Goal: Communication & Community: Share content

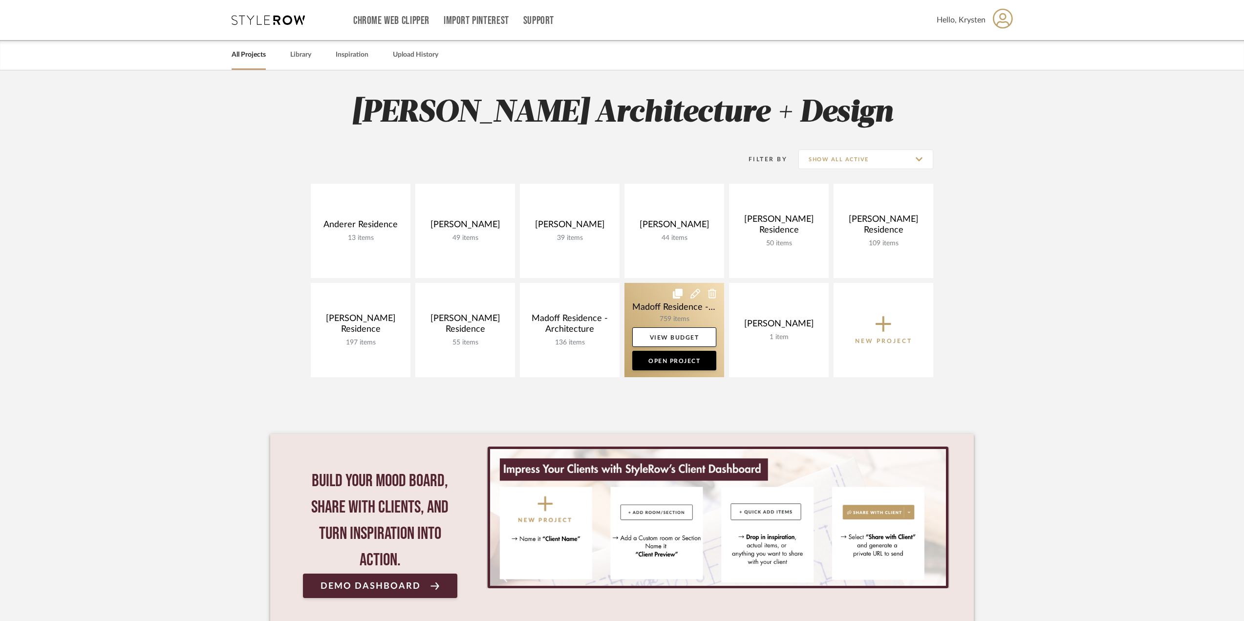
click at [639, 294] on link at bounding box center [674, 330] width 100 height 94
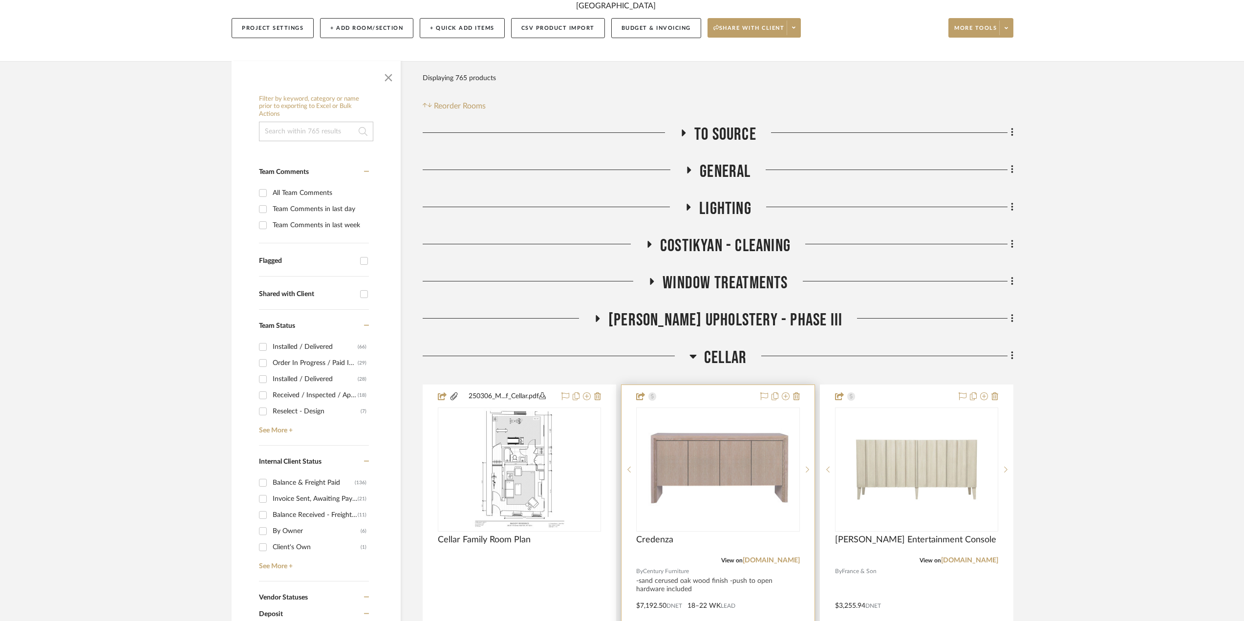
scroll to position [244, 0]
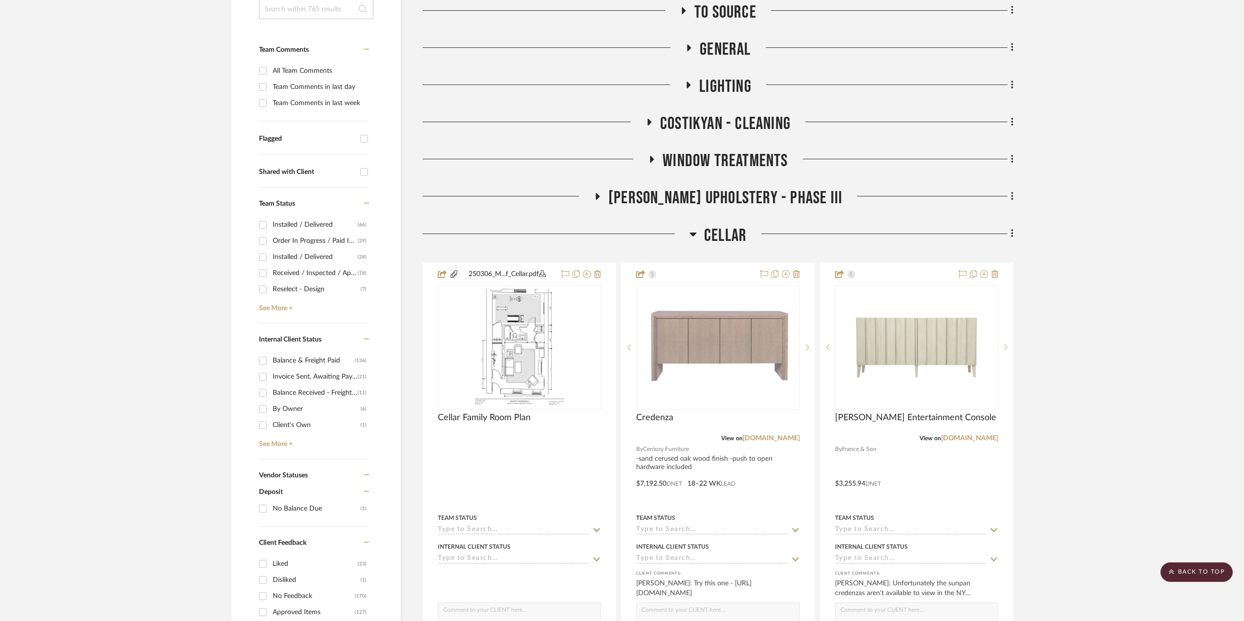
click at [738, 234] on span "Cellar" at bounding box center [725, 235] width 43 height 21
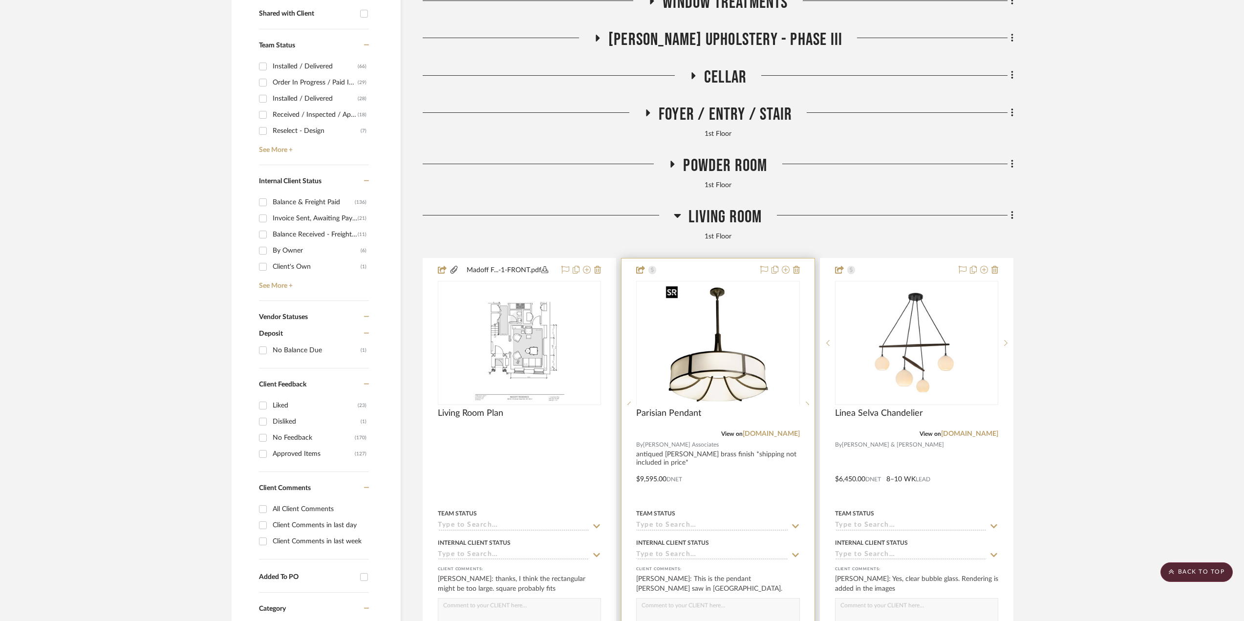
scroll to position [440, 0]
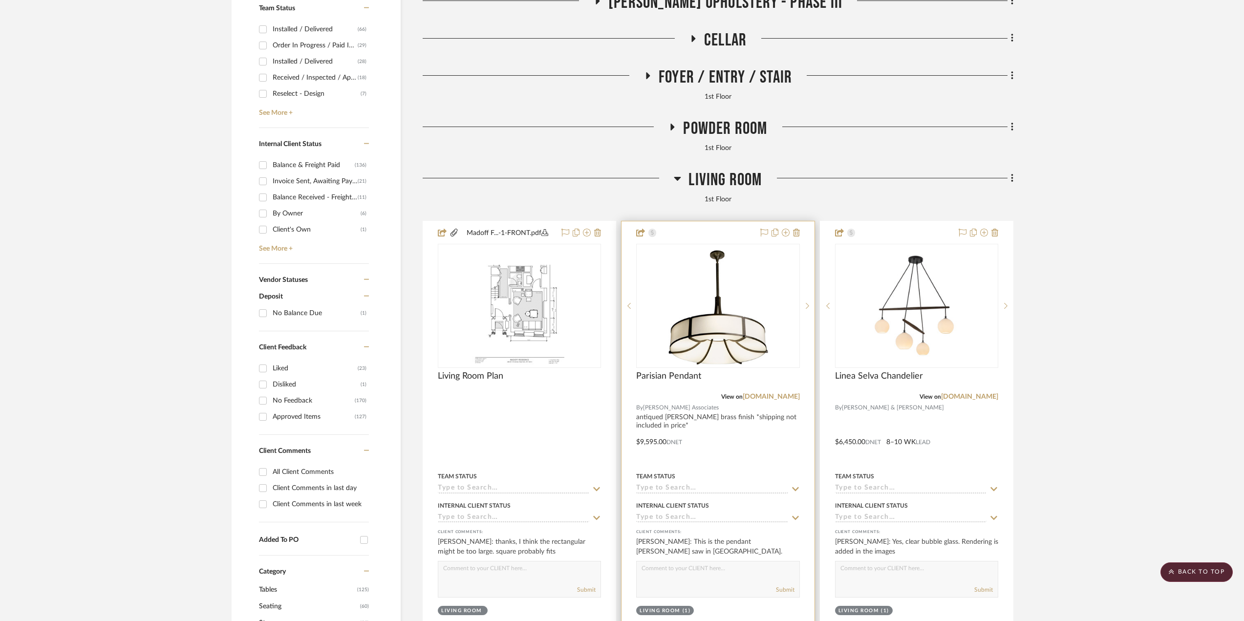
click at [773, 448] on div at bounding box center [718, 435] width 193 height 428
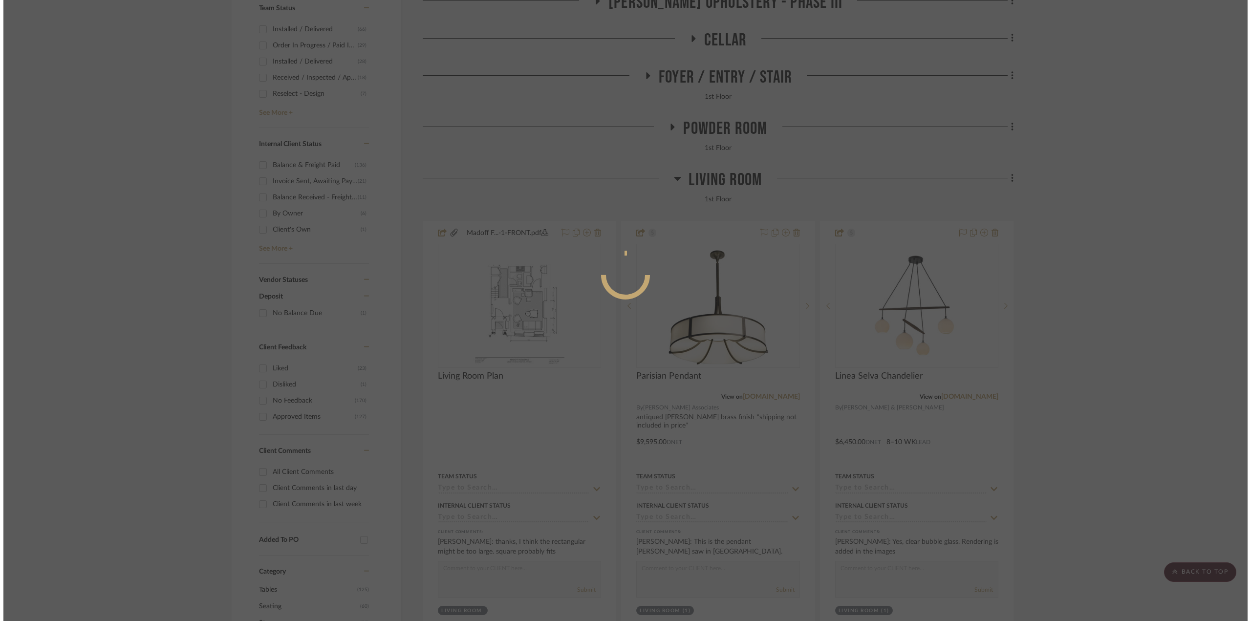
scroll to position [0, 0]
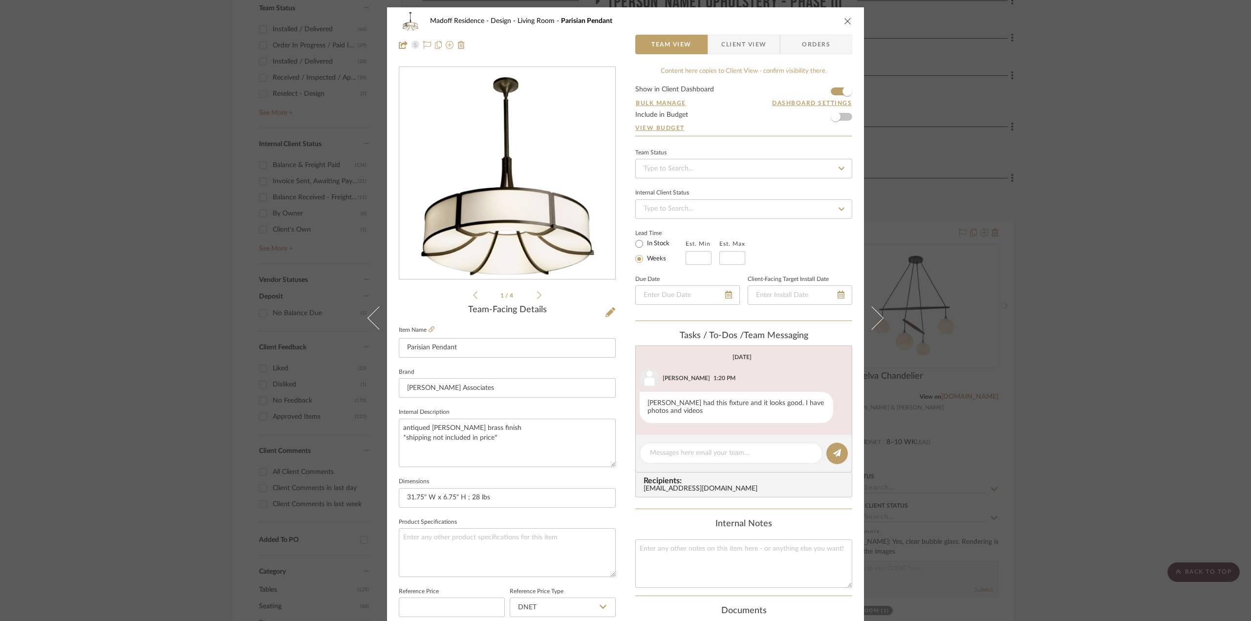
click at [1072, 277] on div "Madoff Residence - Design Living Room Parisian Pendant Team View Client View Or…" at bounding box center [625, 310] width 1251 height 621
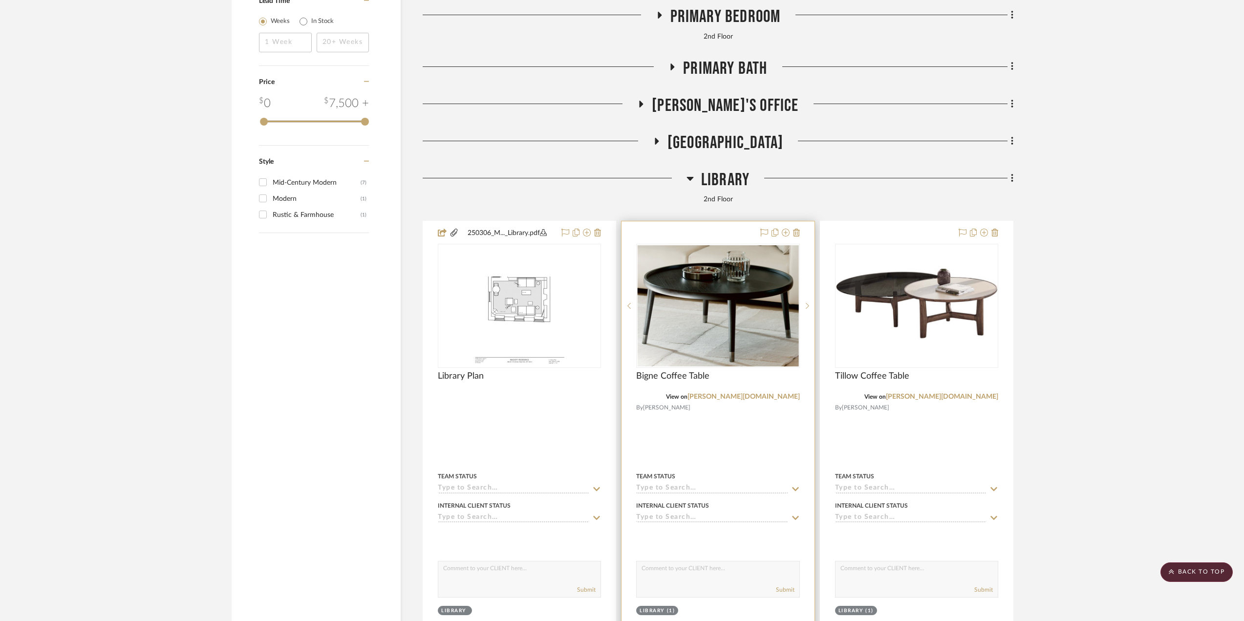
scroll to position [2199, 0]
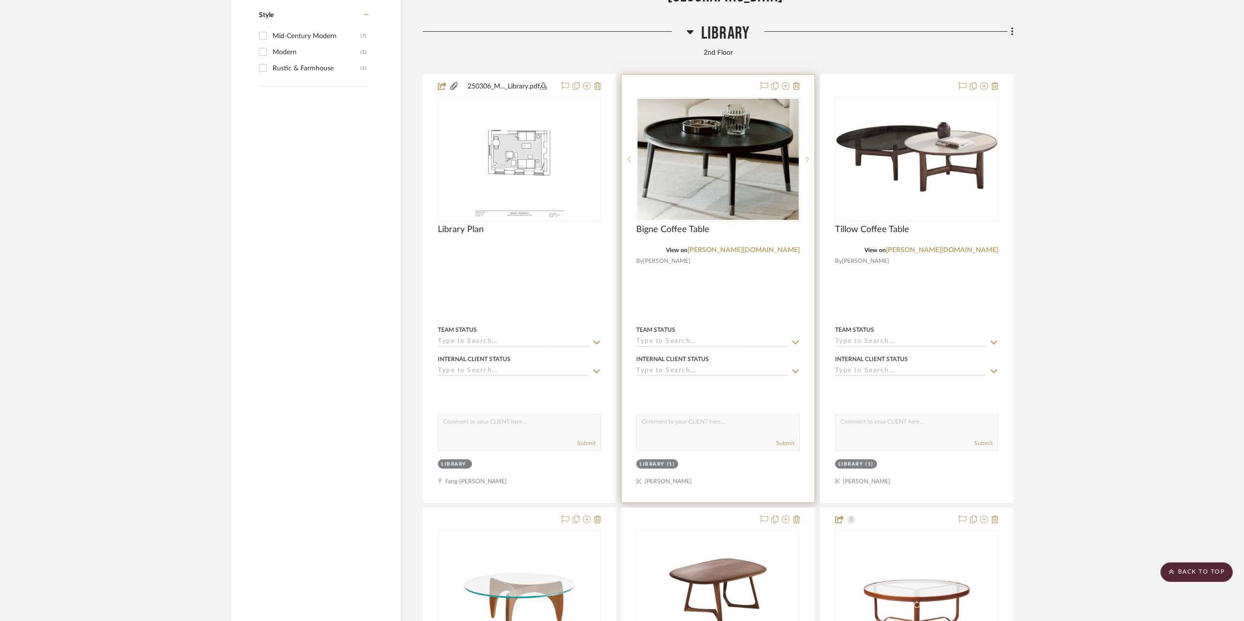
click at [766, 305] on div at bounding box center [718, 289] width 193 height 428
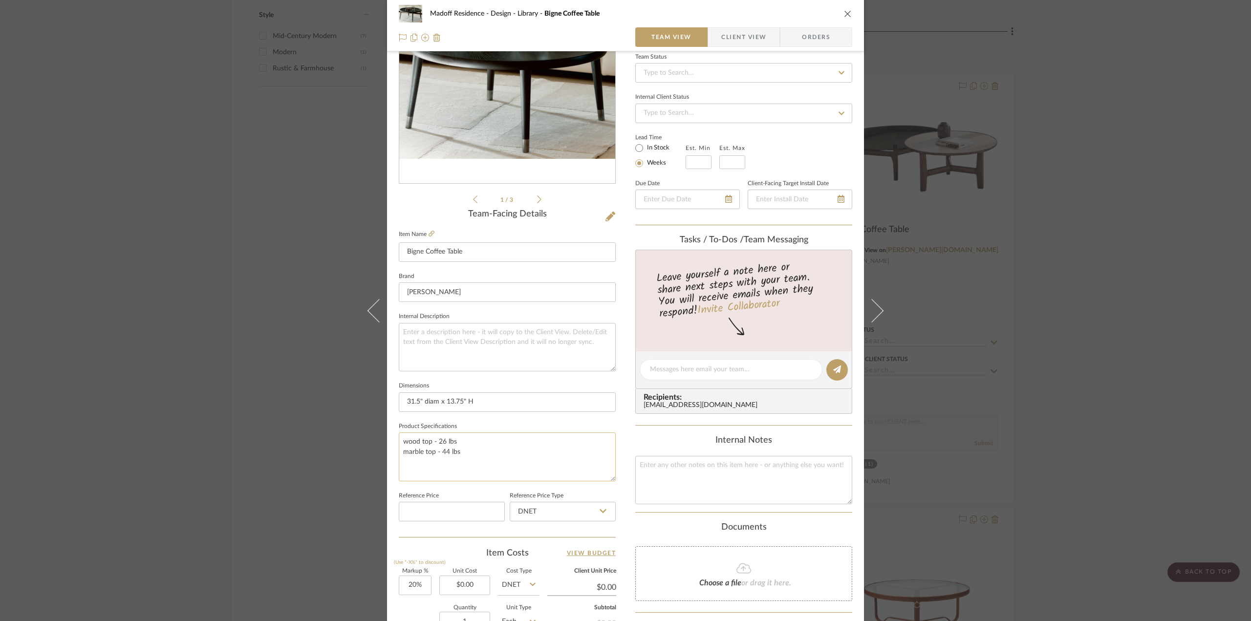
scroll to position [195, 0]
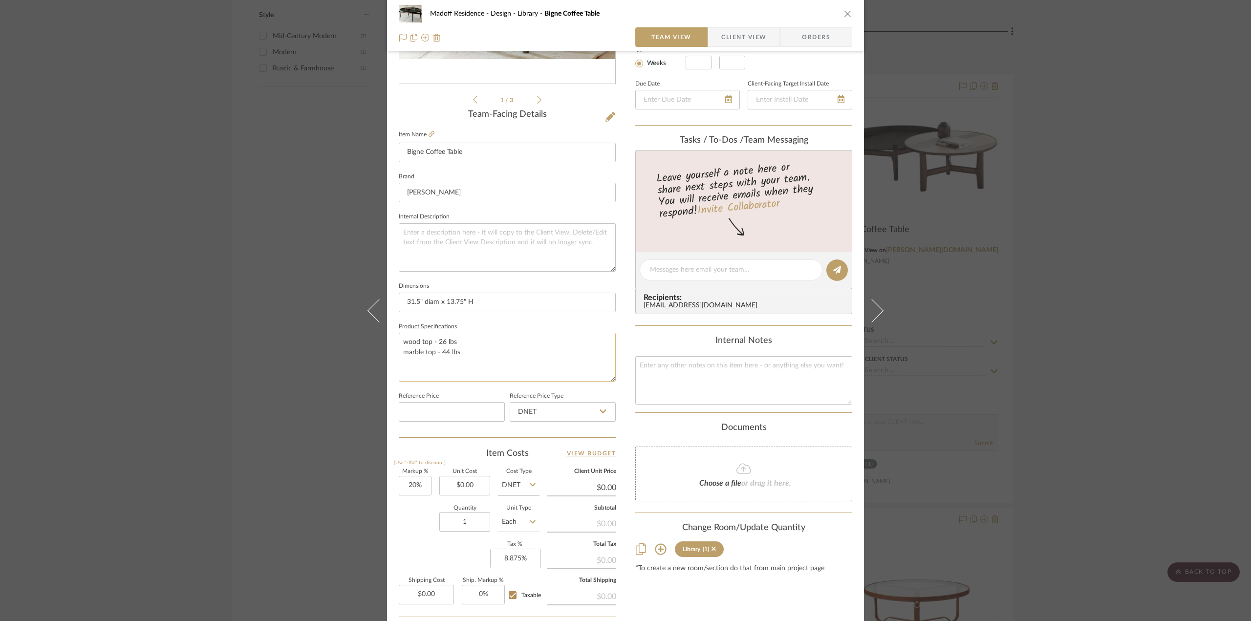
click at [487, 337] on textarea "wood top - 26 lbs marble top - 44 lbs" at bounding box center [507, 357] width 217 height 48
click at [480, 349] on textarea "wood top - 26 lbs / $2,232 marble top - 44 lbs" at bounding box center [507, 357] width 217 height 48
drag, startPoint x: 497, startPoint y: 348, endPoint x: 387, endPoint y: 336, distance: 110.6
click at [387, 336] on div "Madoff Residence - Design Library Bigne Coffee Table Team View Client View Orde…" at bounding box center [625, 263] width 477 height 902
type textarea "wood top - 26 lbs / $2,232 marble top - 44 lbs / $4,238"
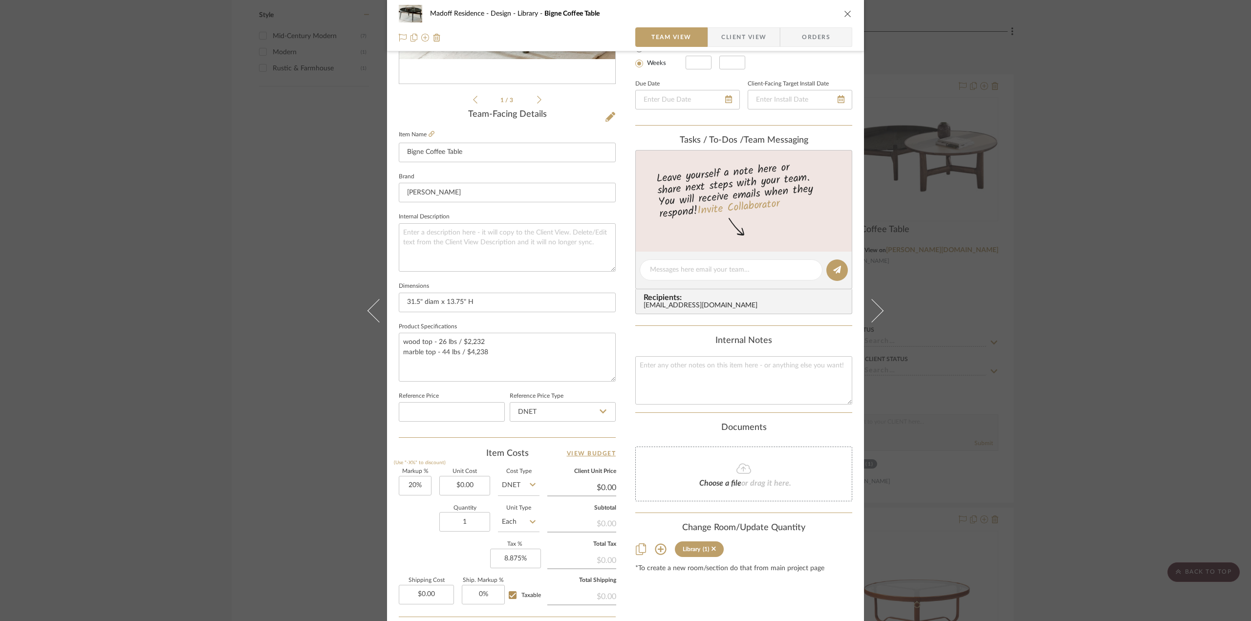
click at [618, 318] on div "Madoff Residence - Design Library Bigne Coffee Table Team View Client View Orde…" at bounding box center [625, 263] width 477 height 902
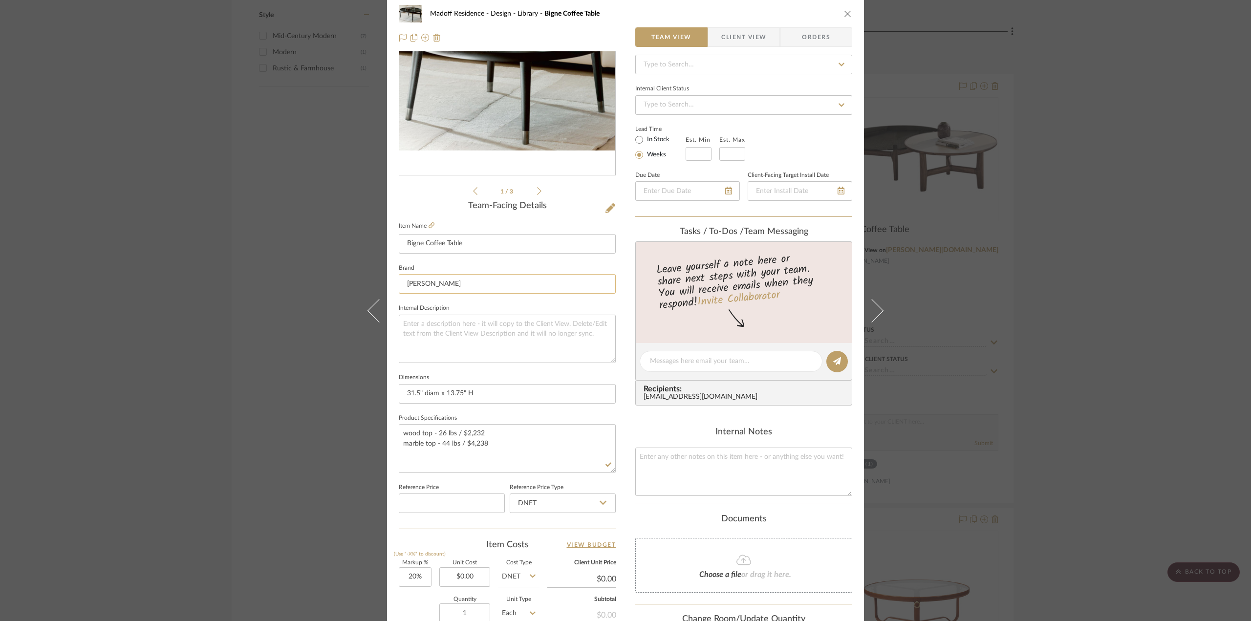
scroll to position [0, 0]
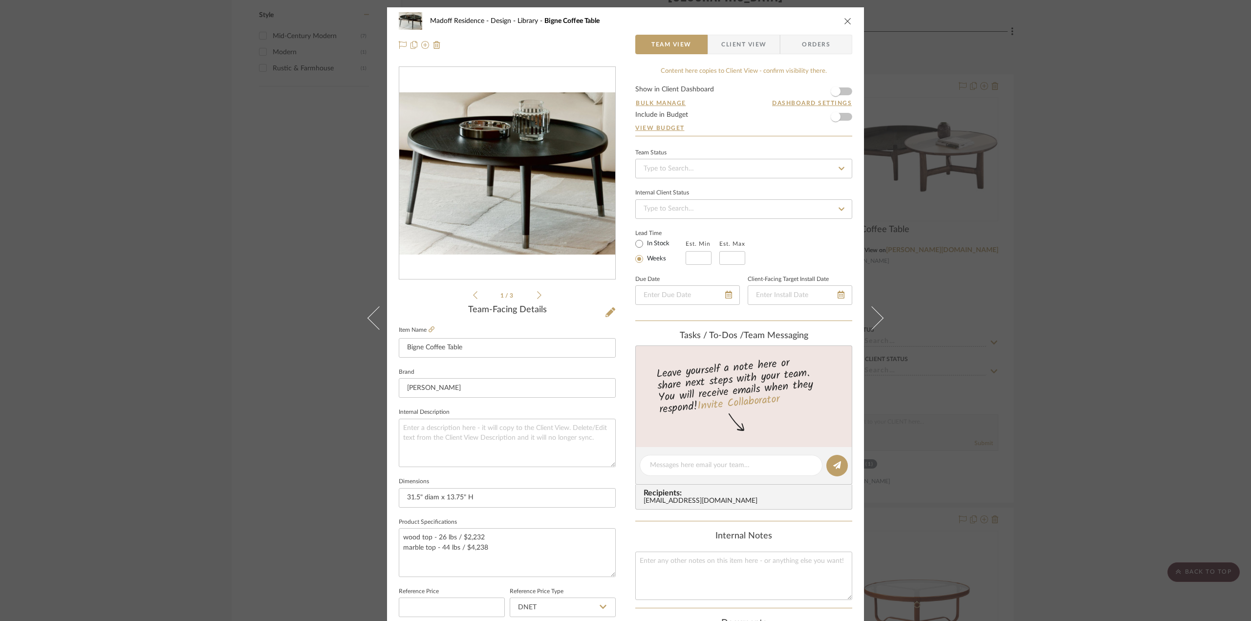
click at [533, 297] on li "1 / 3" at bounding box center [507, 295] width 60 height 12
click at [537, 297] on icon at bounding box center [539, 295] width 4 height 9
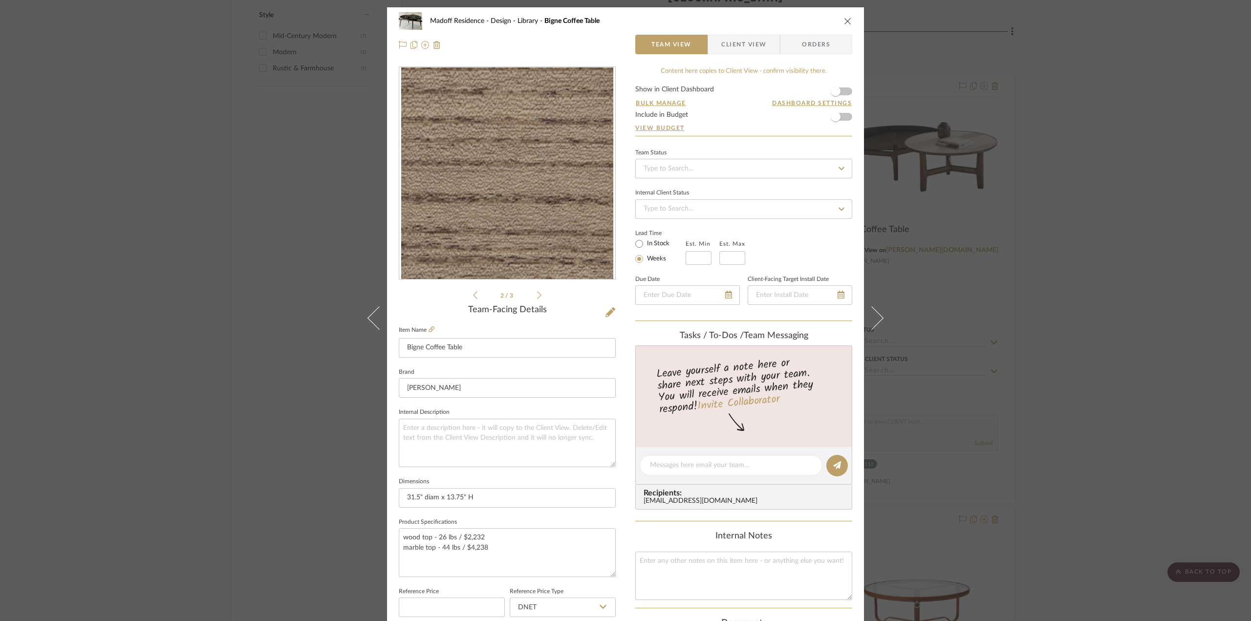
click at [537, 297] on icon at bounding box center [539, 295] width 4 height 9
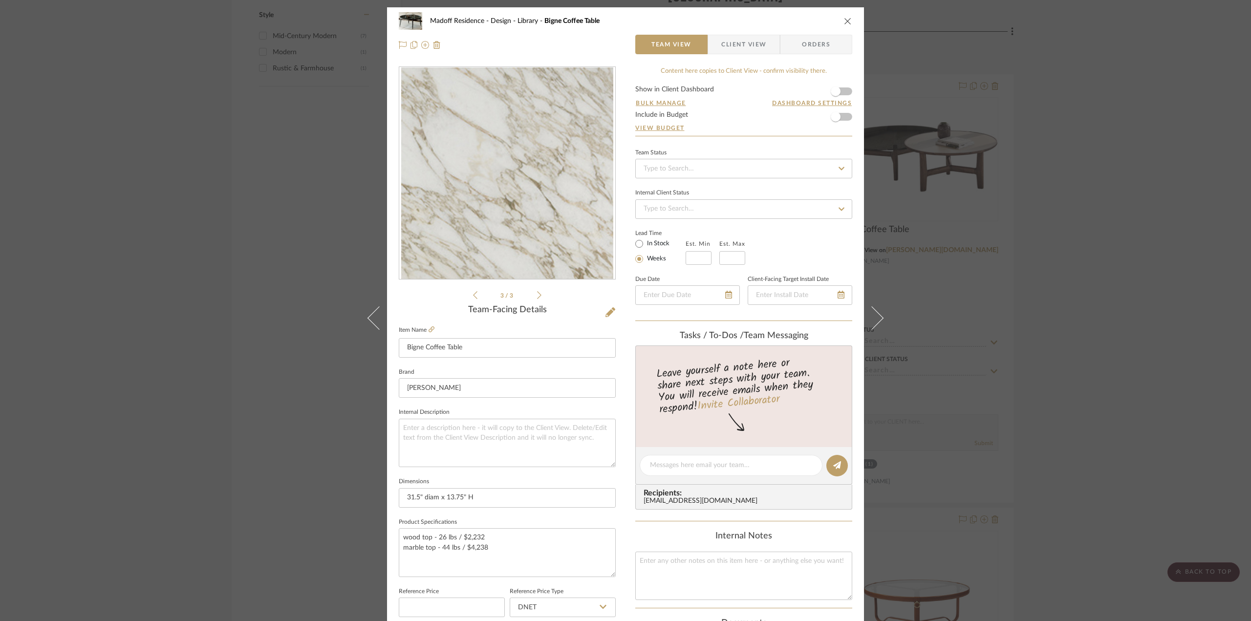
click at [1033, 300] on div "Madoff Residence - Design Library Bigne Coffee Table Team View Client View Orde…" at bounding box center [625, 310] width 1251 height 621
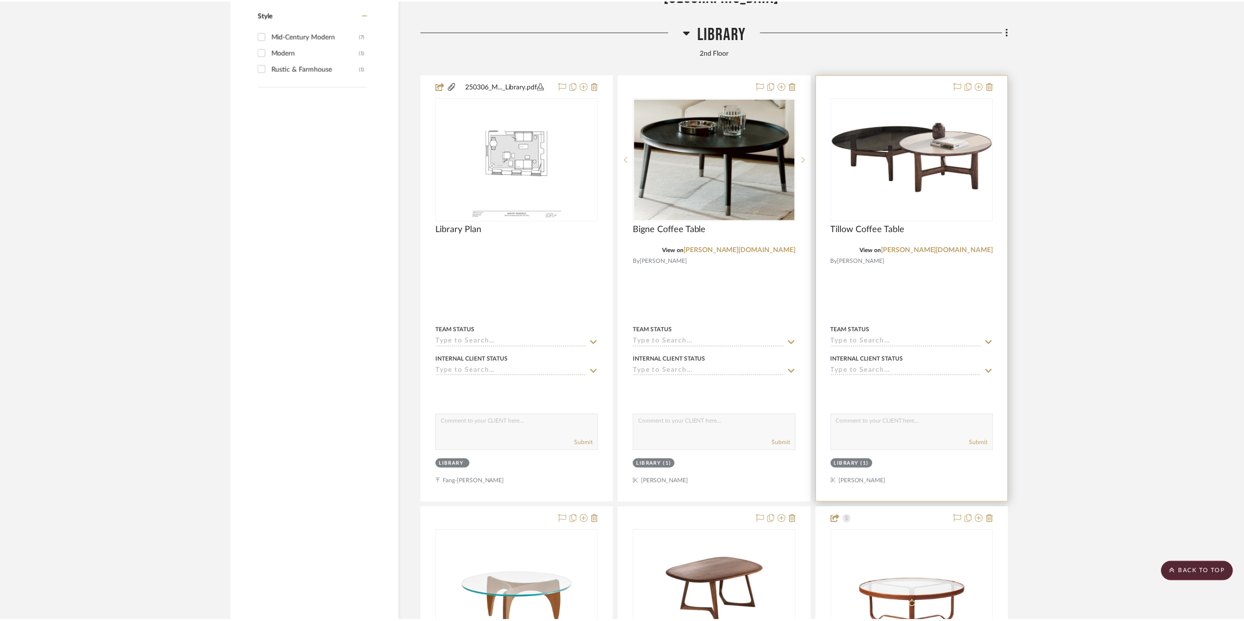
scroll to position [2199, 0]
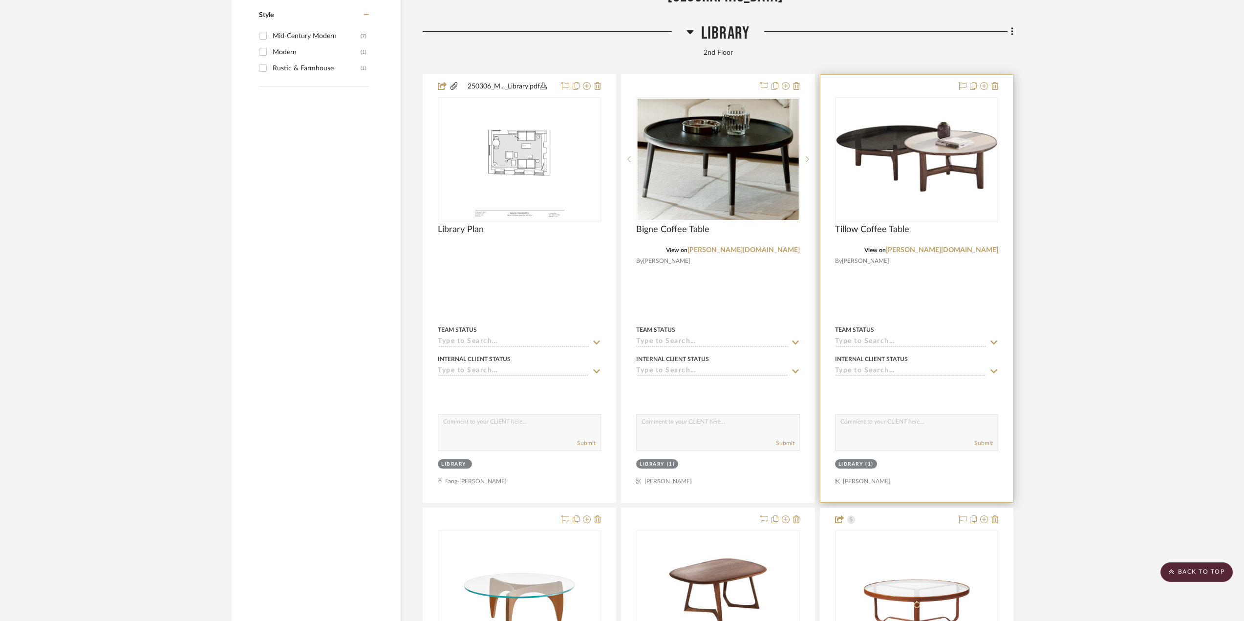
click at [923, 288] on div at bounding box center [916, 289] width 193 height 428
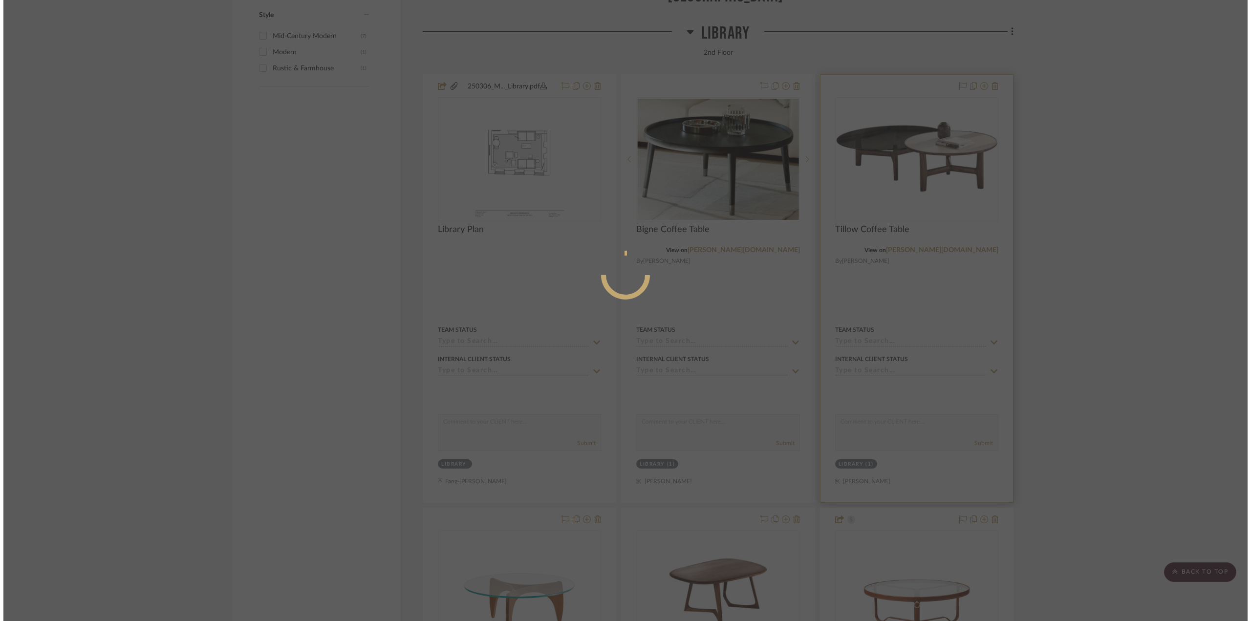
scroll to position [0, 0]
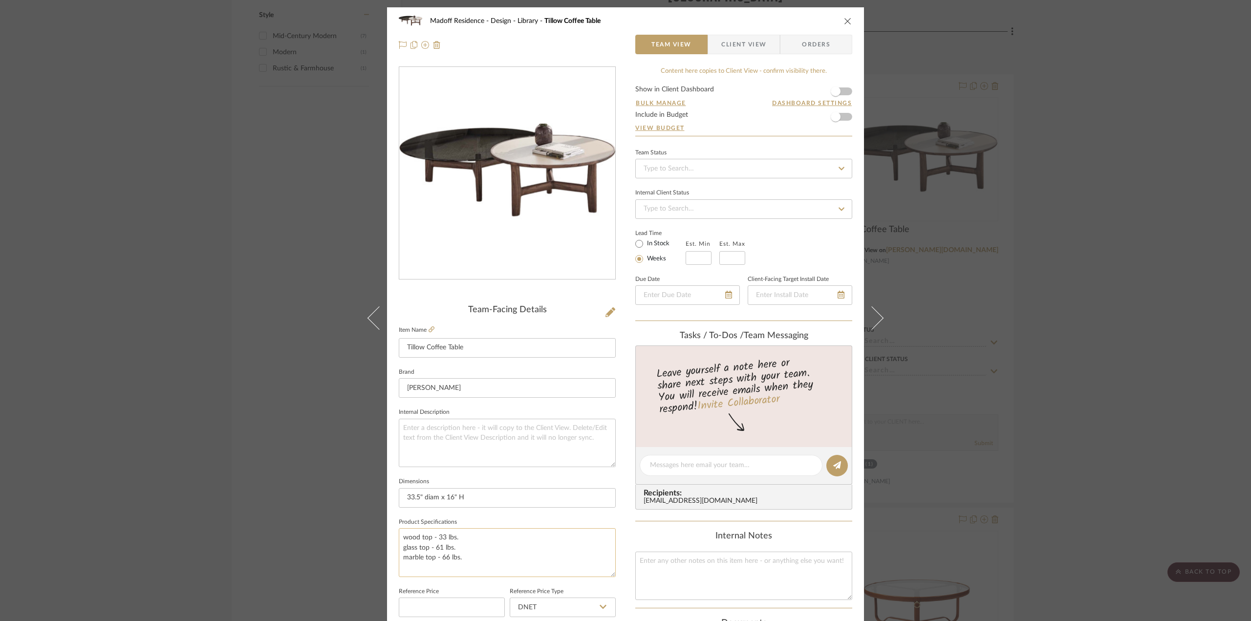
click at [502, 538] on textarea "wood top - 33 lbs. glass top - 61 lbs. marble top - 66 lbs." at bounding box center [507, 552] width 217 height 48
click at [488, 543] on textarea "wood top - 33 lbs. / $3985 glass top - 61 lbs. marble top - 66 lbs." at bounding box center [507, 552] width 217 height 48
click at [487, 556] on textarea "wood top - 33 lbs. / $3985 glass top - 61 lbs. / $3,977 marble top - 66 lbs." at bounding box center [507, 552] width 217 height 48
type textarea "wood top - 33 lbs. / $3985 glass top - 61 lbs. / $3,977 marble top - 66 lbs. / …"
click at [654, 531] on div "Internal Notes" at bounding box center [743, 536] width 217 height 11
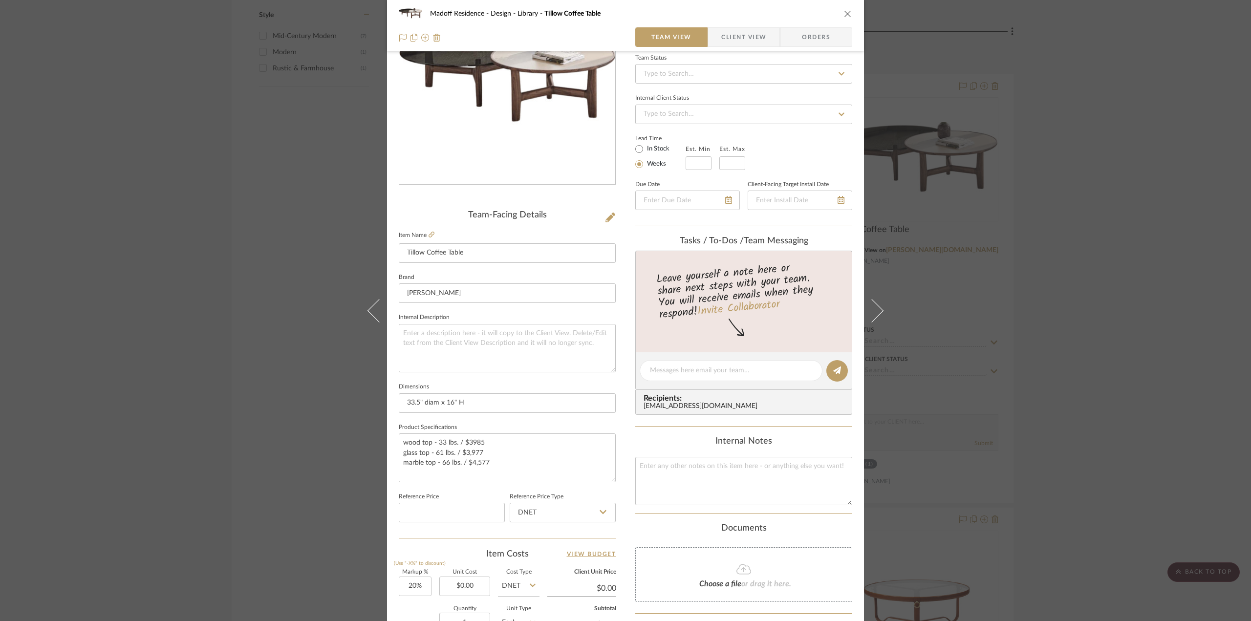
scroll to position [98, 0]
drag, startPoint x: 1145, startPoint y: 347, endPoint x: 1121, endPoint y: 360, distance: 27.3
click at [1137, 352] on div "Madoff Residence - Design Library Tillow Coffee Table Team View Client View Ord…" at bounding box center [625, 310] width 1251 height 621
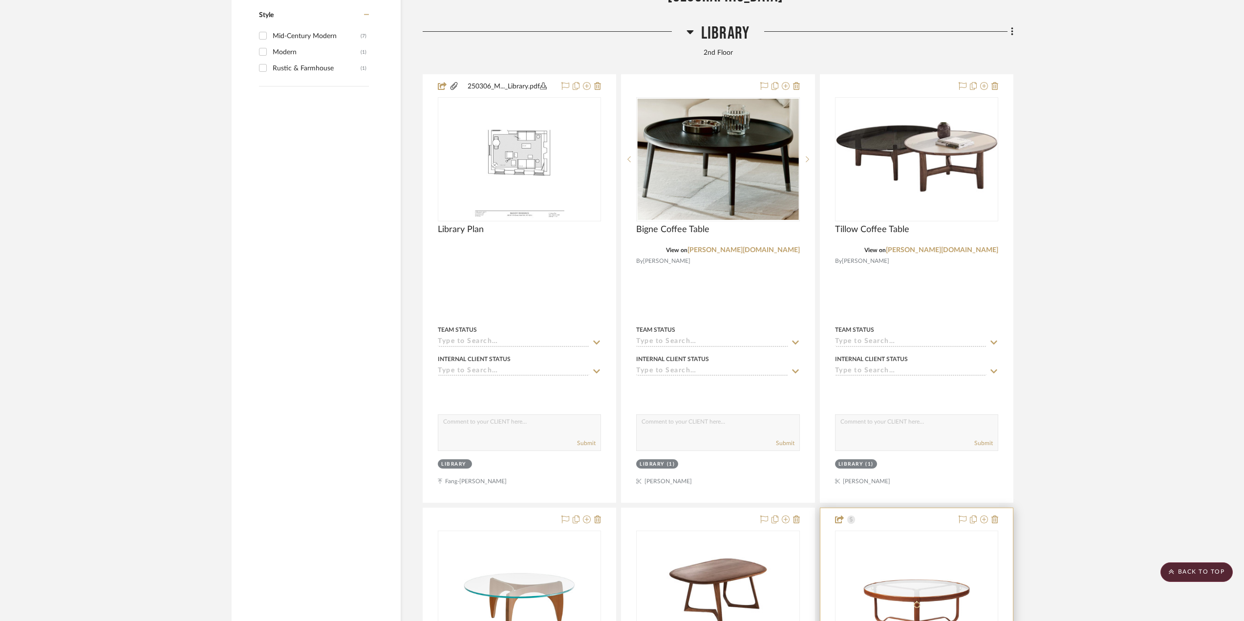
scroll to position [2443, 0]
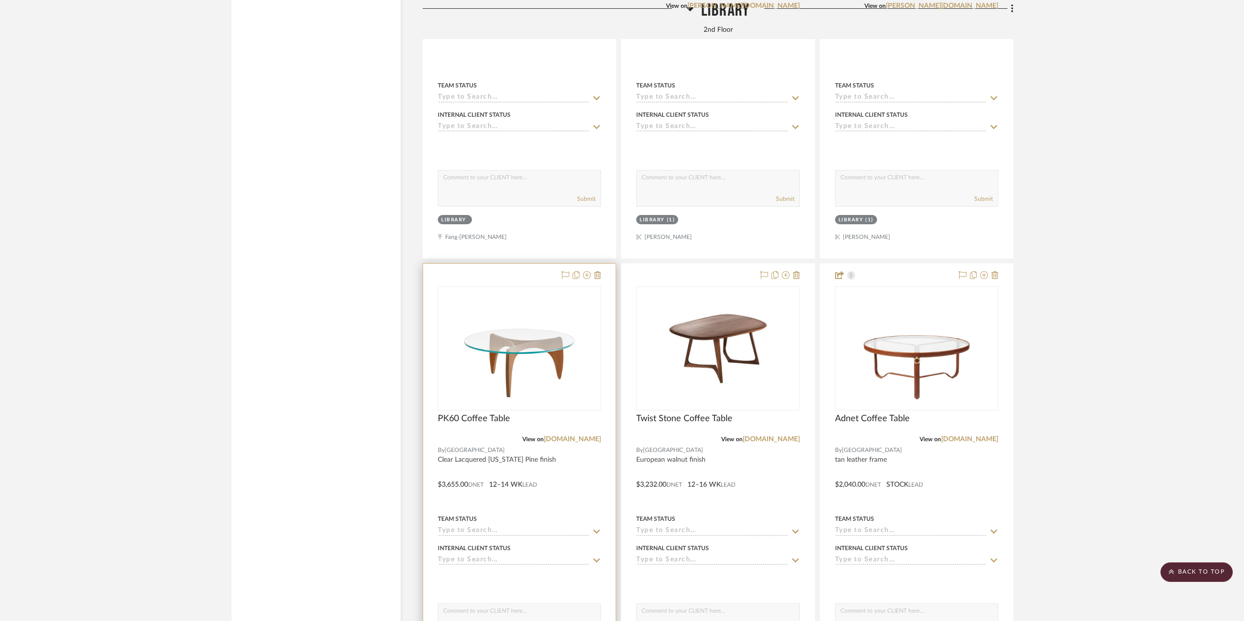
click at [574, 452] on div at bounding box center [519, 478] width 193 height 428
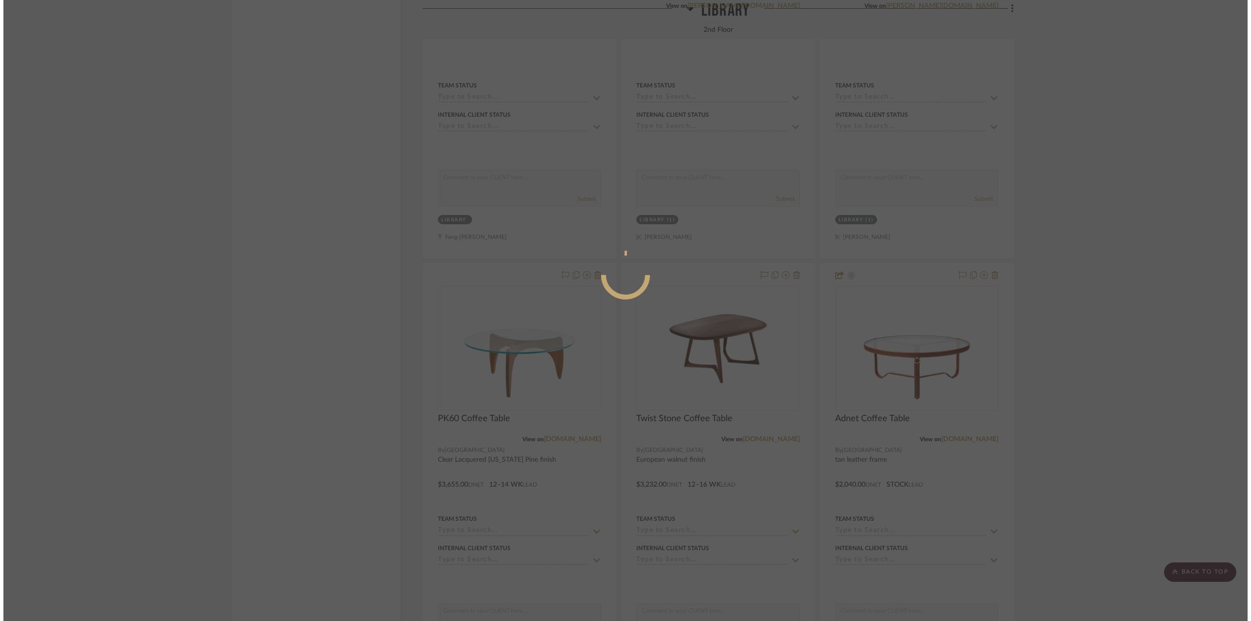
scroll to position [0, 0]
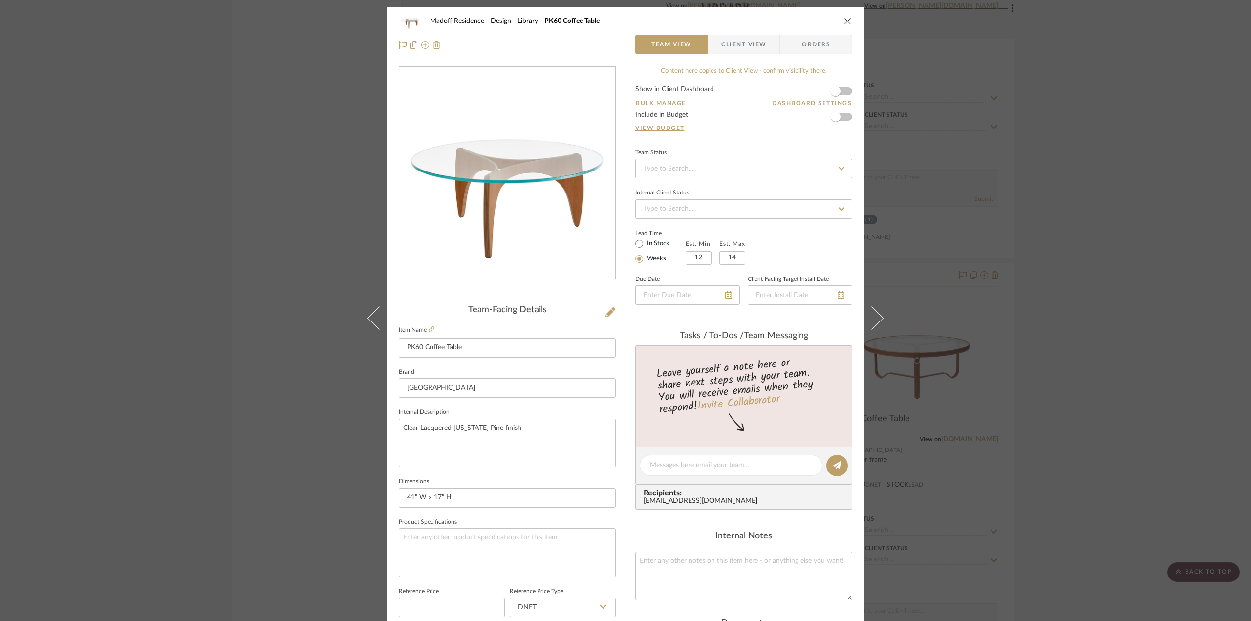
click at [1091, 343] on div "Madoff Residence - Design Library PK60 Coffee Table Team View Client View Order…" at bounding box center [625, 310] width 1251 height 621
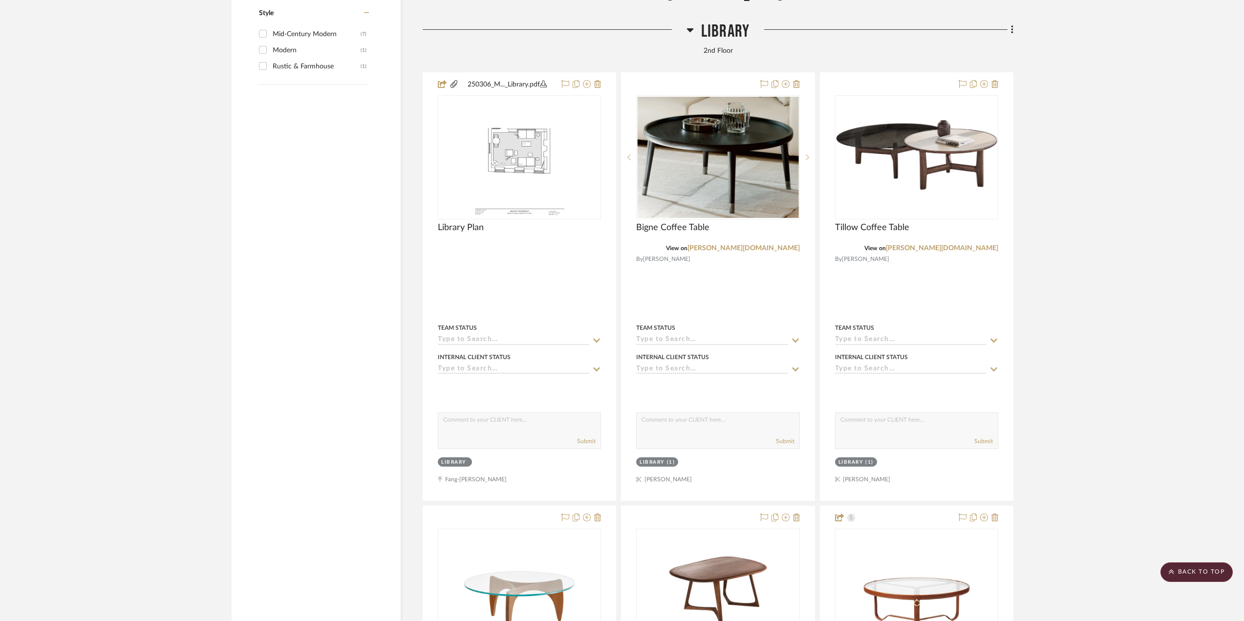
scroll to position [2150, 0]
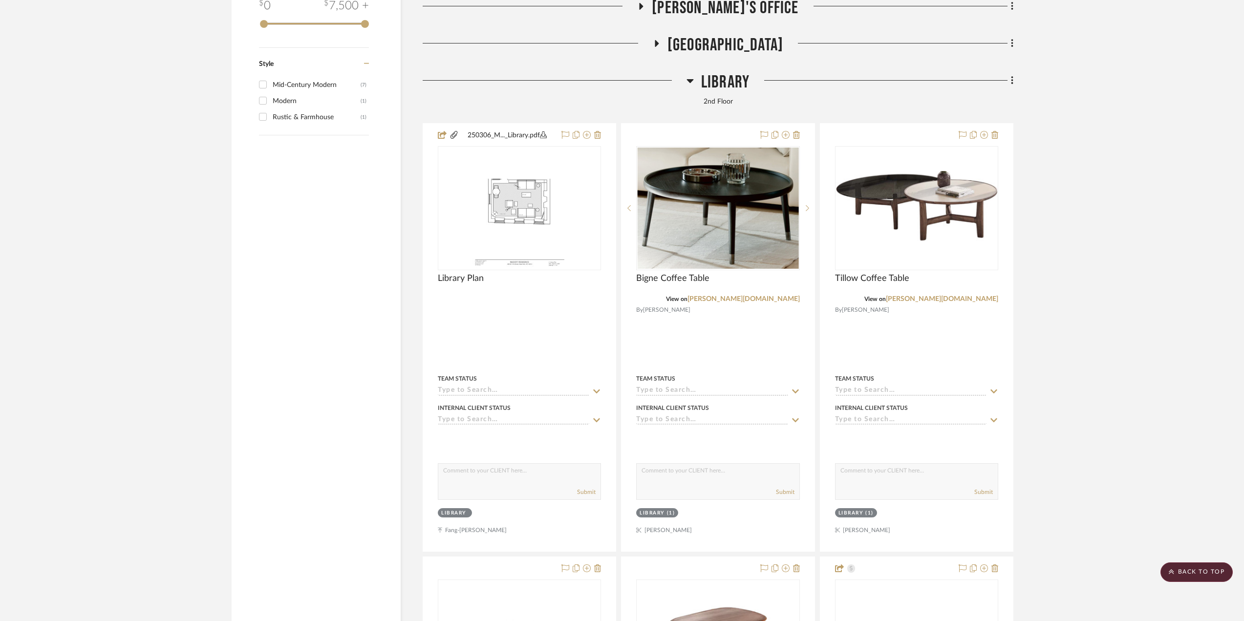
click at [1014, 84] on div "Filter by keyword, category or name prior to exporting to Excel or Bulk Actions…" at bounding box center [622, 593] width 810 height 5120
click at [1011, 83] on icon at bounding box center [1012, 80] width 2 height 8
click at [1070, 192] on div at bounding box center [622, 310] width 1244 height 621
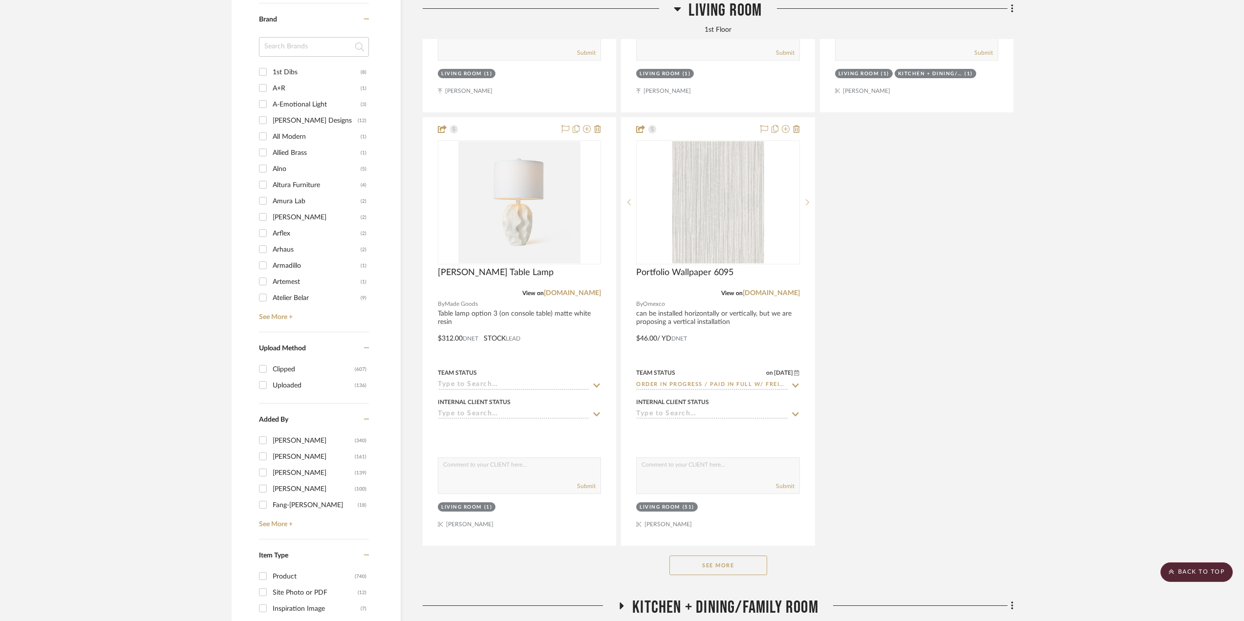
scroll to position [1368, 0]
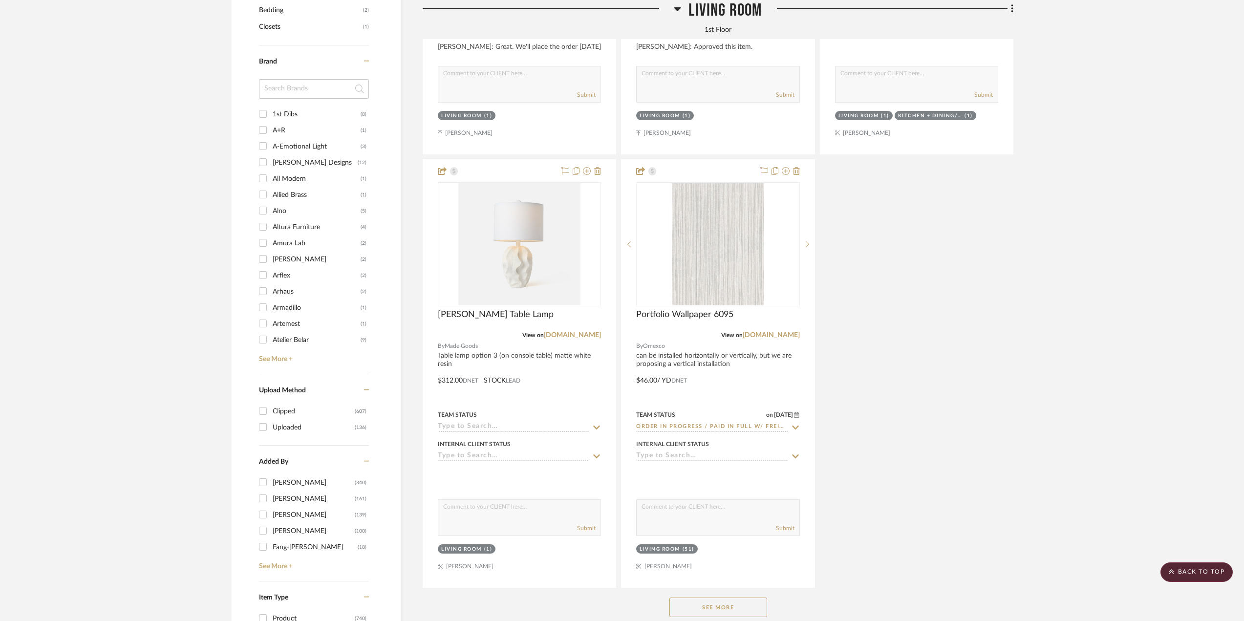
click at [733, 17] on span "Living Room" at bounding box center [724, 10] width 73 height 21
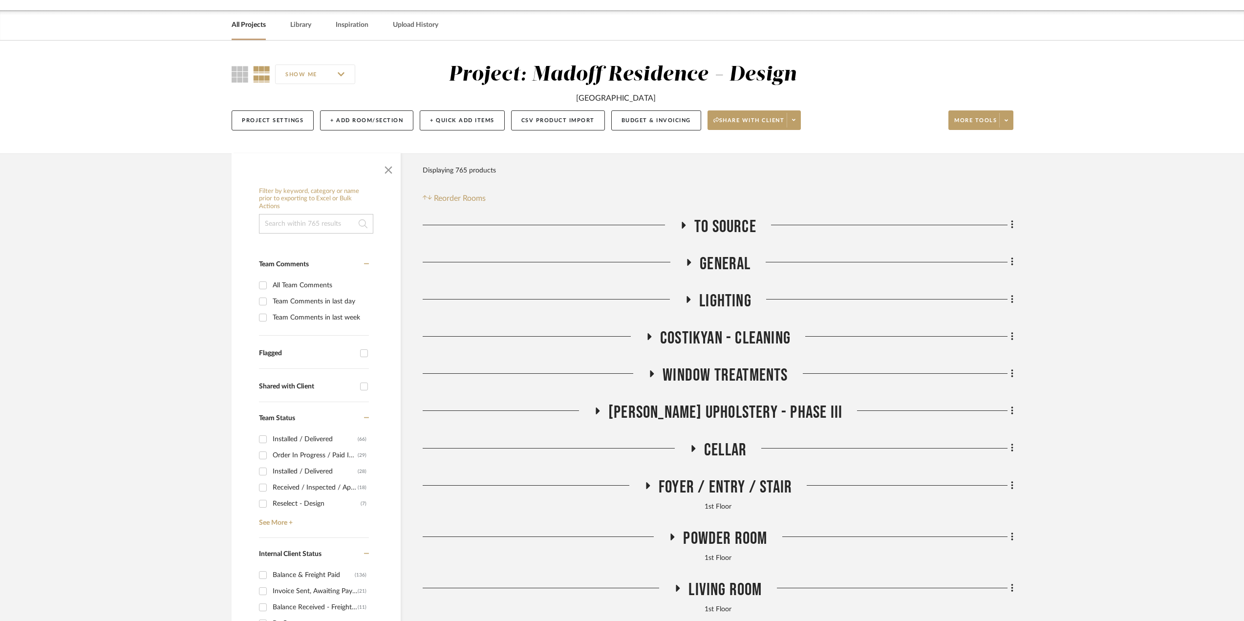
scroll to position [0, 0]
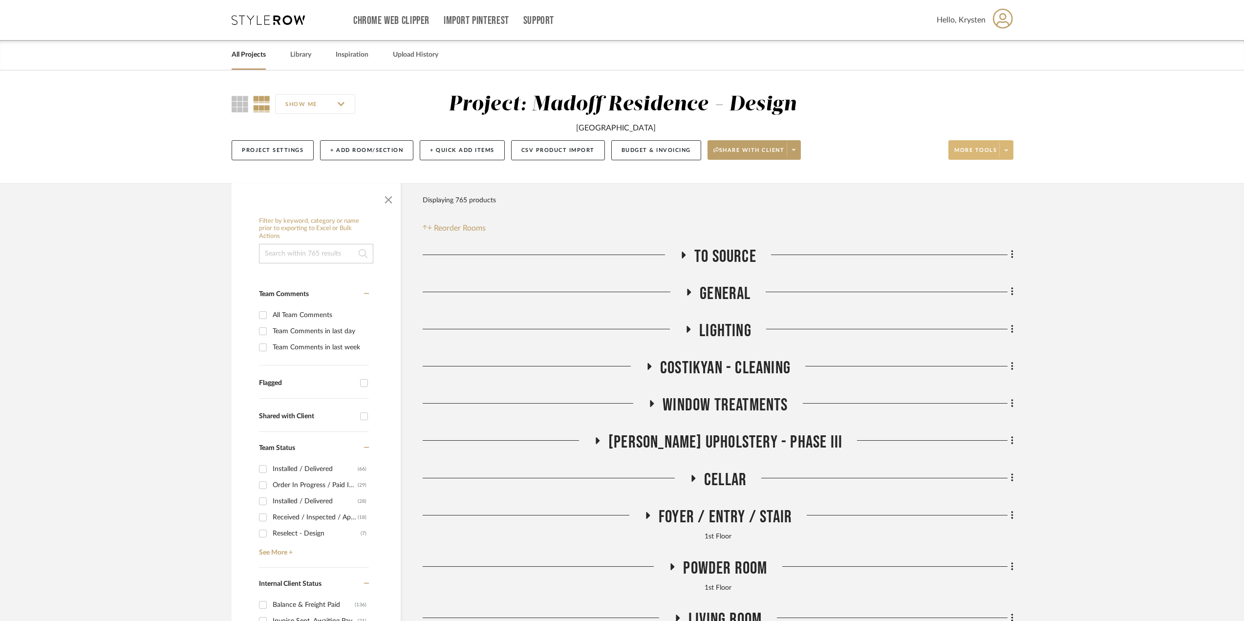
click at [991, 151] on span "More tools" at bounding box center [975, 154] width 43 height 15
click at [996, 241] on button "Bulk Actions" at bounding box center [990, 247] width 83 height 23
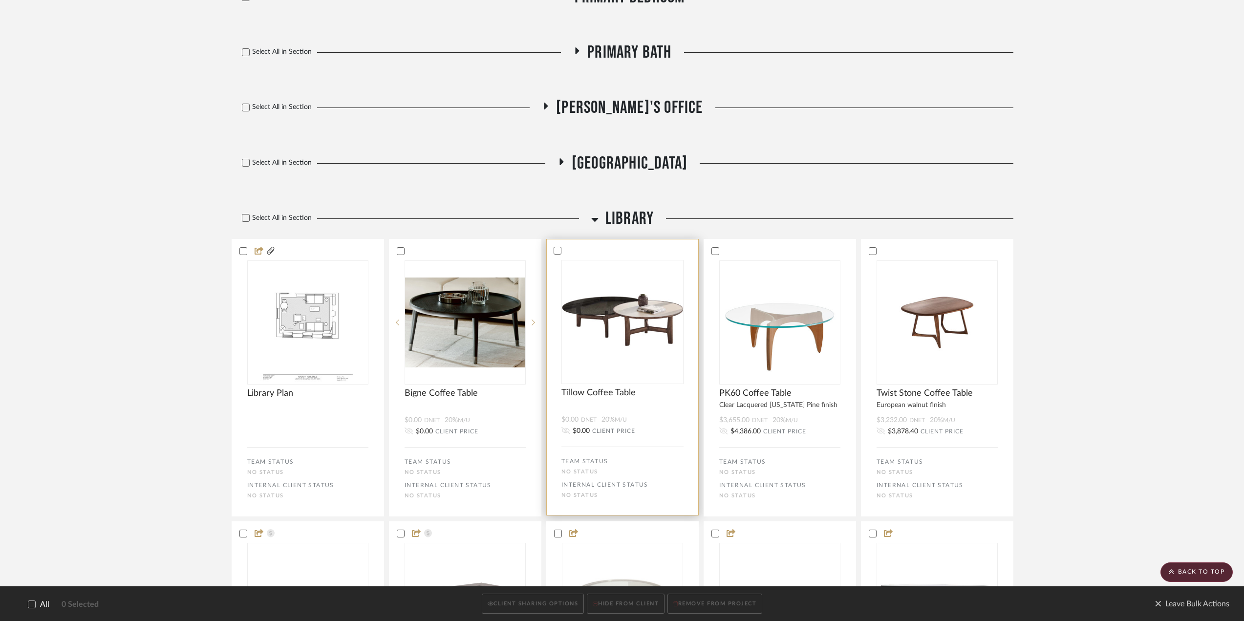
scroll to position [977, 0]
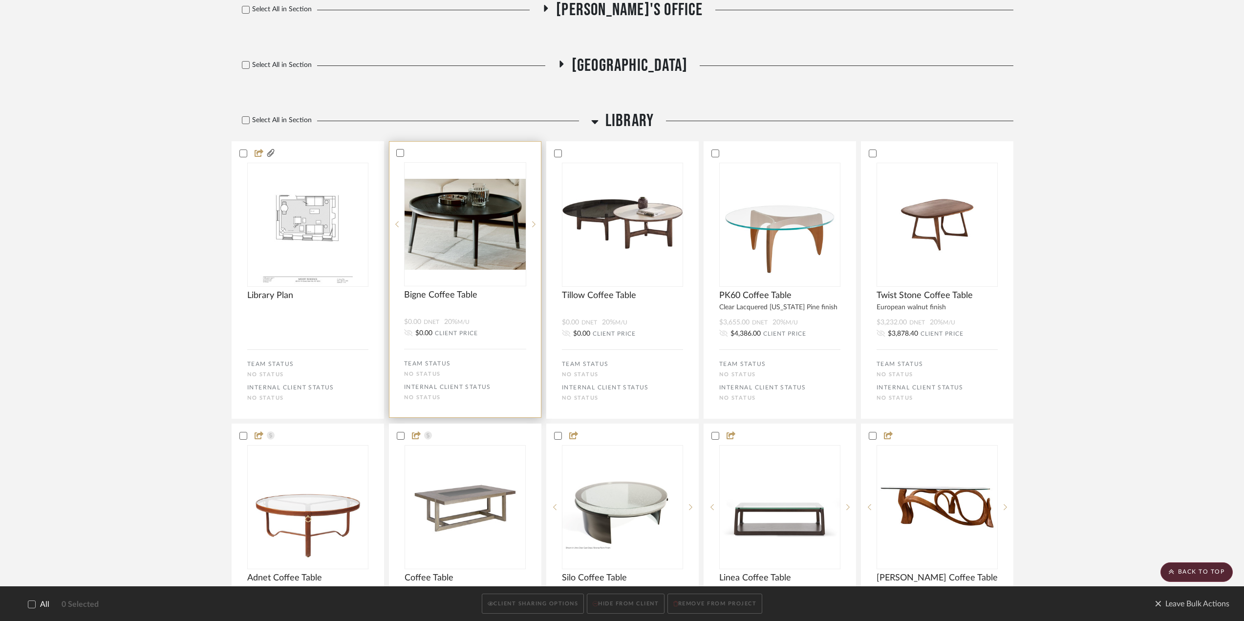
click at [504, 312] on bulk-actions-tile "Bigne Coffee Table $0.00 DNET 20% M/U $0.00 CLIENT PRICE TEAM STATUS No STATUS …" at bounding box center [465, 279] width 152 height 277
click at [670, 323] on div "$0.00 DNET 20% M/U" at bounding box center [622, 322] width 122 height 9
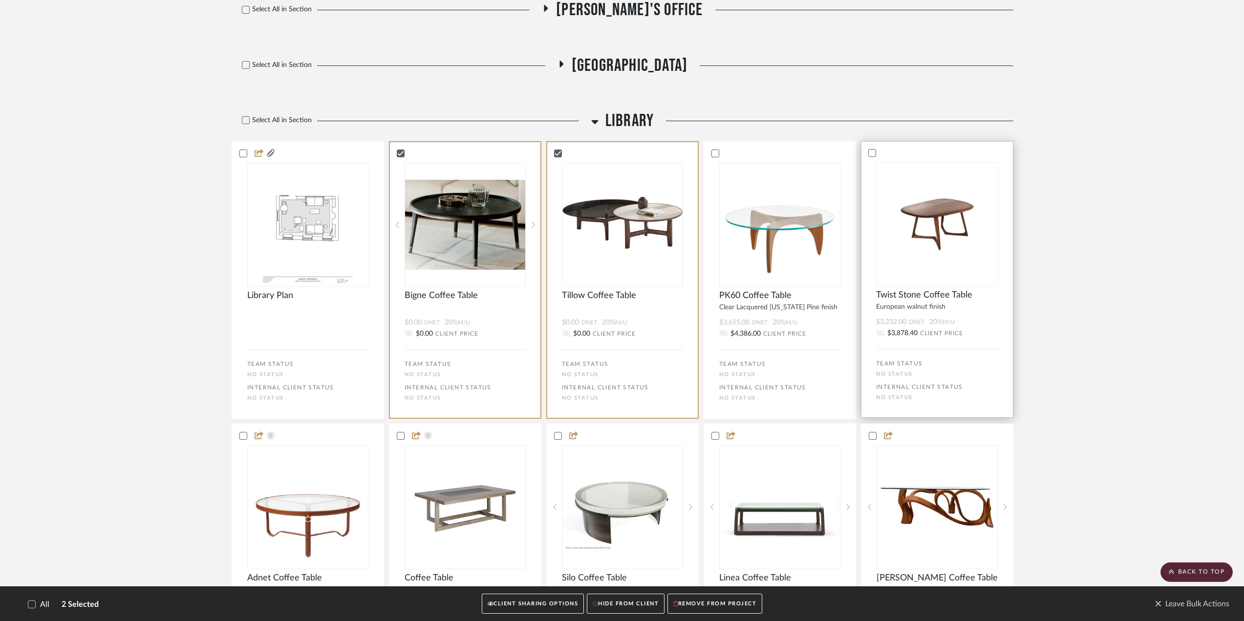
click at [830, 331] on div "$4,386.00 CLIENT PRICE" at bounding box center [779, 334] width 121 height 8
click at [979, 320] on div "$3,232.00 DNET 20% M/U" at bounding box center [937, 322] width 122 height 9
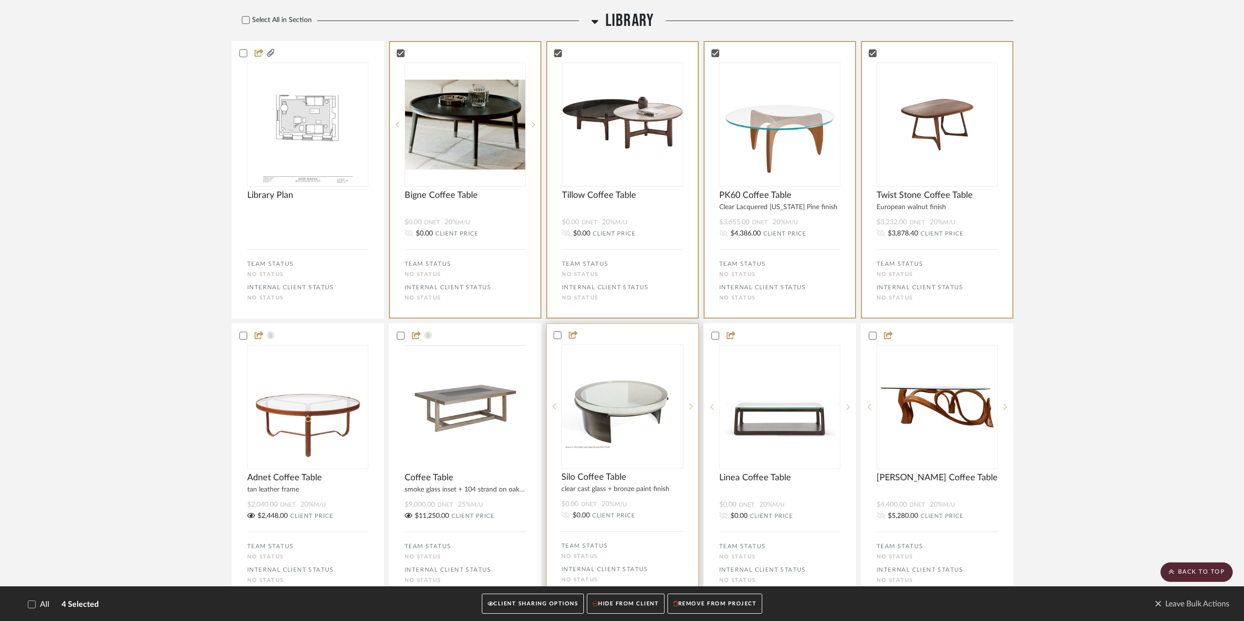
scroll to position [1173, 0]
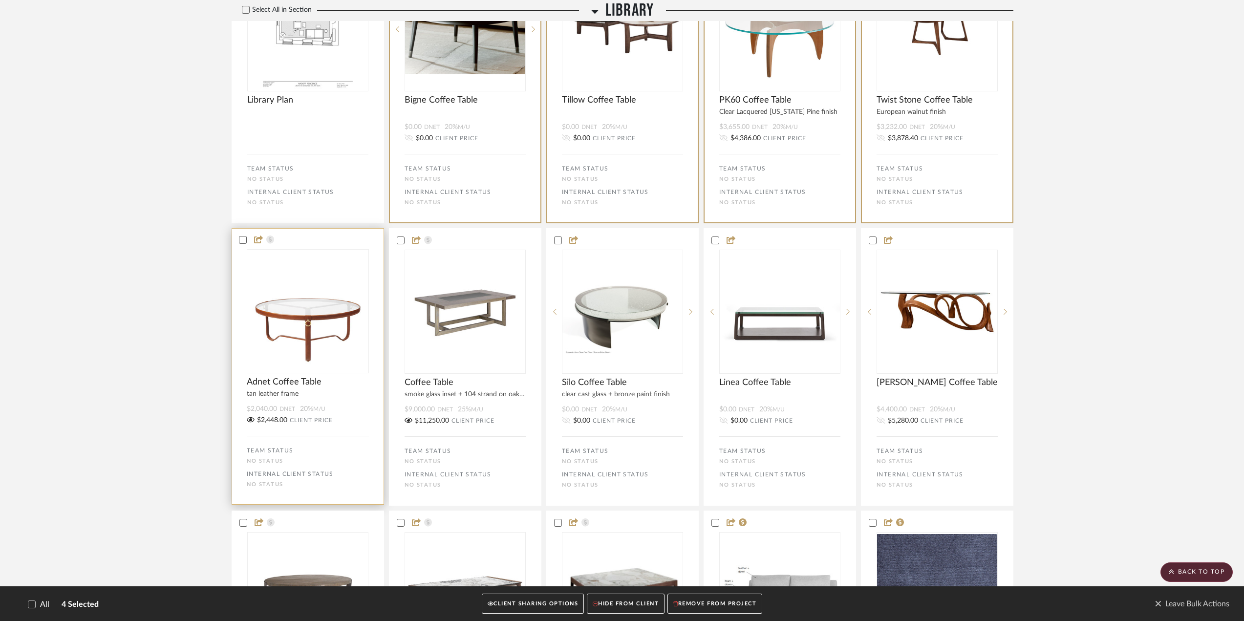
click at [364, 406] on div "$2,040.00 DNET 20% M/U" at bounding box center [308, 409] width 122 height 9
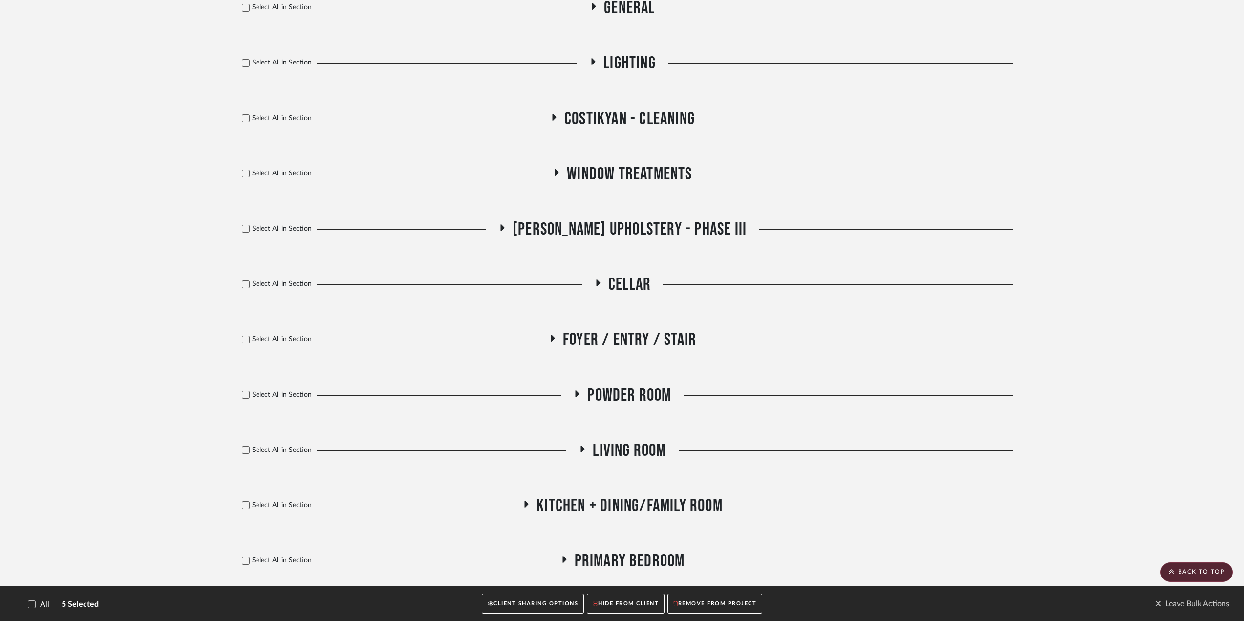
scroll to position [244, 0]
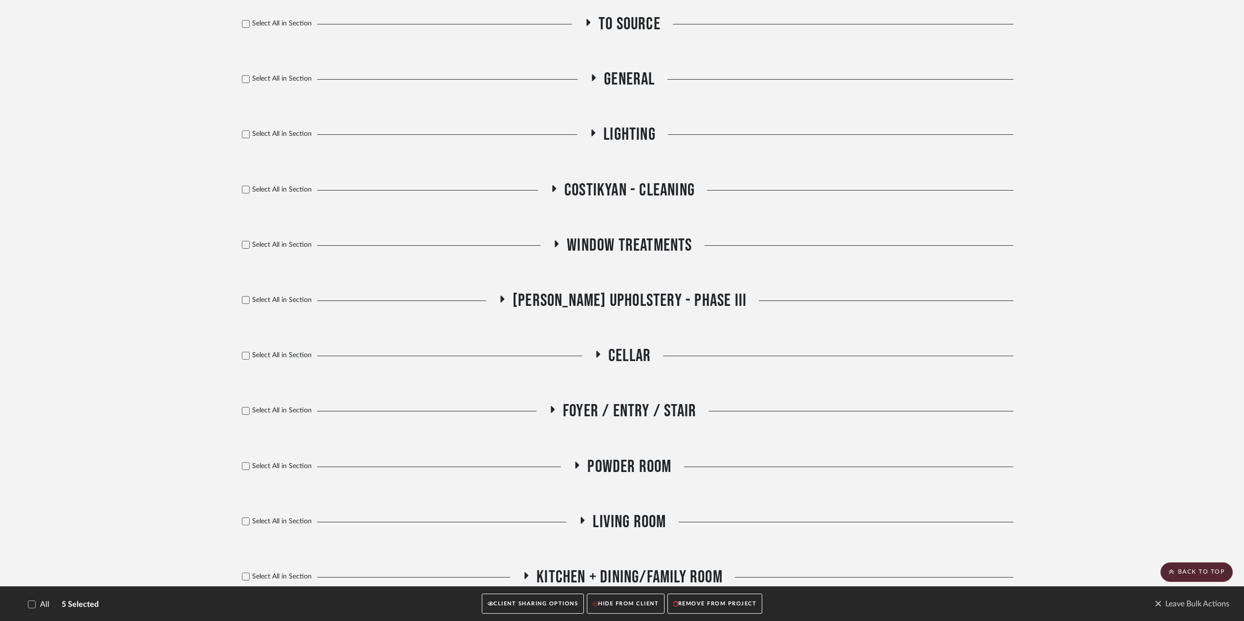
click at [546, 603] on button "CLIENT SHARING OPTIONS" at bounding box center [533, 604] width 102 height 20
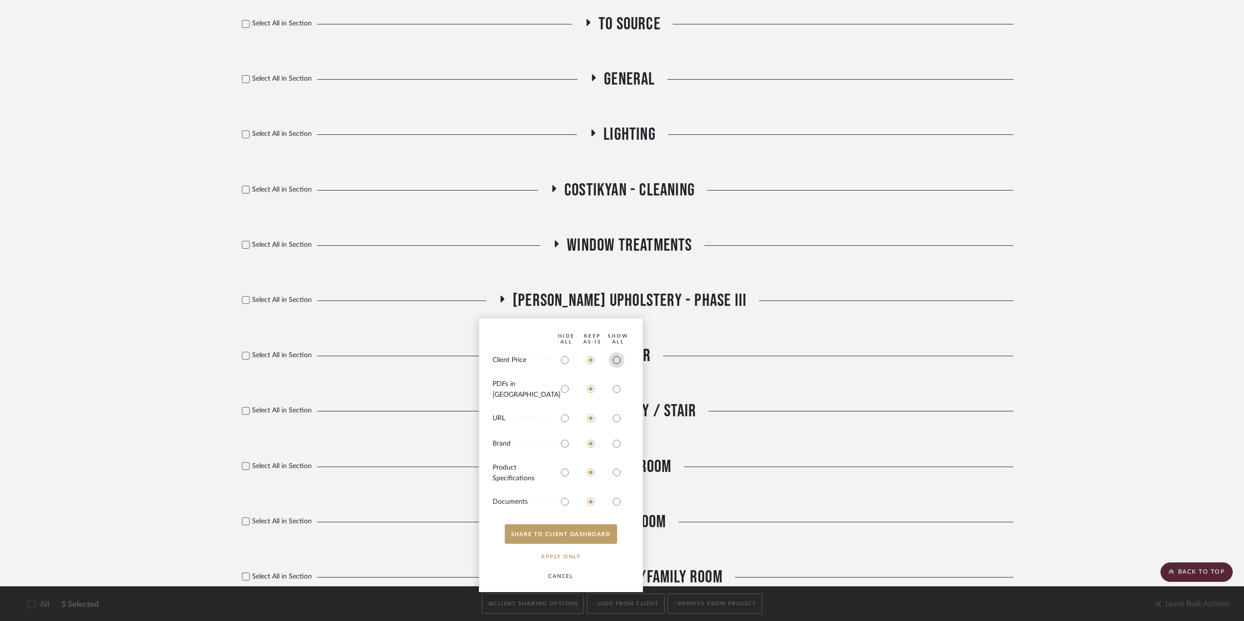
click at [617, 366] on input "radio" at bounding box center [617, 360] width 16 height 16
radio input "true"
click at [617, 419] on input "radio" at bounding box center [617, 418] width 16 height 16
radio input "true"
click at [617, 440] on input "radio" at bounding box center [617, 444] width 16 height 16
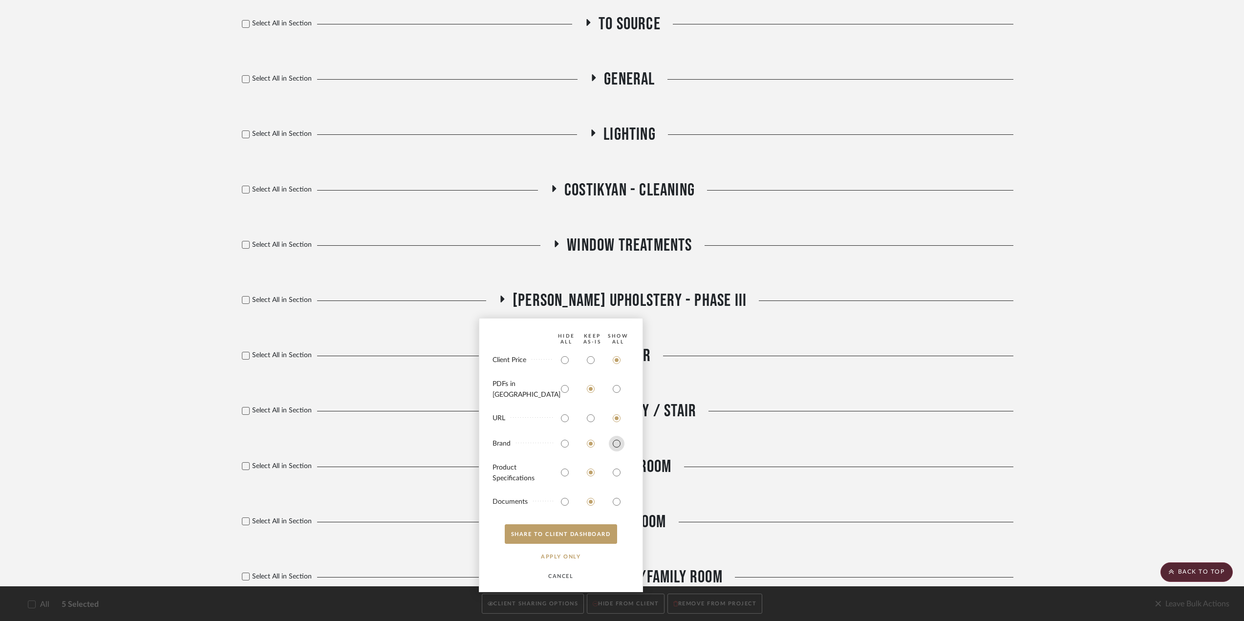
radio input "true"
click at [619, 470] on input "radio" at bounding box center [617, 473] width 16 height 16
radio input "true"
click at [601, 534] on button "SHARE TO CLIENT Dashboard" at bounding box center [561, 534] width 112 height 20
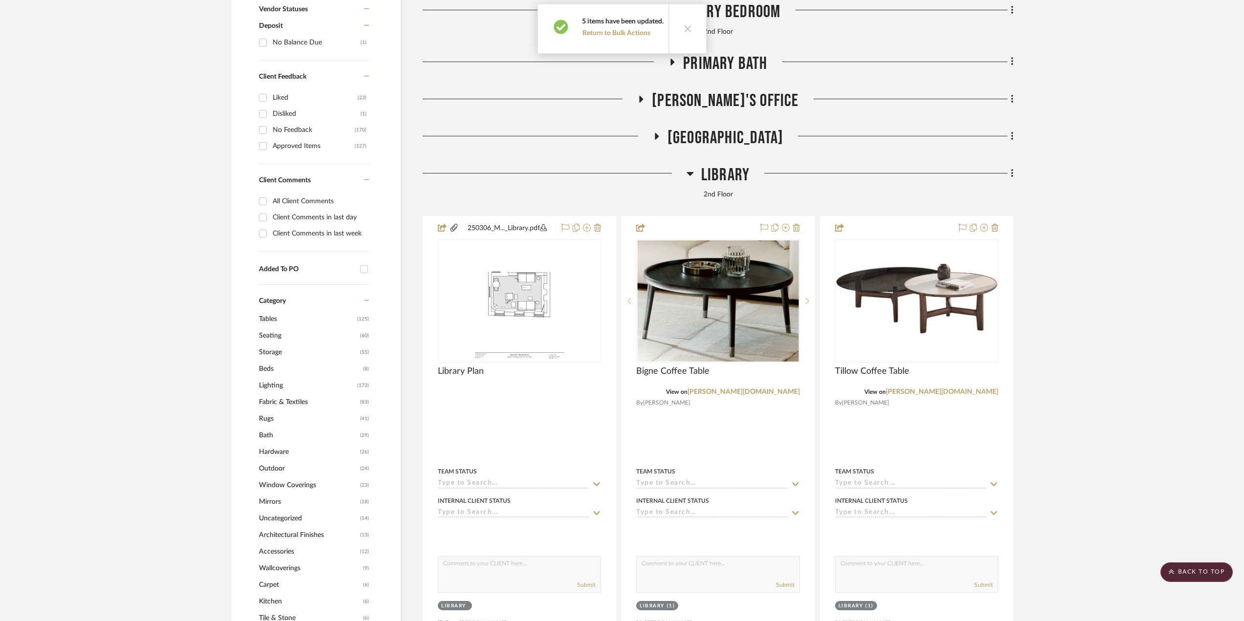
scroll to position [928, 0]
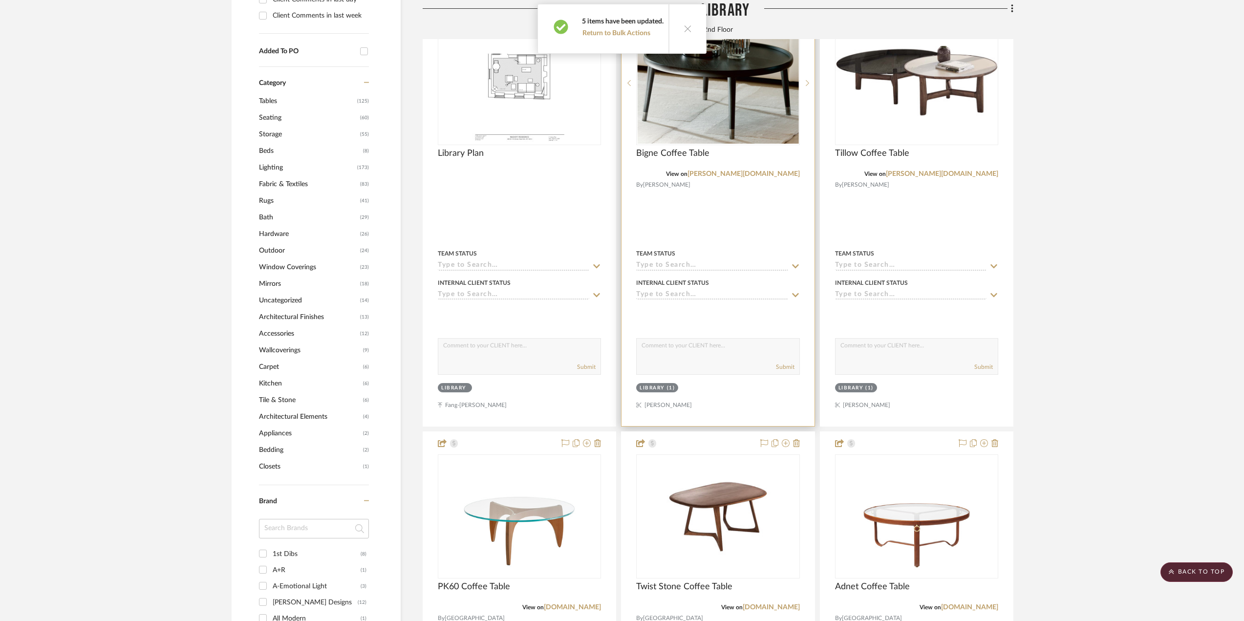
click at [718, 229] on div at bounding box center [718, 213] width 193 height 428
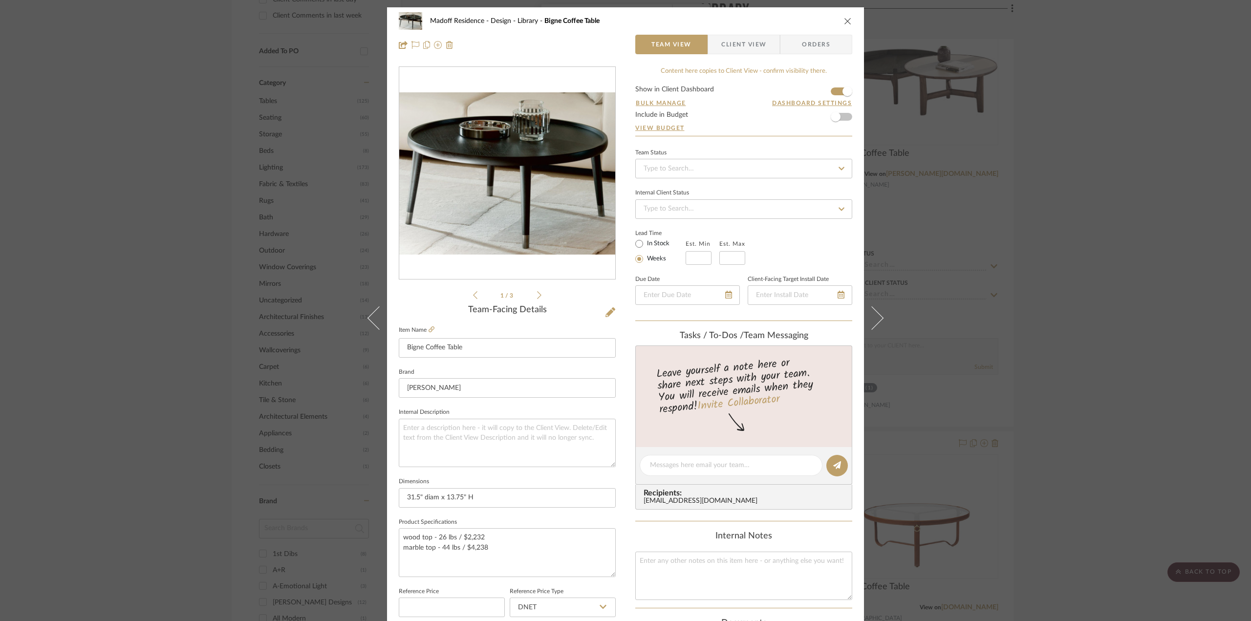
click at [746, 49] on span "Client View" at bounding box center [743, 45] width 45 height 20
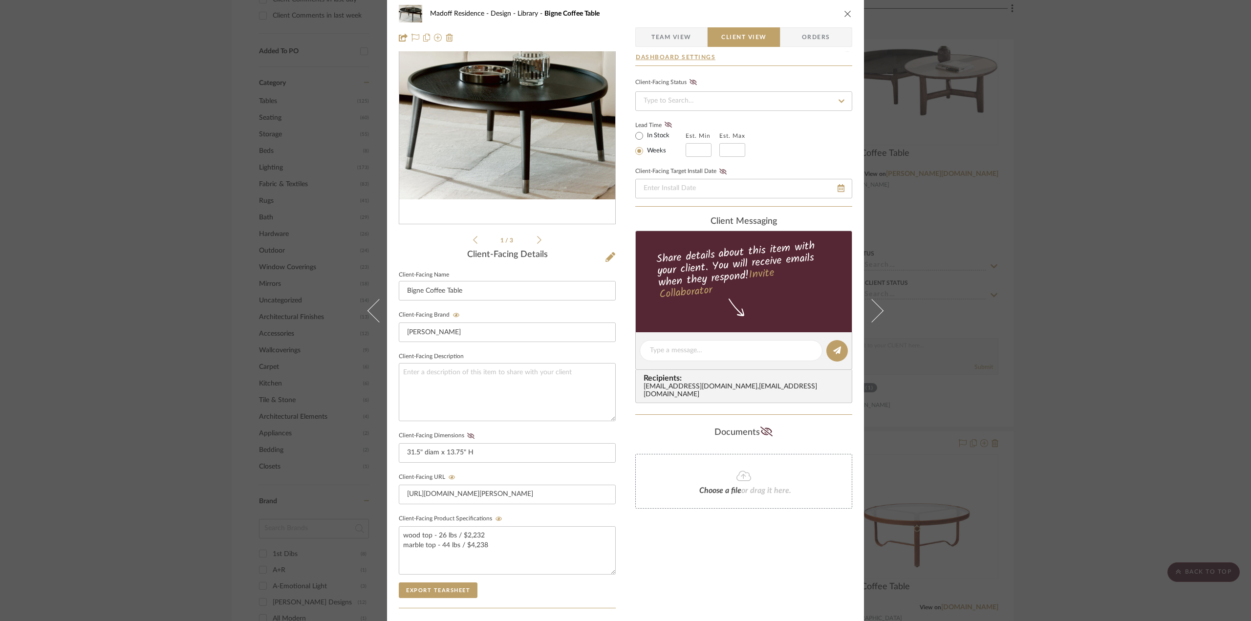
scroll to position [147, 0]
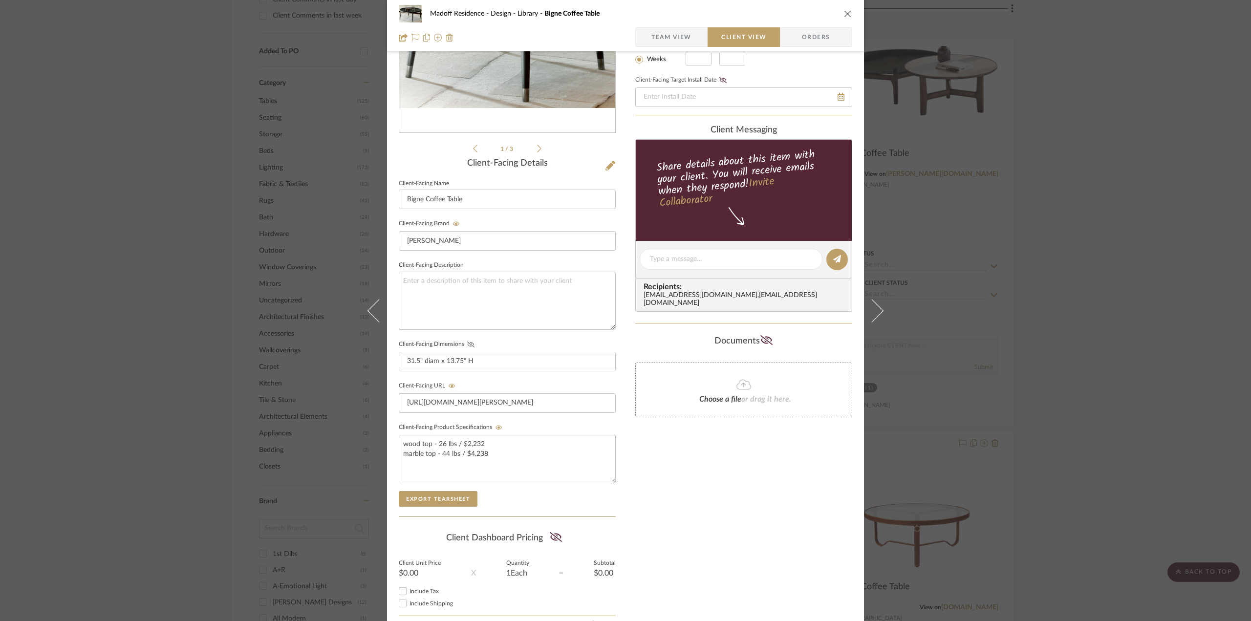
click at [470, 342] on icon at bounding box center [470, 345] width 7 height 6
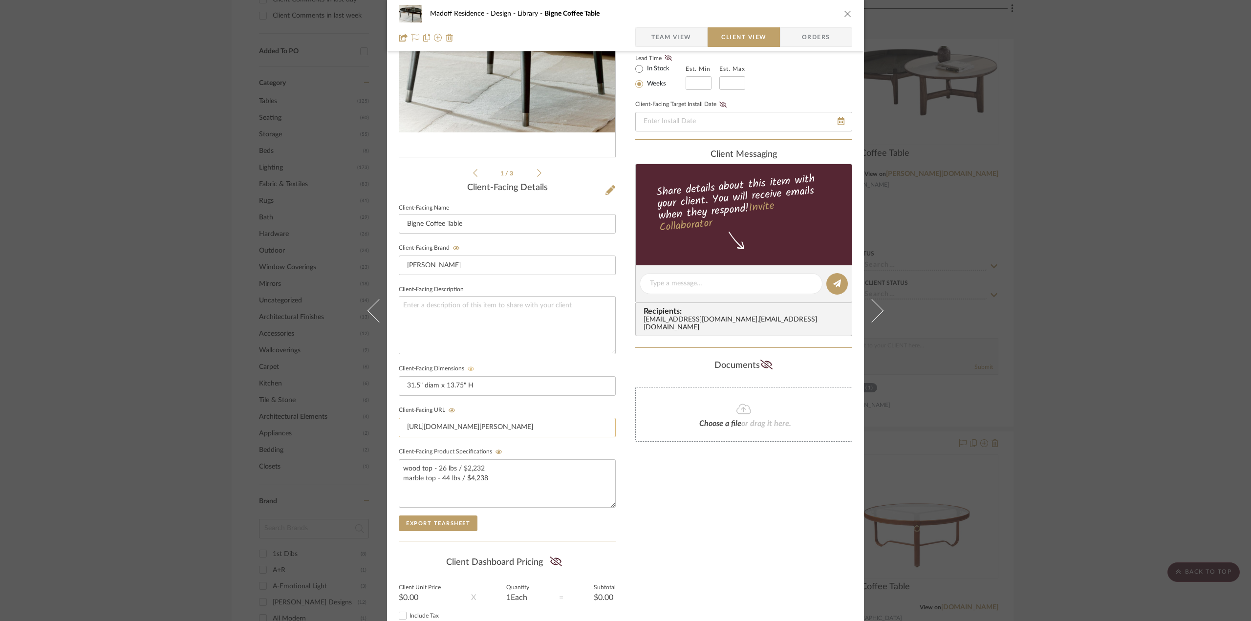
scroll to position [0, 0]
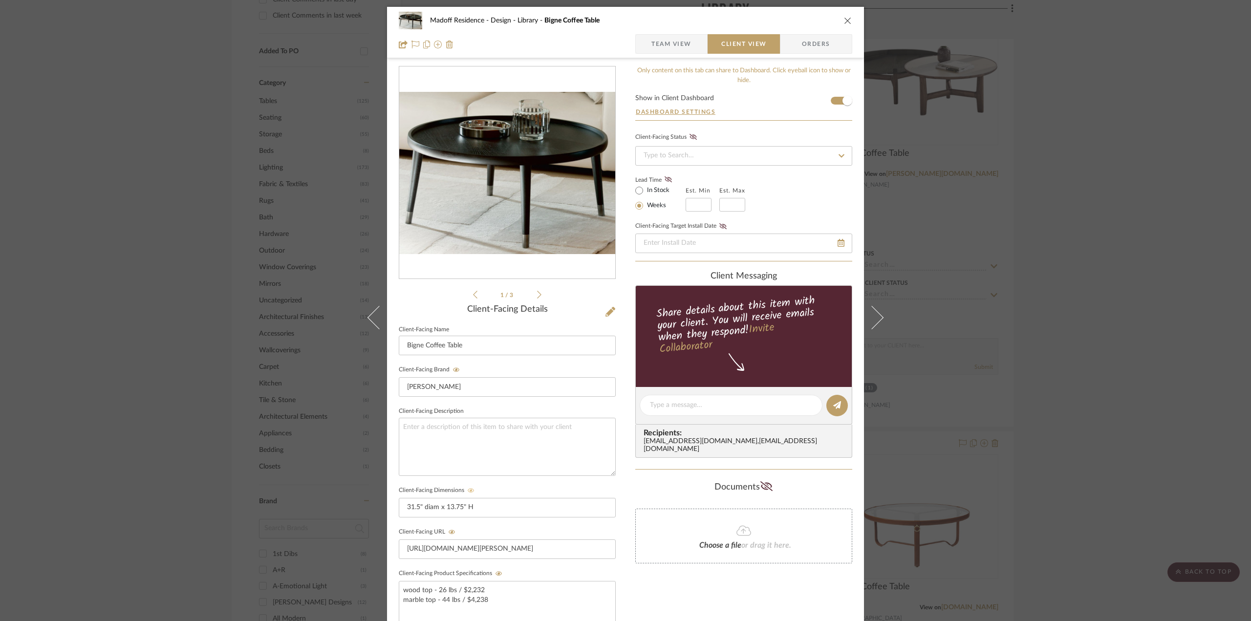
drag, startPoint x: 883, startPoint y: 326, endPoint x: 862, endPoint y: 325, distance: 21.5
click at [883, 326] on button at bounding box center [877, 317] width 27 height 621
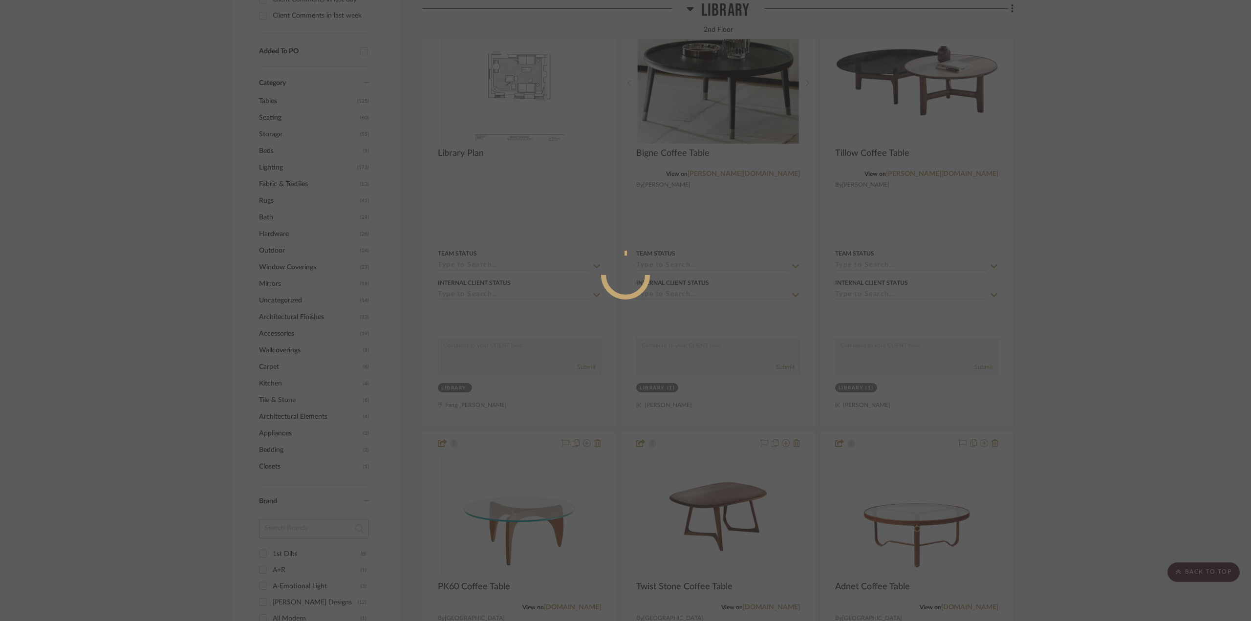
scroll to position [0, 0]
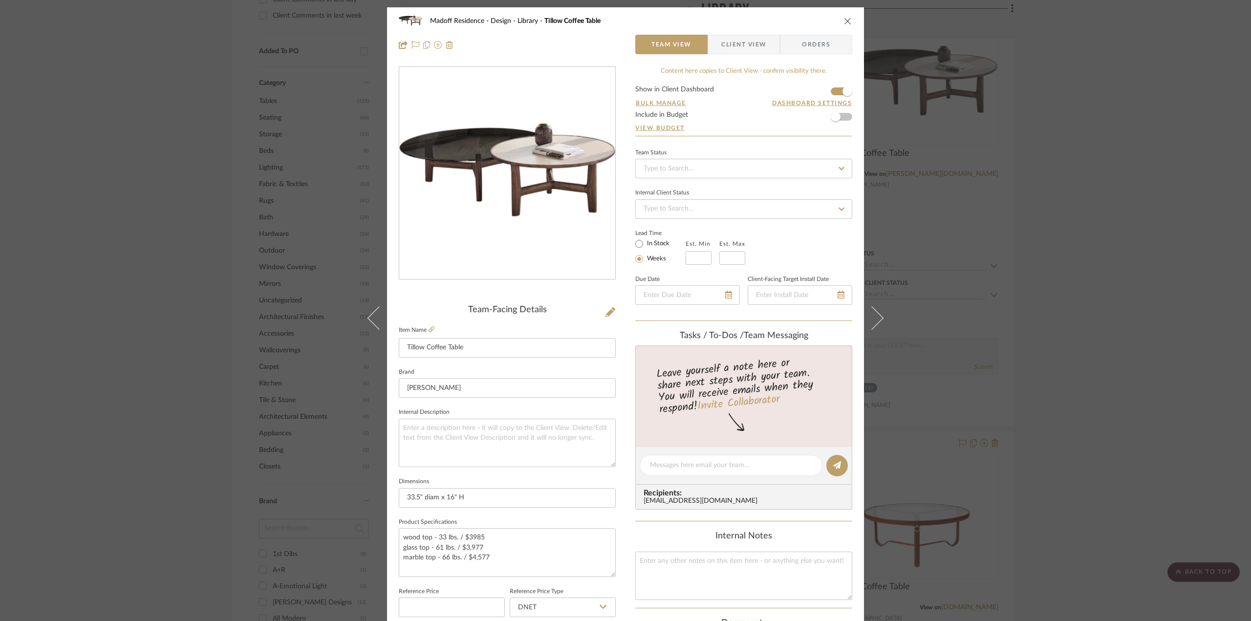
click at [732, 32] on div "Madoff Residence - Design Library Tillow Coffee Table Team View Client View Ord…" at bounding box center [625, 32] width 477 height 51
click at [734, 41] on span "Client View" at bounding box center [743, 45] width 45 height 20
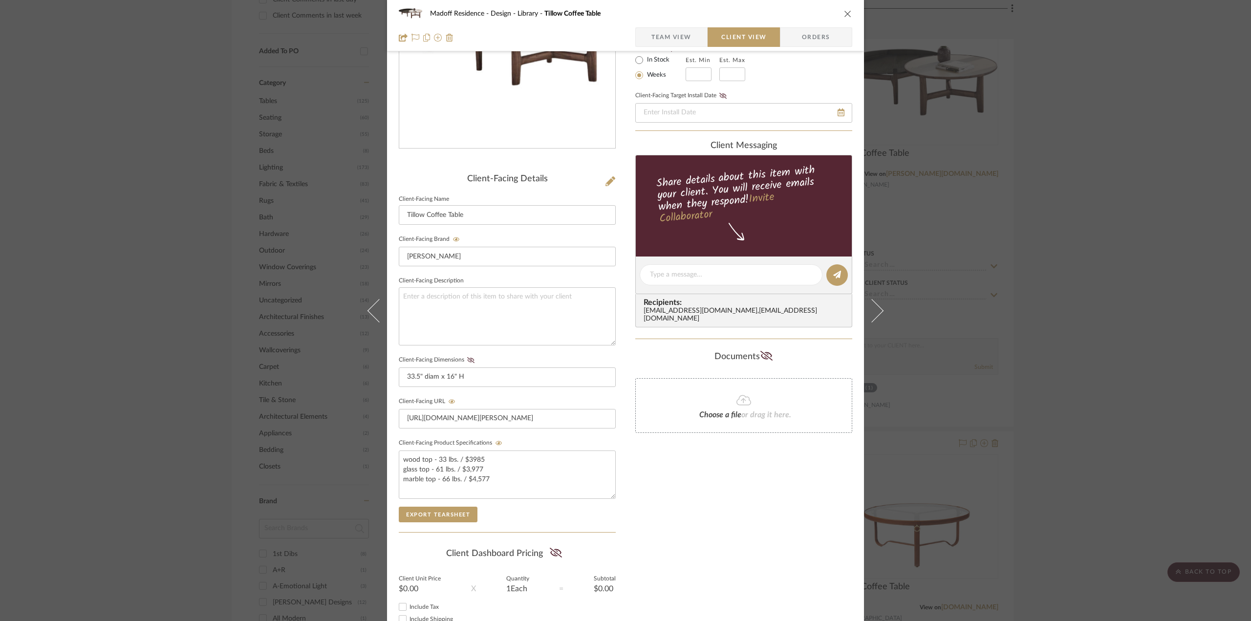
scroll to position [195, 0]
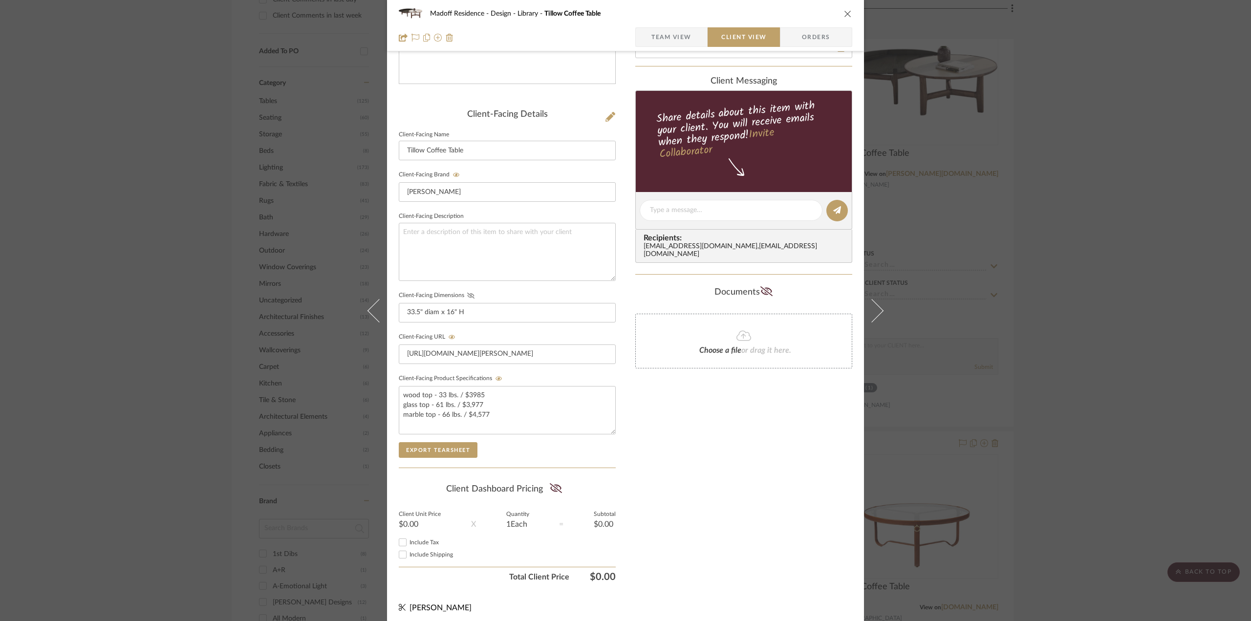
click at [467, 293] on icon at bounding box center [470, 296] width 7 height 6
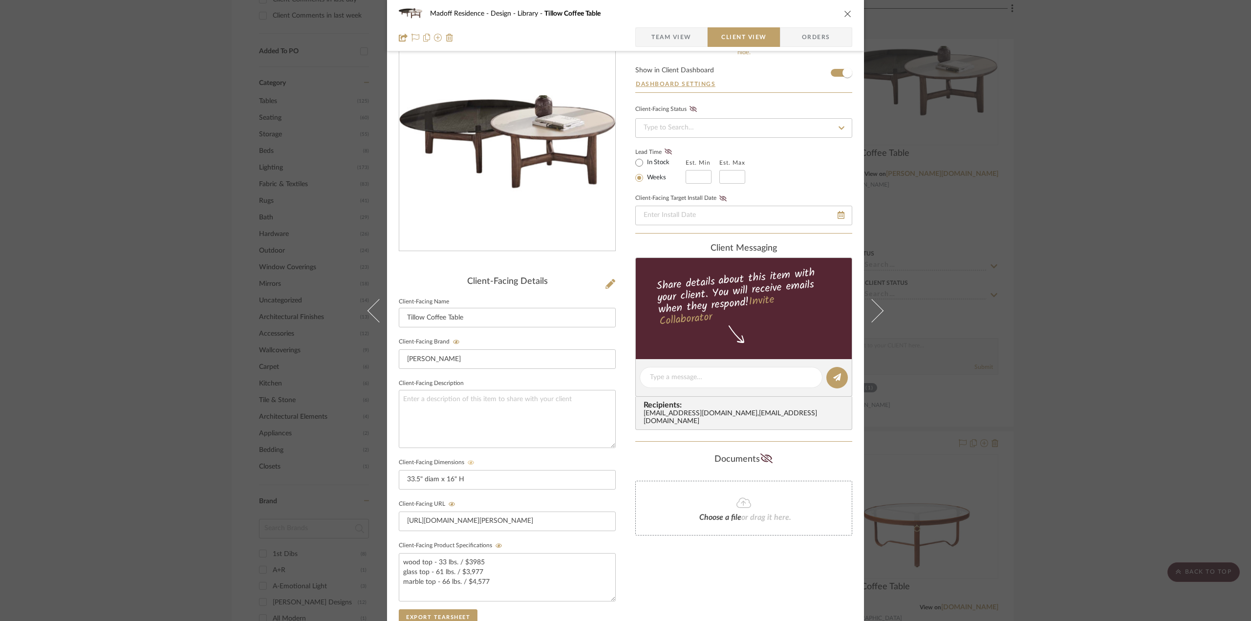
scroll to position [0, 0]
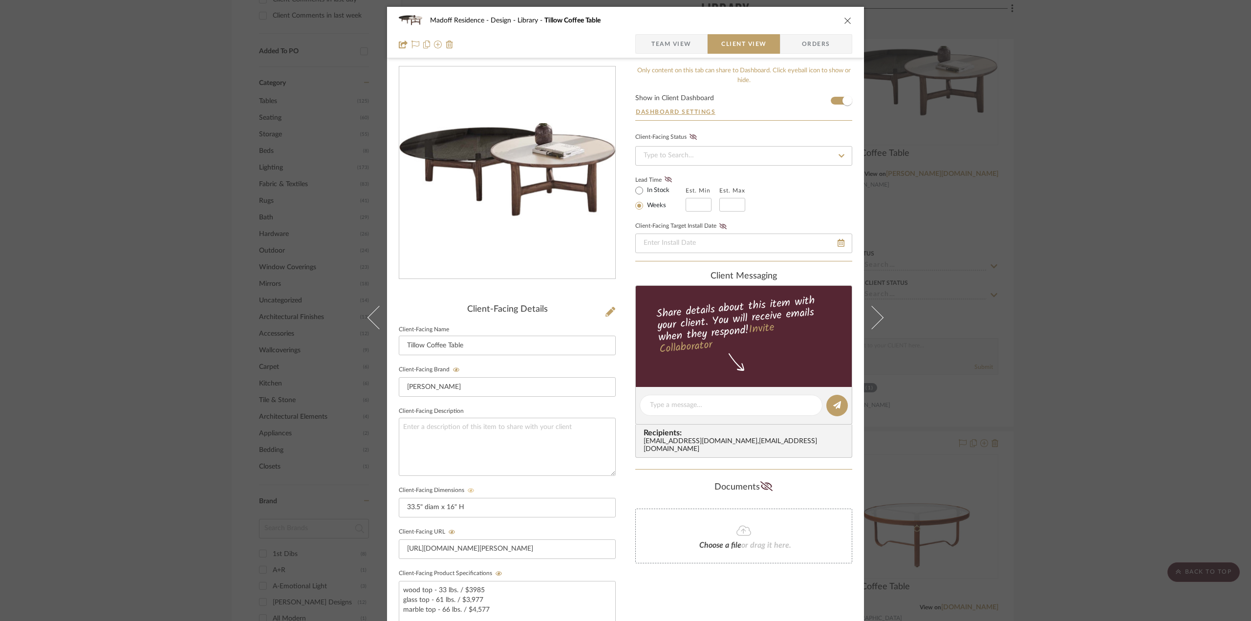
click at [674, 54] on div "Madoff Residence - Design Library Tillow Coffee Table Team View Client View Ord…" at bounding box center [625, 32] width 477 height 51
click at [669, 46] on span "Team View" at bounding box center [671, 44] width 40 height 20
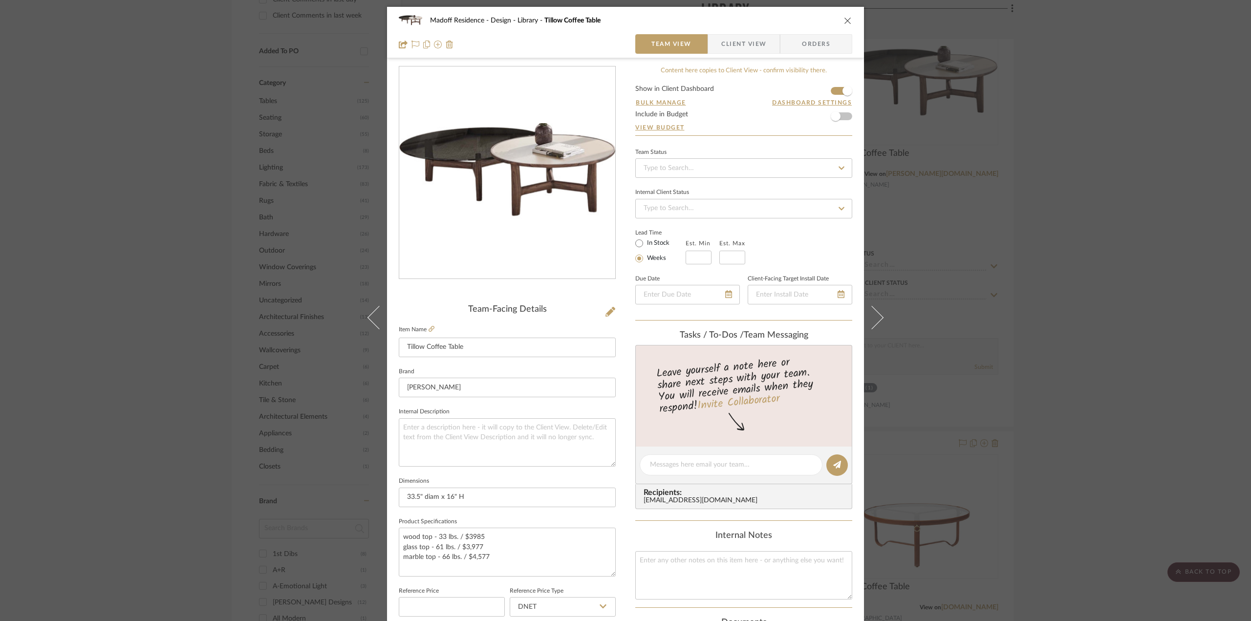
click at [1012, 307] on div "Madoff Residence - Design Library Tillow Coffee Table Team View Client View Ord…" at bounding box center [625, 310] width 1251 height 621
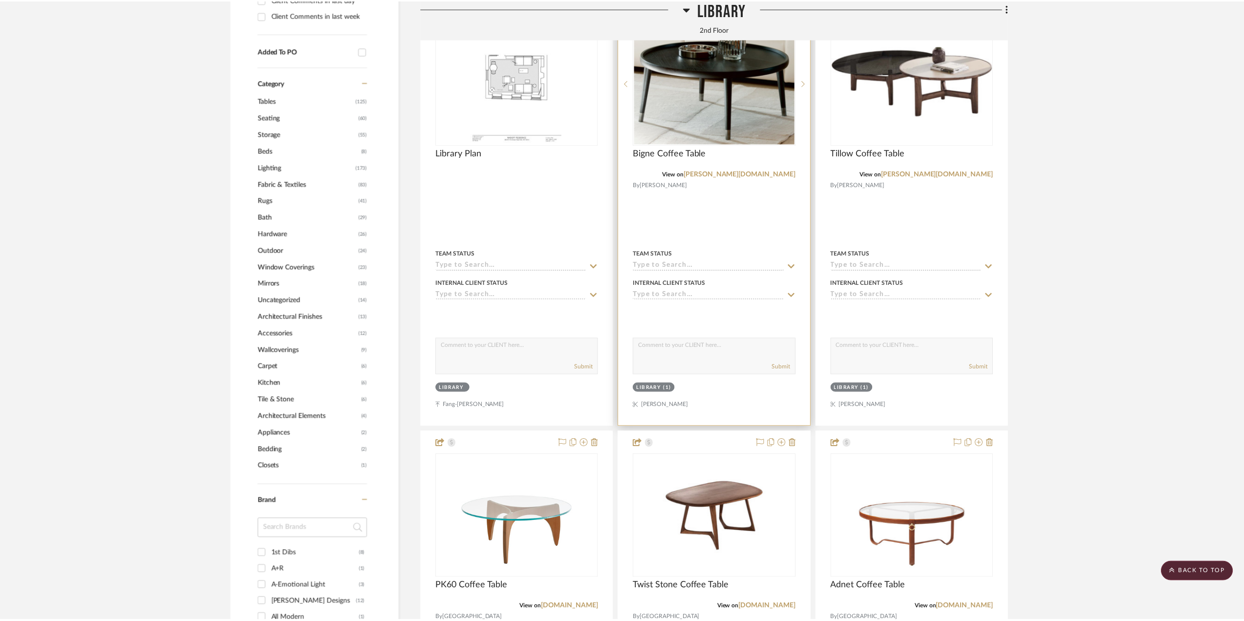
scroll to position [928, 0]
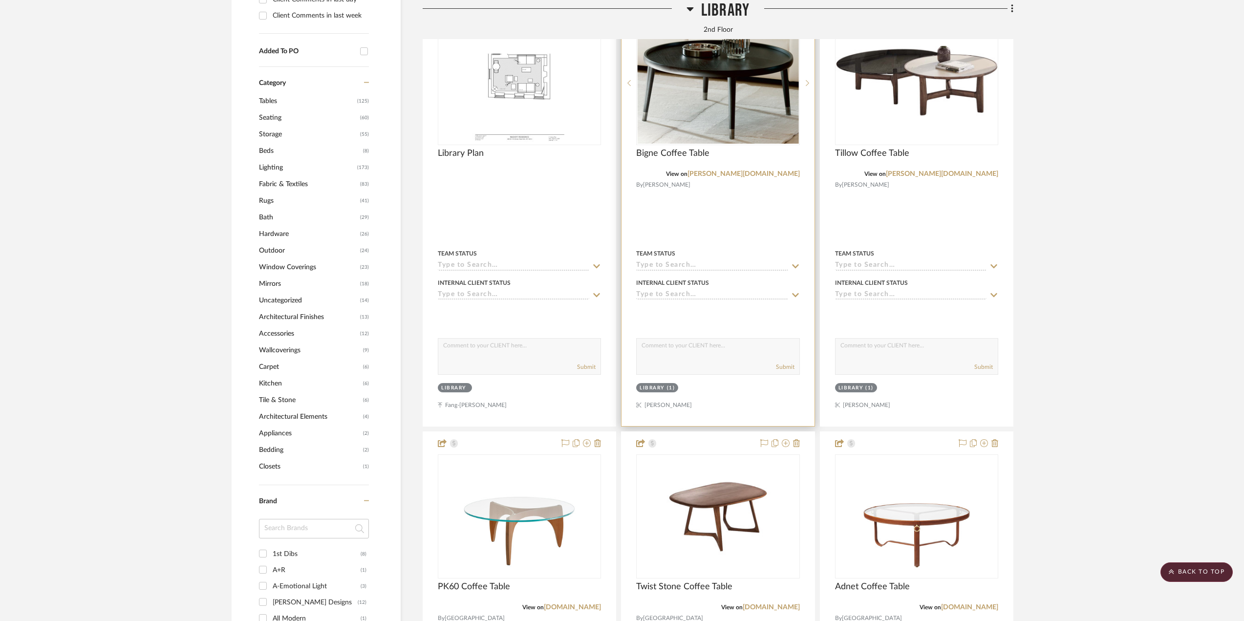
click at [701, 228] on div at bounding box center [718, 213] width 193 height 428
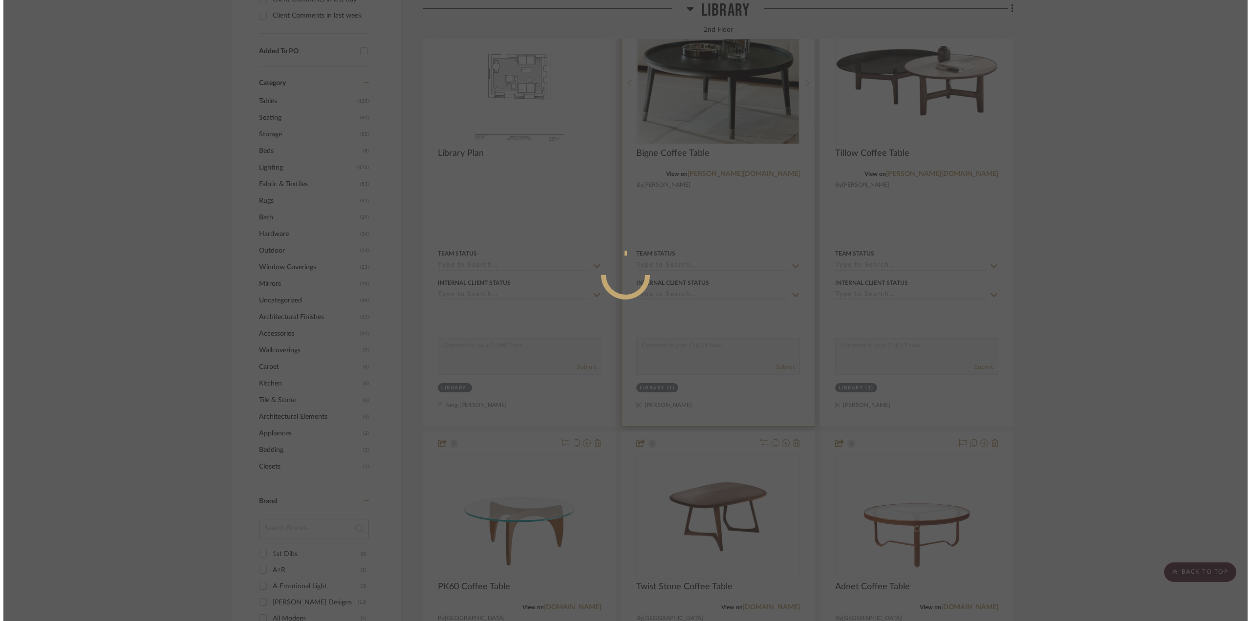
scroll to position [0, 0]
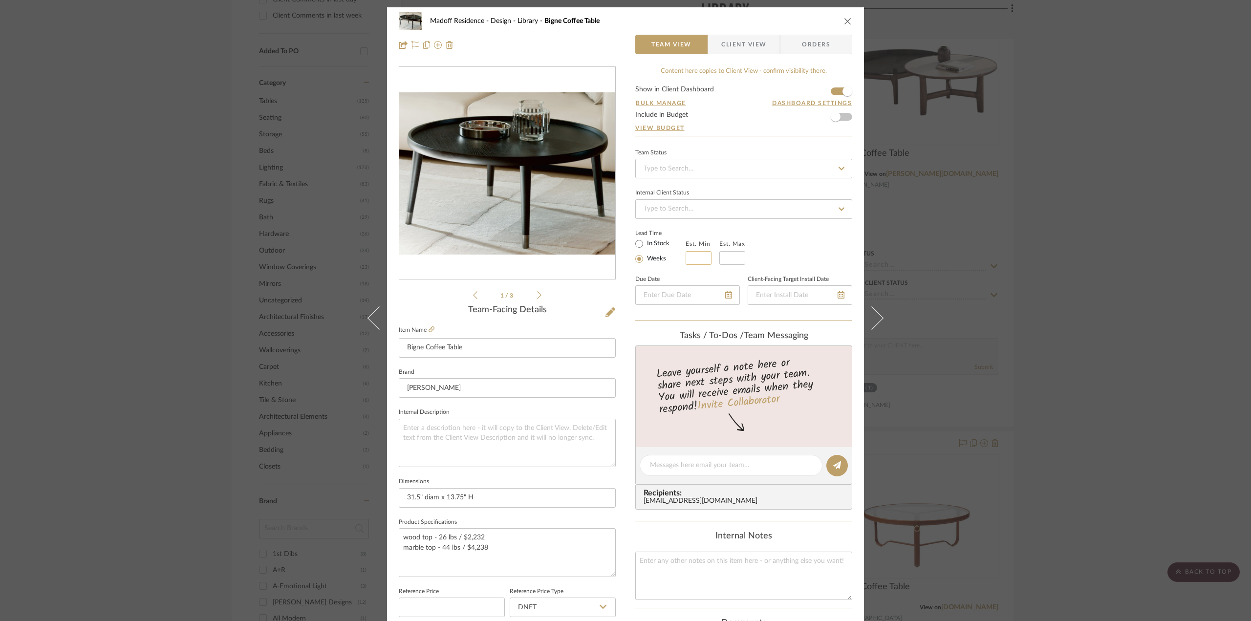
click at [696, 258] on input "text" at bounding box center [699, 258] width 26 height 14
type input "10"
click at [805, 229] on div "Lead Time In Stock Weeks Est. Min 10 Est. Max" at bounding box center [743, 246] width 217 height 38
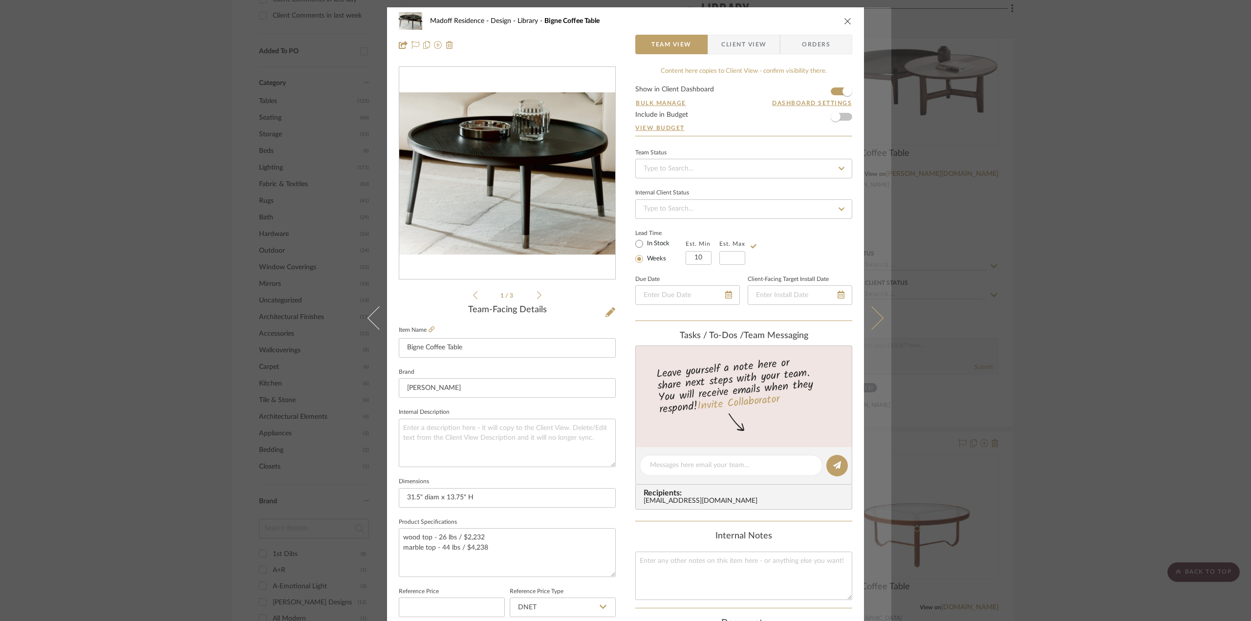
click at [879, 305] on button at bounding box center [877, 317] width 27 height 621
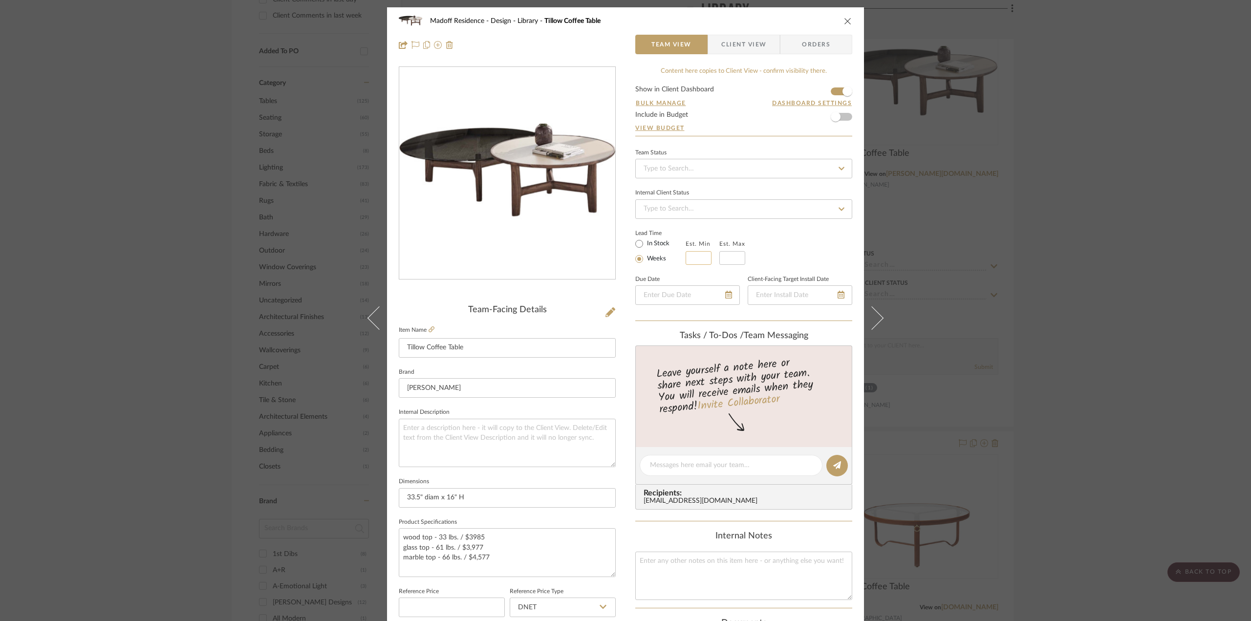
click at [690, 254] on input at bounding box center [699, 258] width 26 height 14
type input "10"
click at [788, 241] on div "Lead Time In Stock Weeks Est. Min 10 Est. Max" at bounding box center [743, 246] width 217 height 38
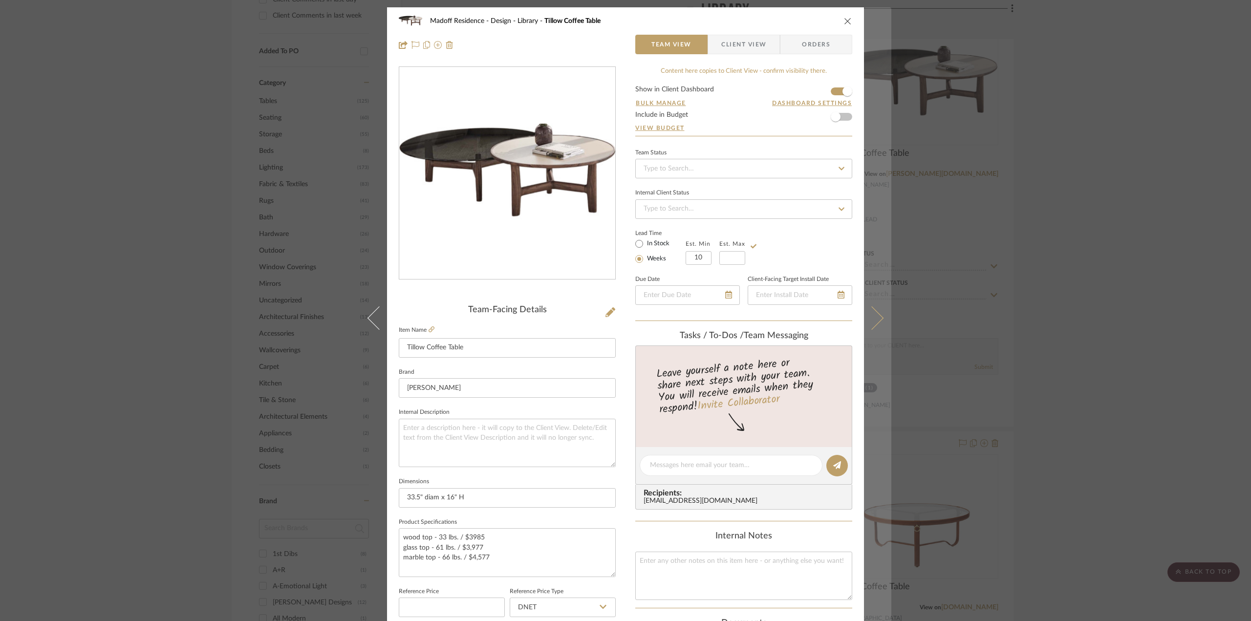
click at [876, 322] on button at bounding box center [877, 317] width 27 height 621
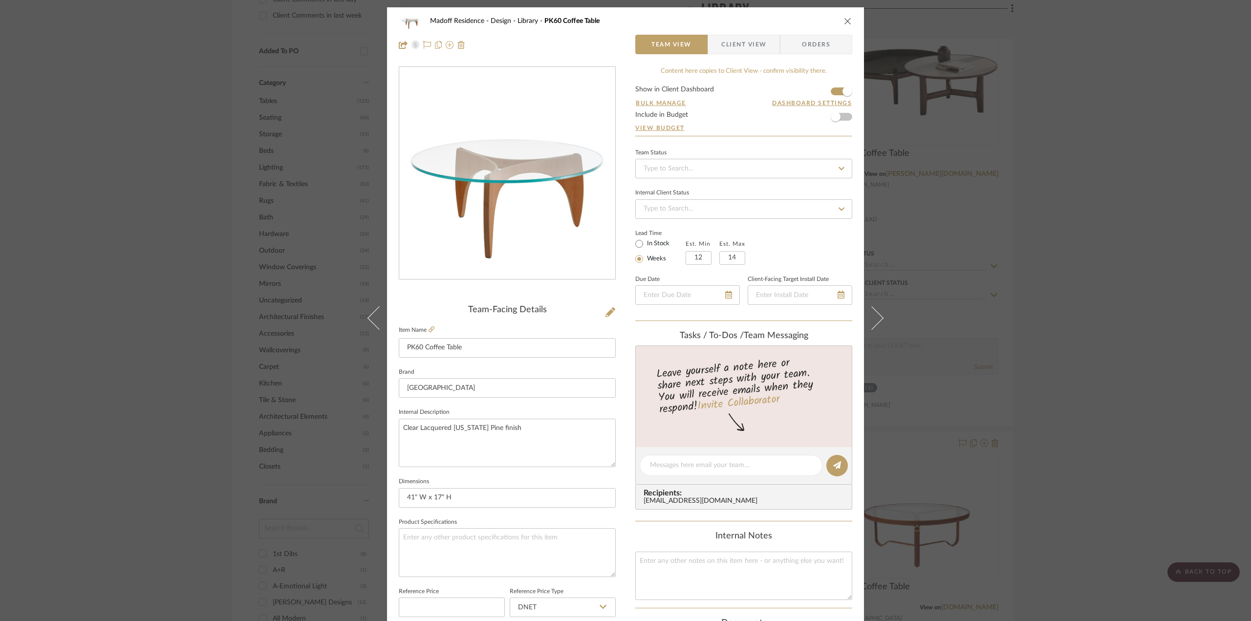
click at [1065, 274] on div "Madoff Residence - Design Library PK60 Coffee Table Team View Client View Order…" at bounding box center [625, 310] width 1251 height 621
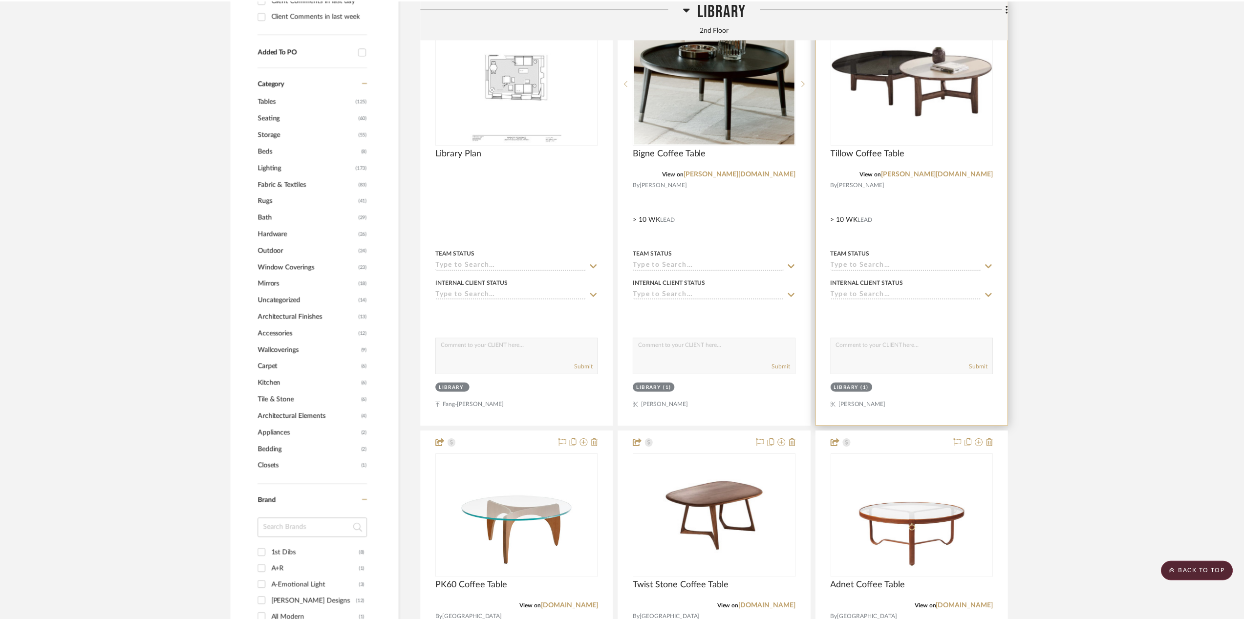
scroll to position [928, 0]
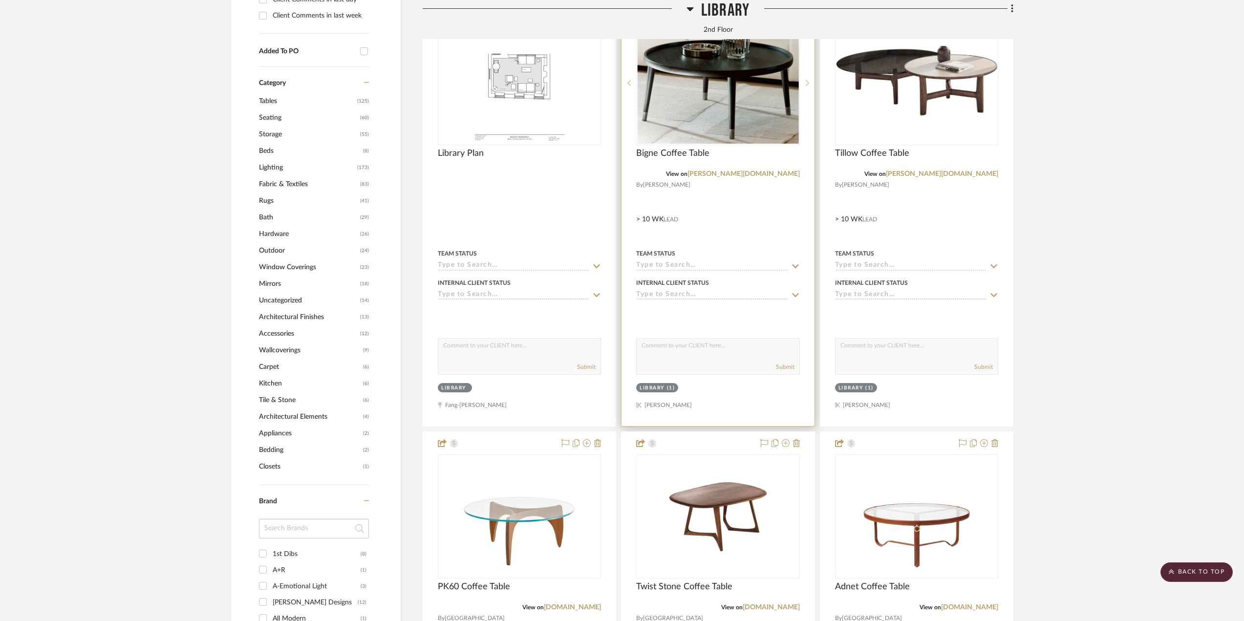
click at [768, 226] on div at bounding box center [718, 213] width 193 height 428
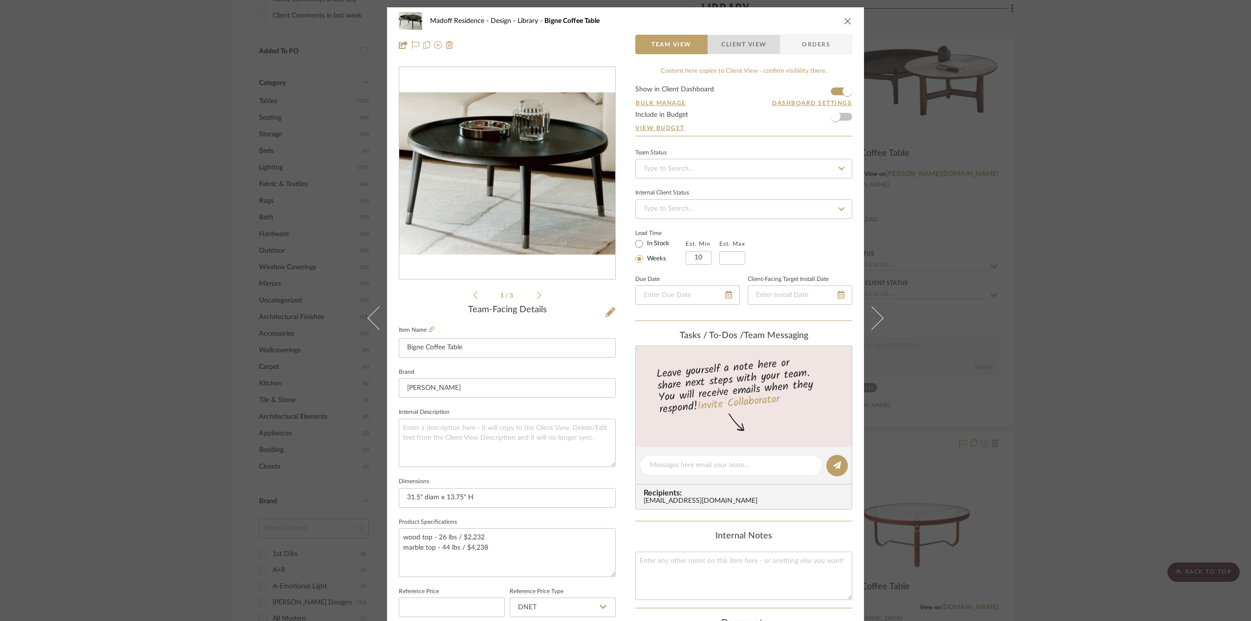
click at [749, 39] on span "Client View" at bounding box center [743, 45] width 45 height 20
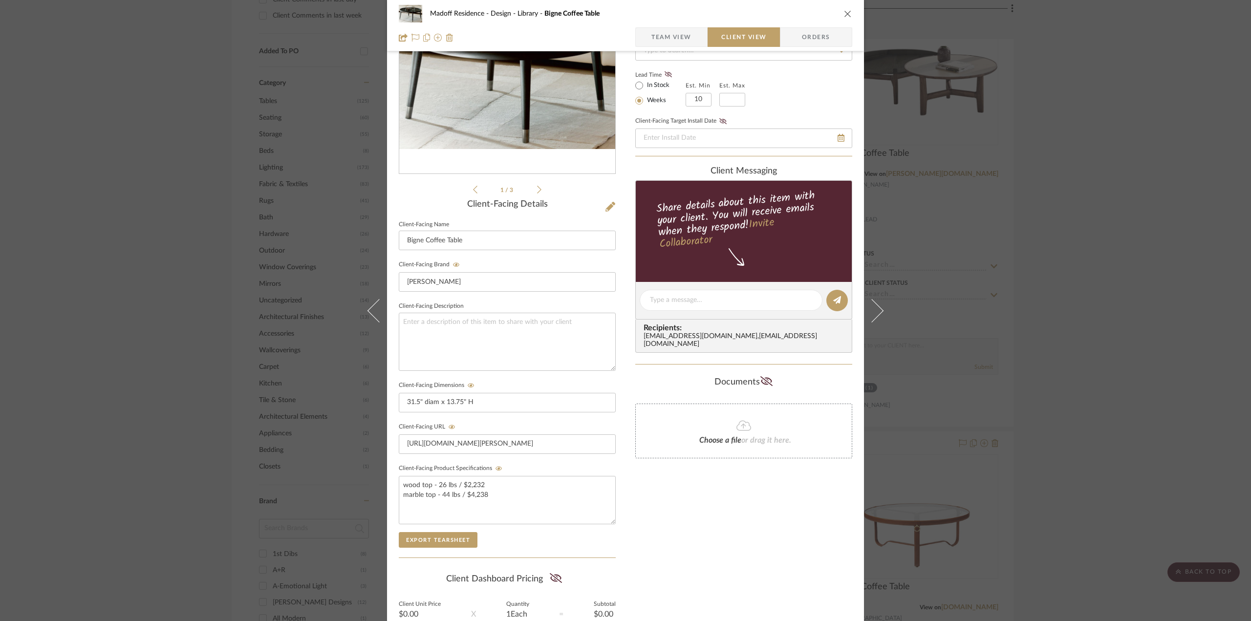
scroll to position [49, 0]
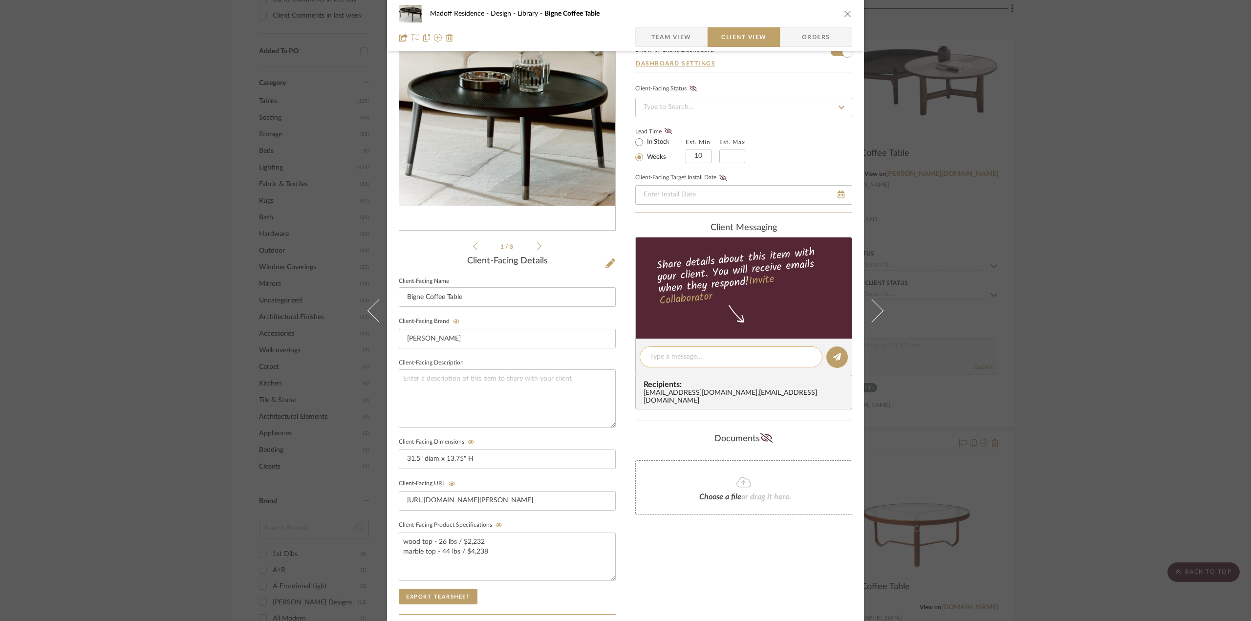
click at [674, 355] on textarea at bounding box center [731, 357] width 162 height 10
drag, startPoint x: 753, startPoint y: 357, endPoint x: 792, endPoint y: 377, distance: 42.8
click at [792, 377] on div "I've added a few more coffee tables that are lighter in weight from Porad" at bounding box center [731, 361] width 183 height 31
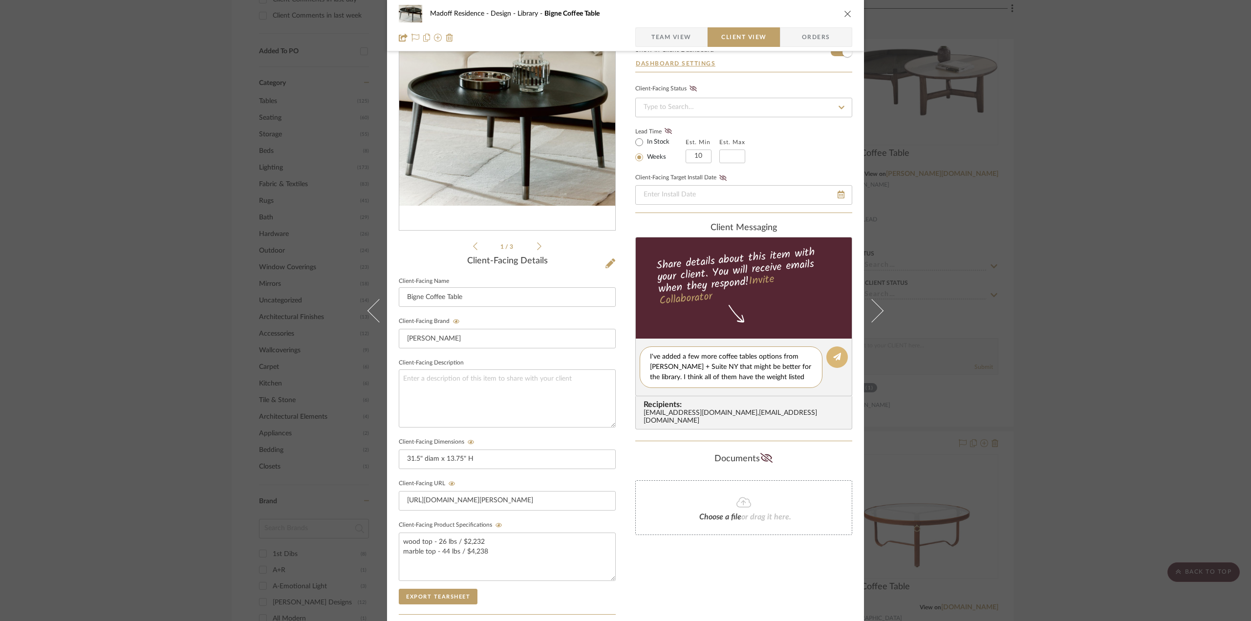
type textarea "I've added a few more coffee tables options from [PERSON_NAME] + Suite NY that …"
click at [833, 353] on icon at bounding box center [837, 357] width 8 height 8
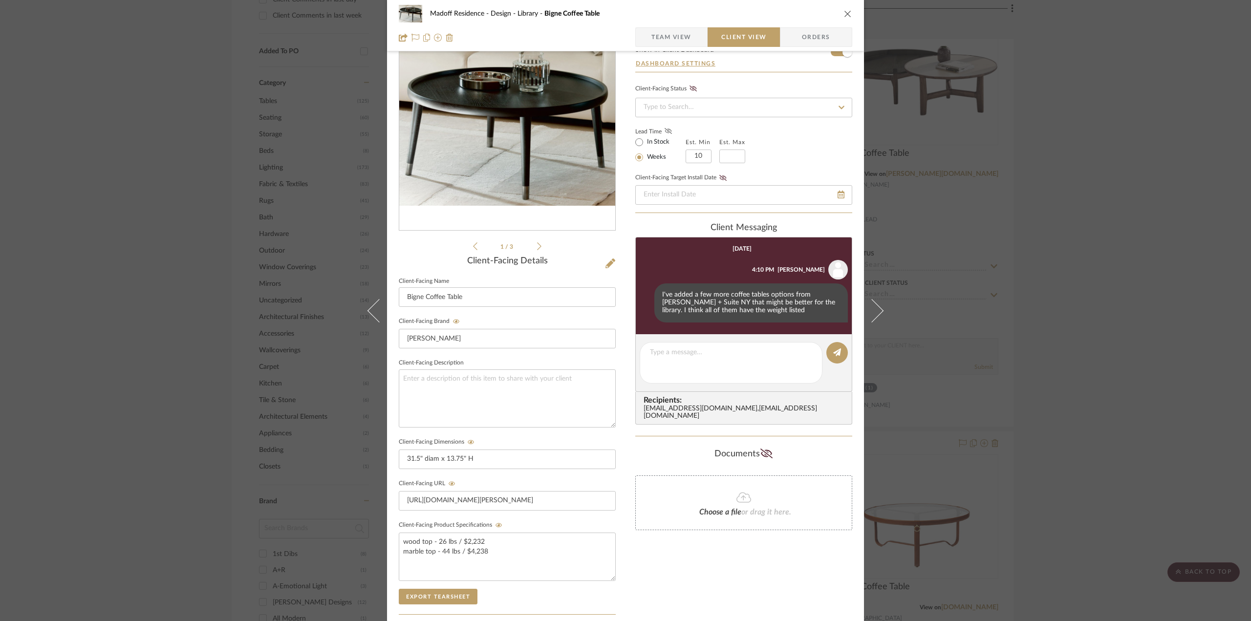
click at [666, 128] on icon at bounding box center [668, 131] width 7 height 6
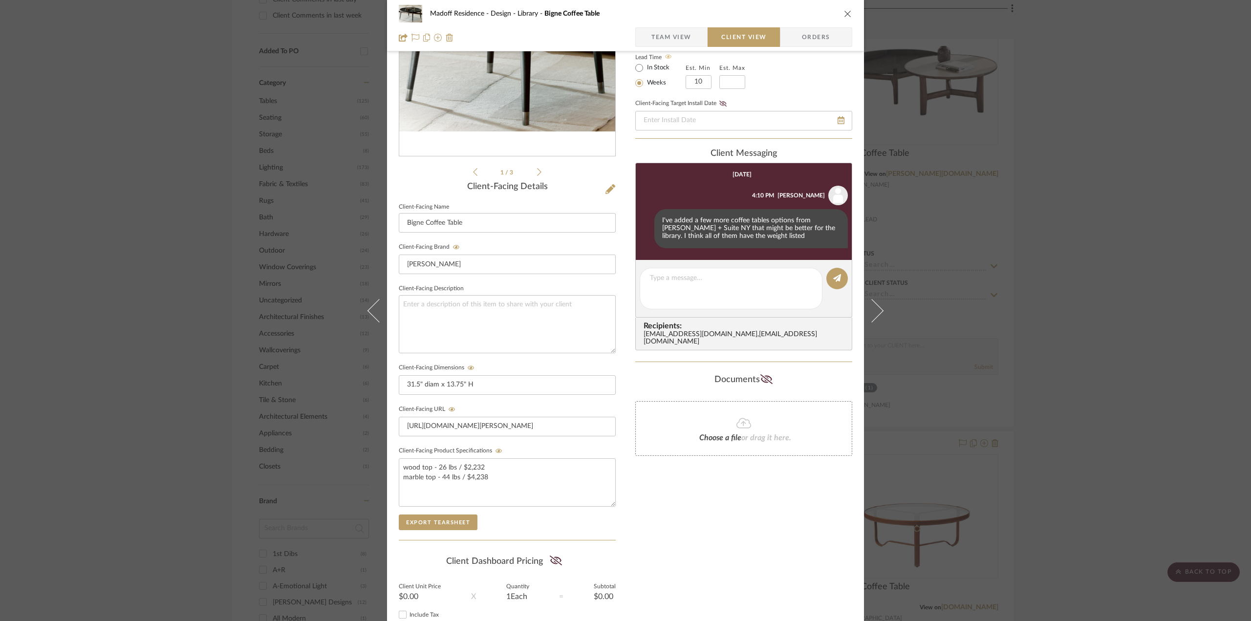
scroll to position [195, 0]
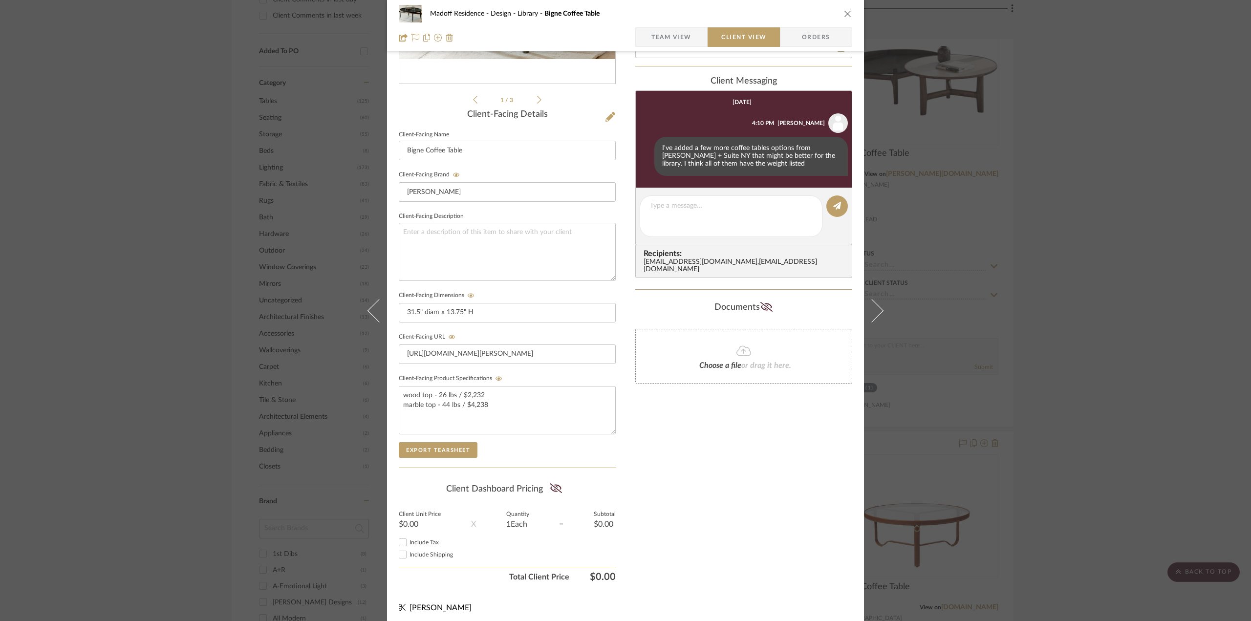
click at [1061, 333] on div "Madoff Residence - Design Library Bigne Coffee Table Team View Client View Orde…" at bounding box center [625, 310] width 1251 height 621
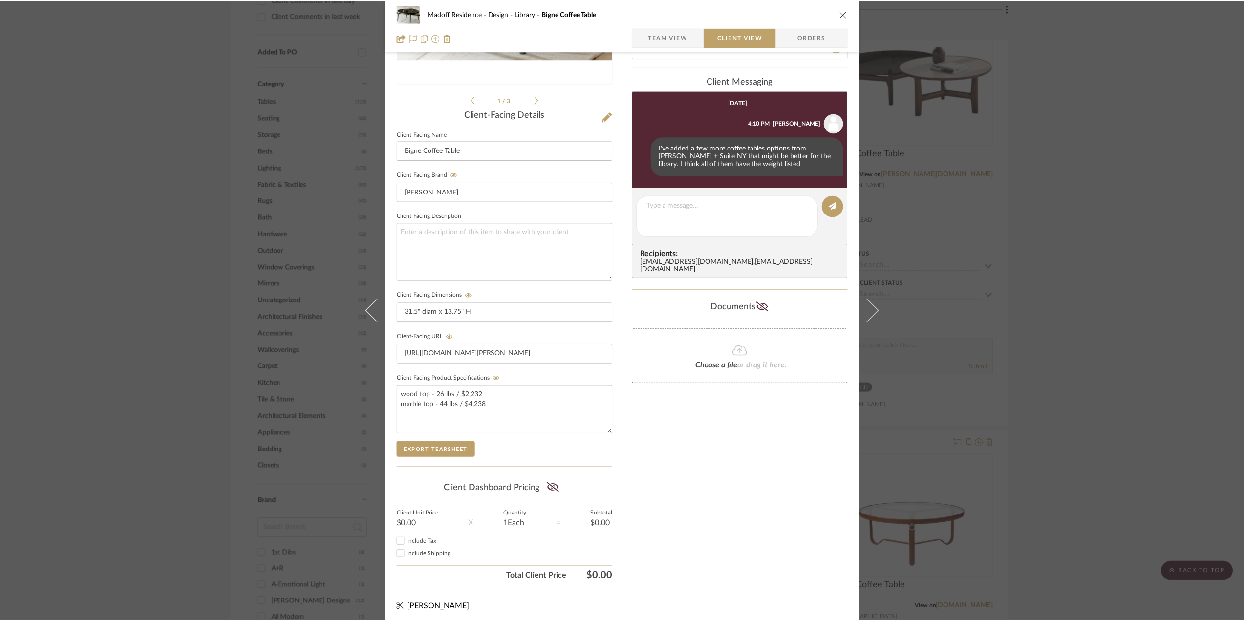
scroll to position [928, 0]
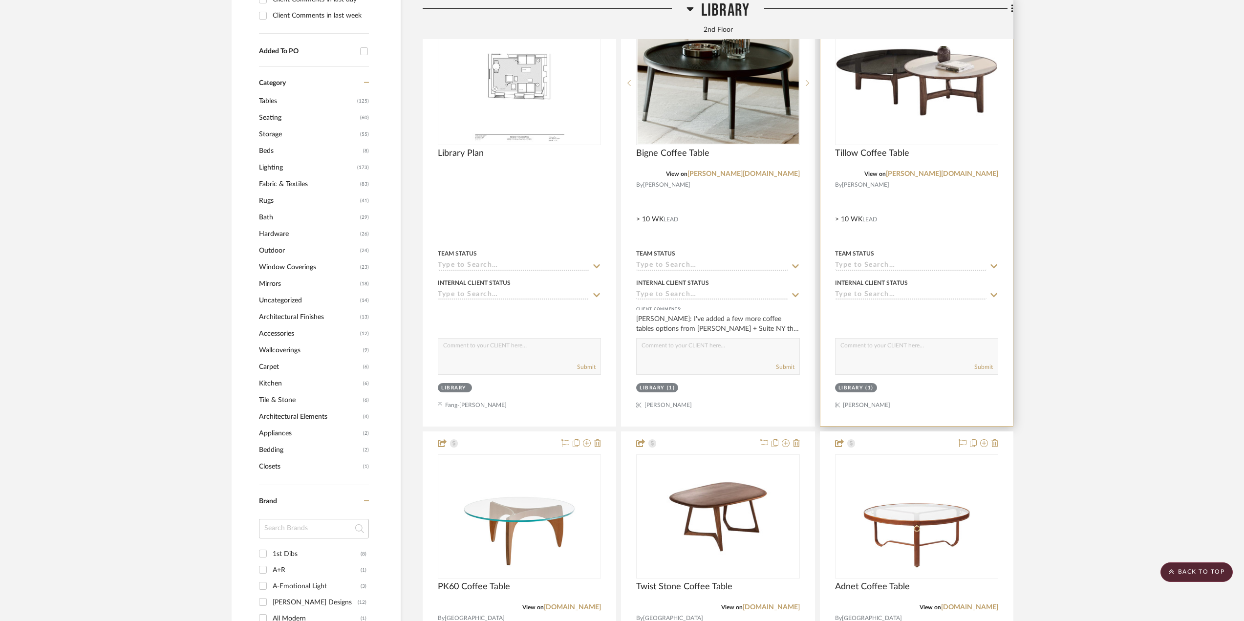
click at [928, 221] on div at bounding box center [916, 213] width 193 height 428
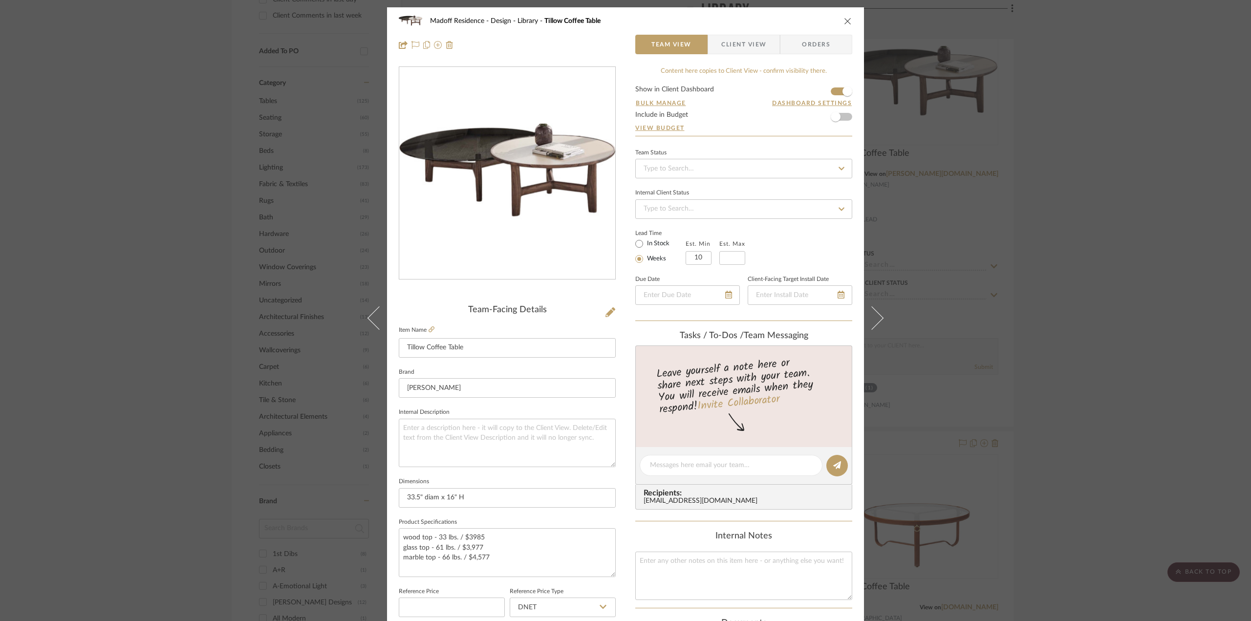
click at [749, 37] on span "Client View" at bounding box center [743, 45] width 45 height 20
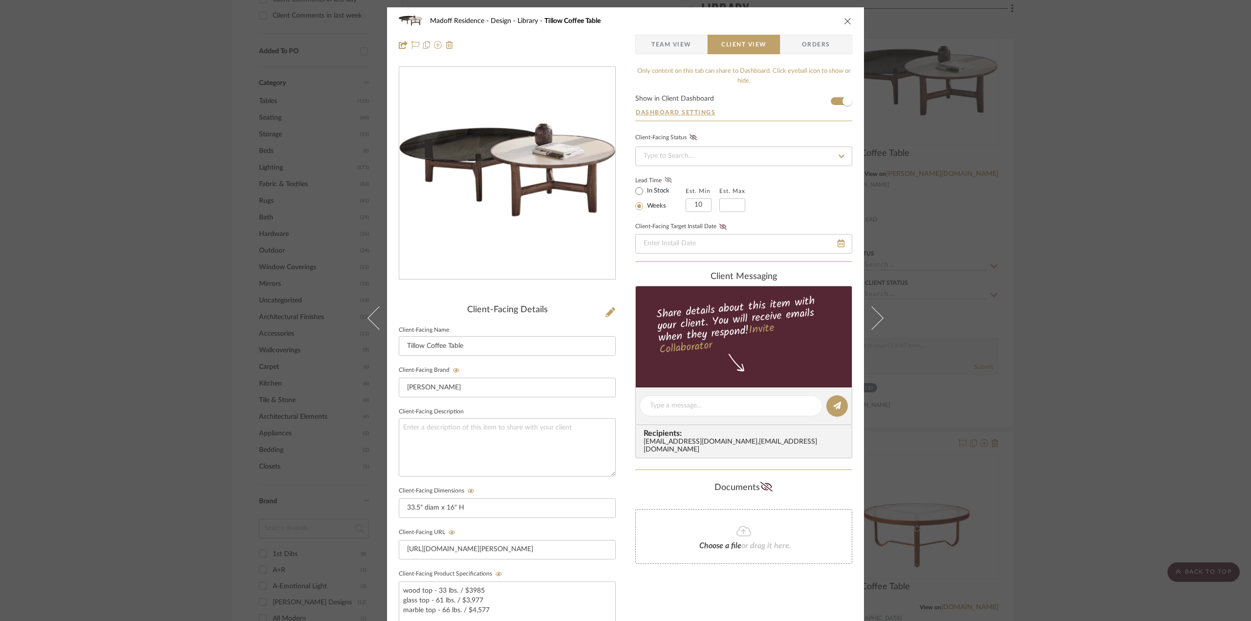
click at [665, 179] on icon at bounding box center [668, 180] width 7 height 6
click at [1081, 383] on div "Madoff Residence - Design Library Tillow Coffee Table Team View Client View Ord…" at bounding box center [625, 310] width 1251 height 621
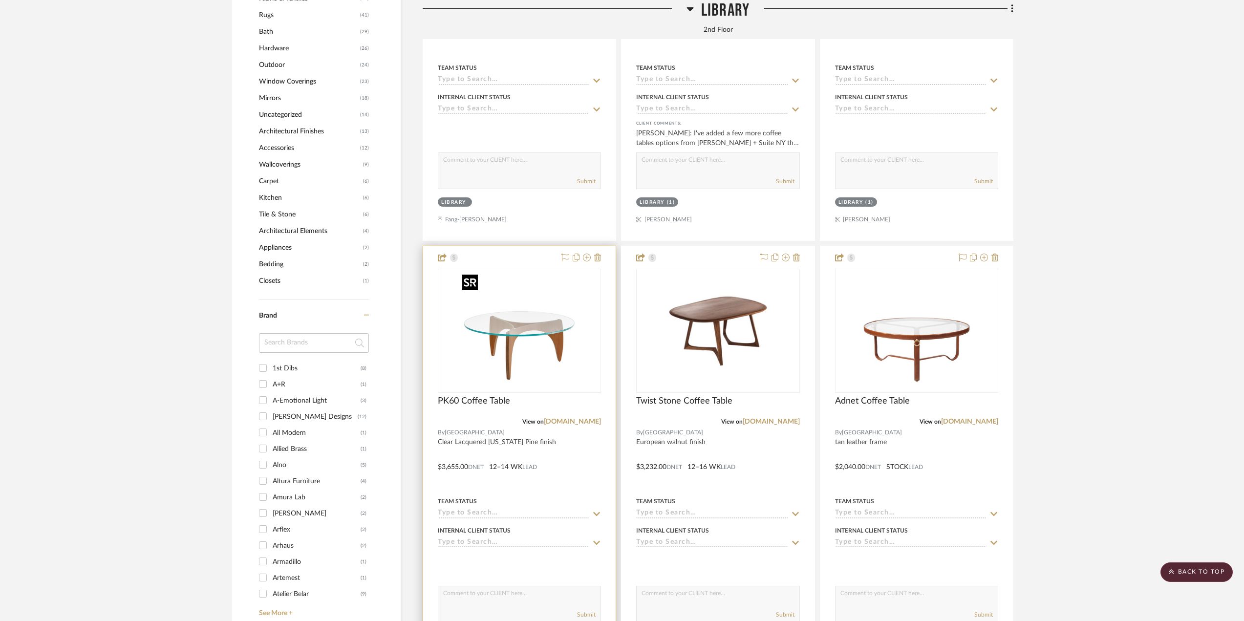
scroll to position [1124, 0]
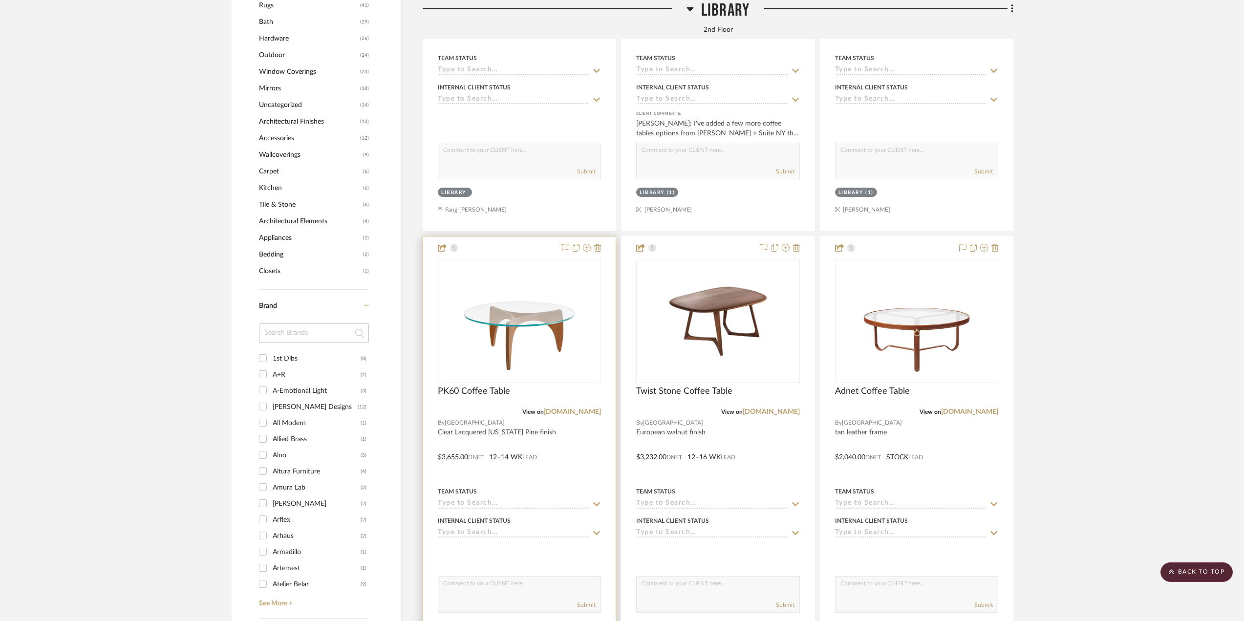
click at [564, 444] on div at bounding box center [519, 450] width 193 height 428
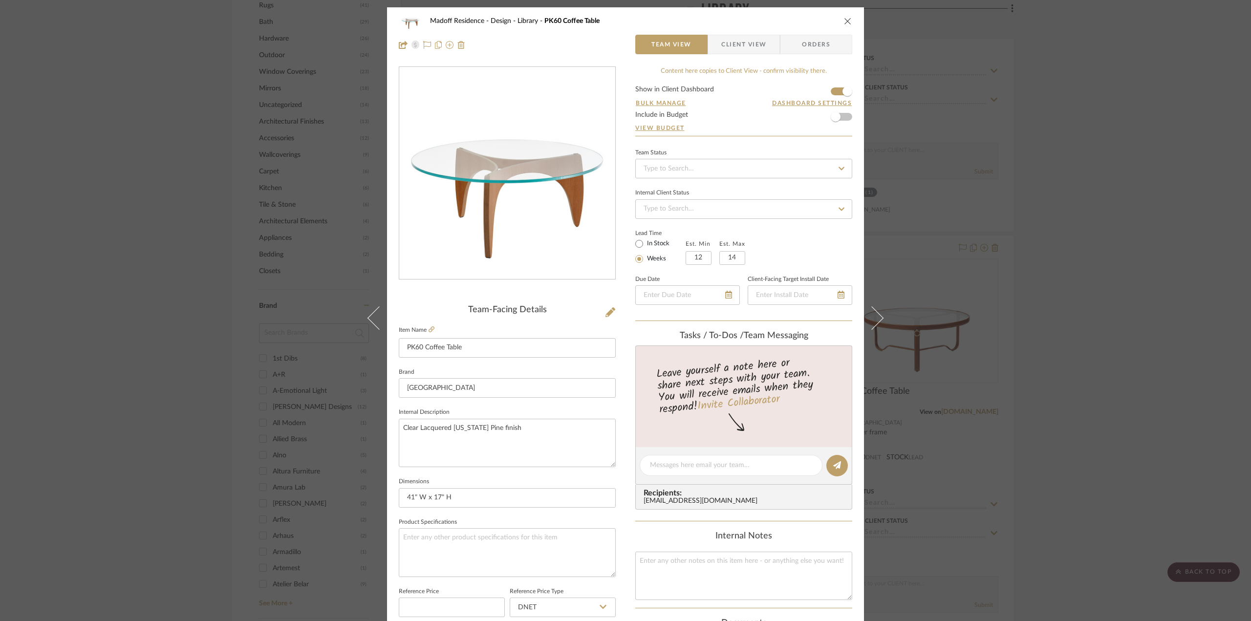
click at [753, 45] on span "Client View" at bounding box center [743, 45] width 45 height 20
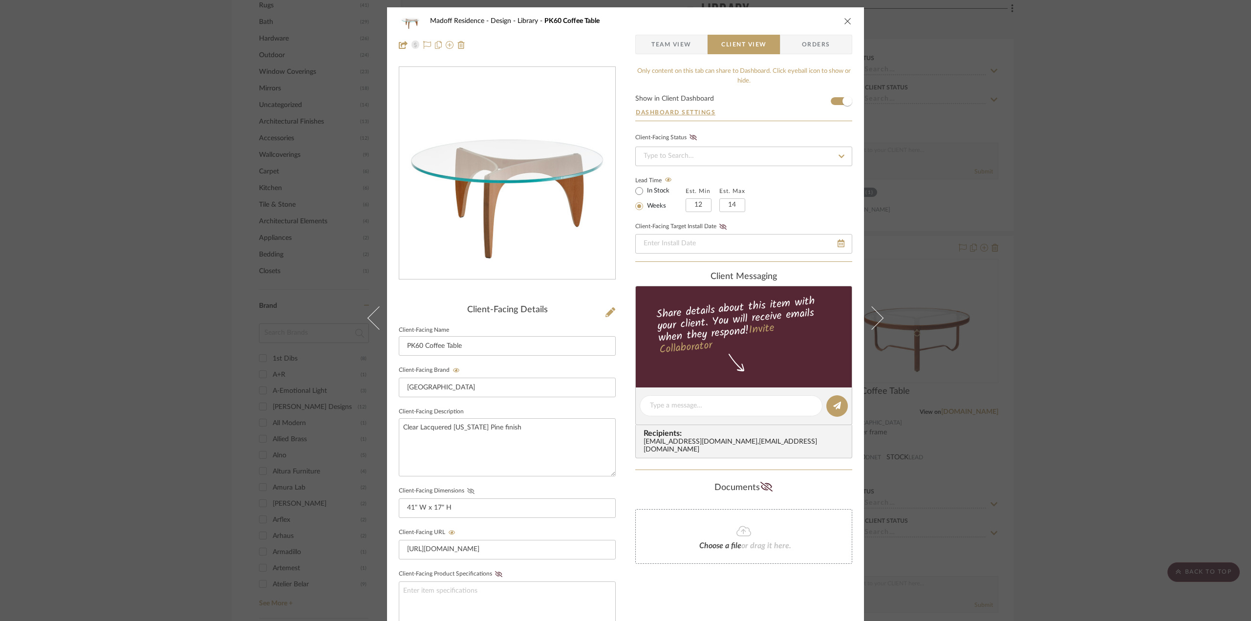
click at [468, 493] on button "Client-Facing Dimensions" at bounding box center [470, 491] width 13 height 7
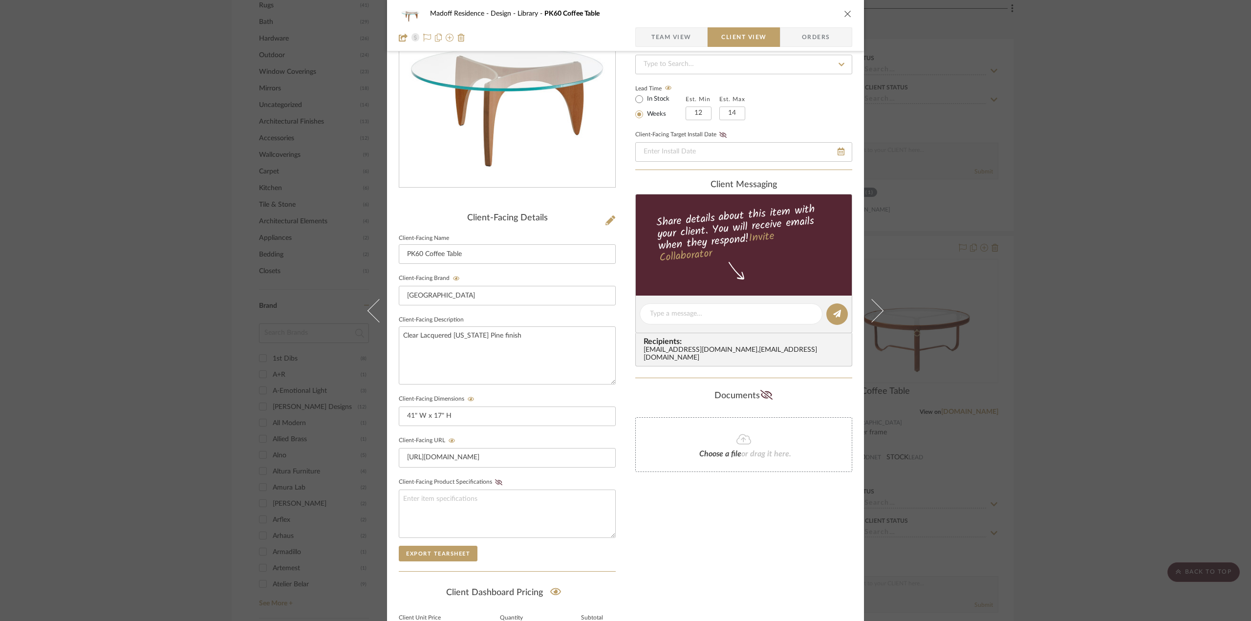
scroll to position [196, 0]
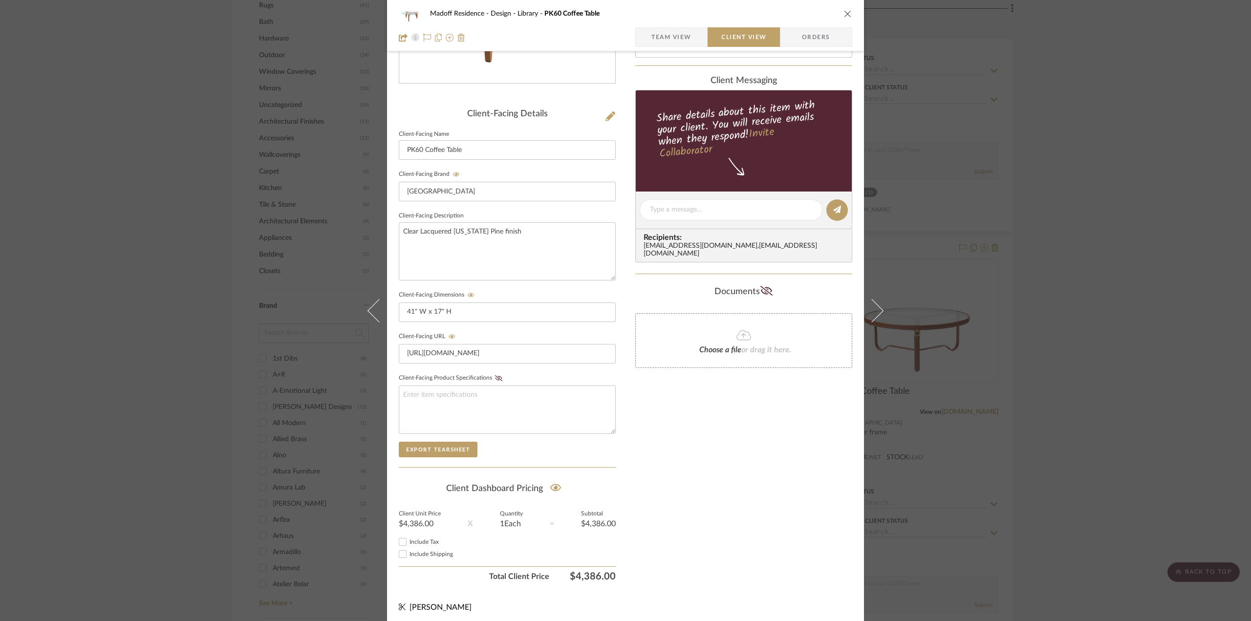
click at [398, 538] on input "Include Tax" at bounding box center [403, 542] width 12 height 12
checkbox input "true"
click at [416, 551] on span "Include Shipping" at bounding box center [430, 554] width 43 height 6
click at [408, 550] on input "Include Shipping" at bounding box center [403, 554] width 12 height 12
checkbox input "false"
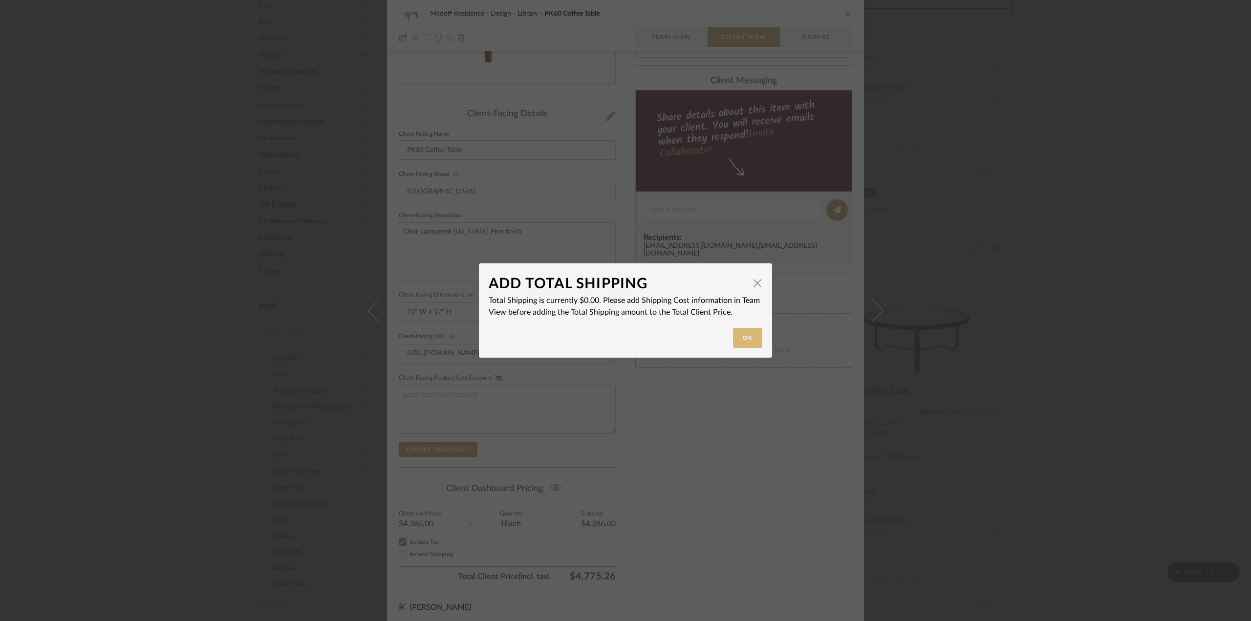
click at [741, 335] on button "Ok" at bounding box center [747, 338] width 29 height 20
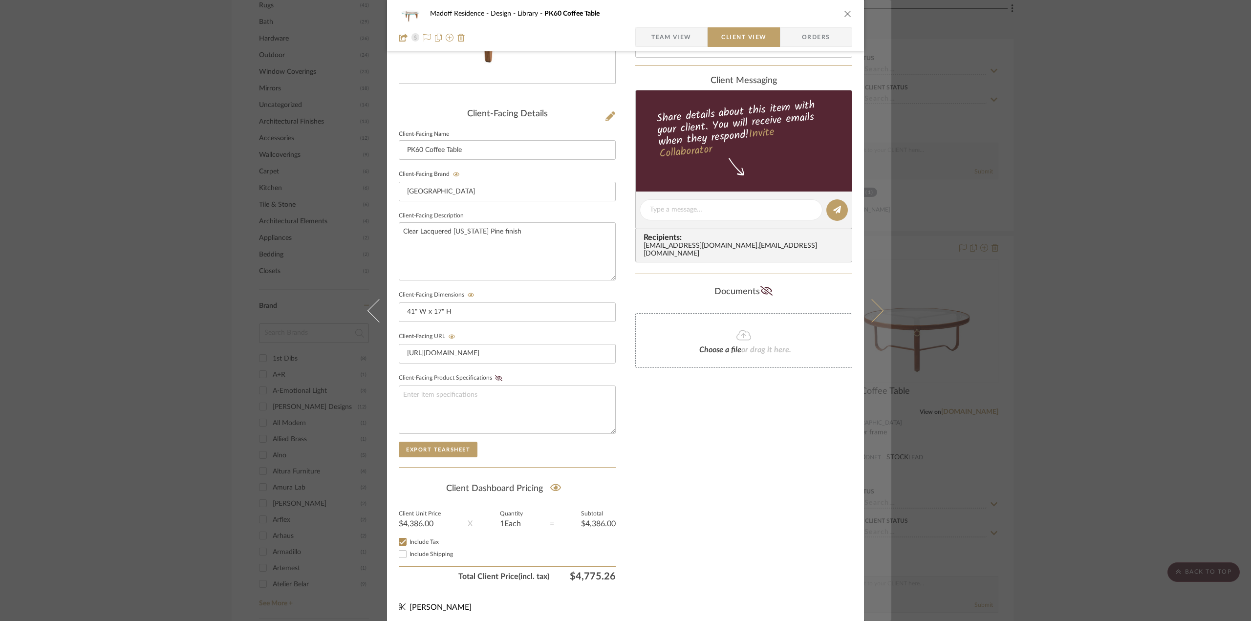
click at [875, 306] on icon at bounding box center [871, 310] width 23 height 23
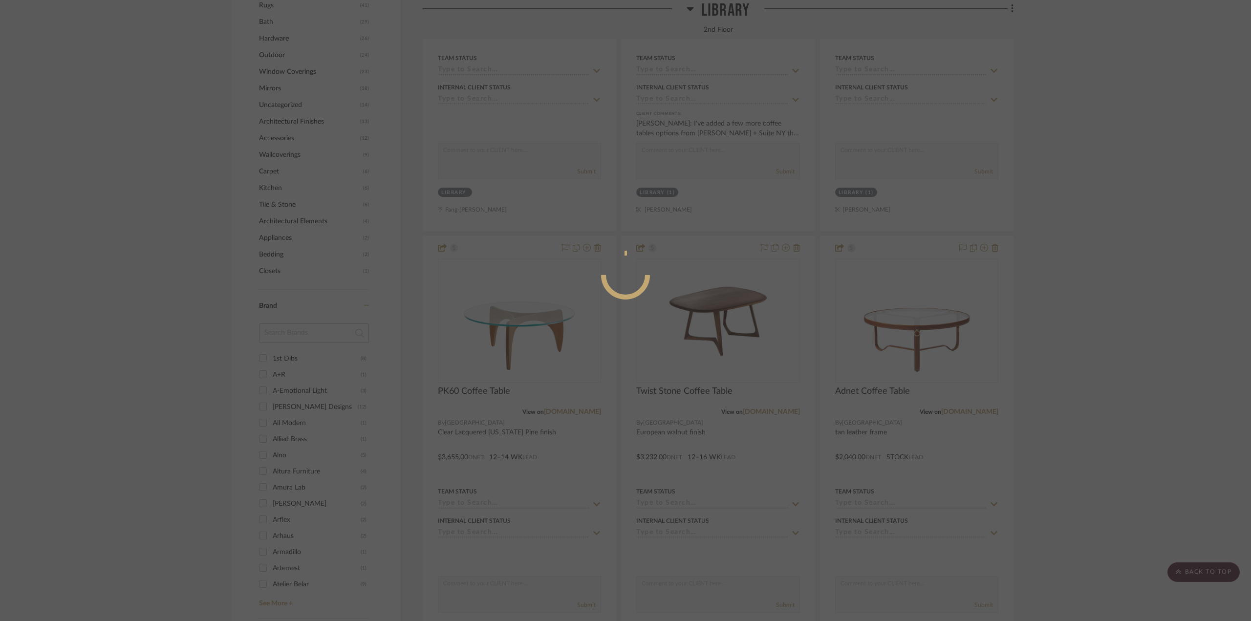
scroll to position [0, 0]
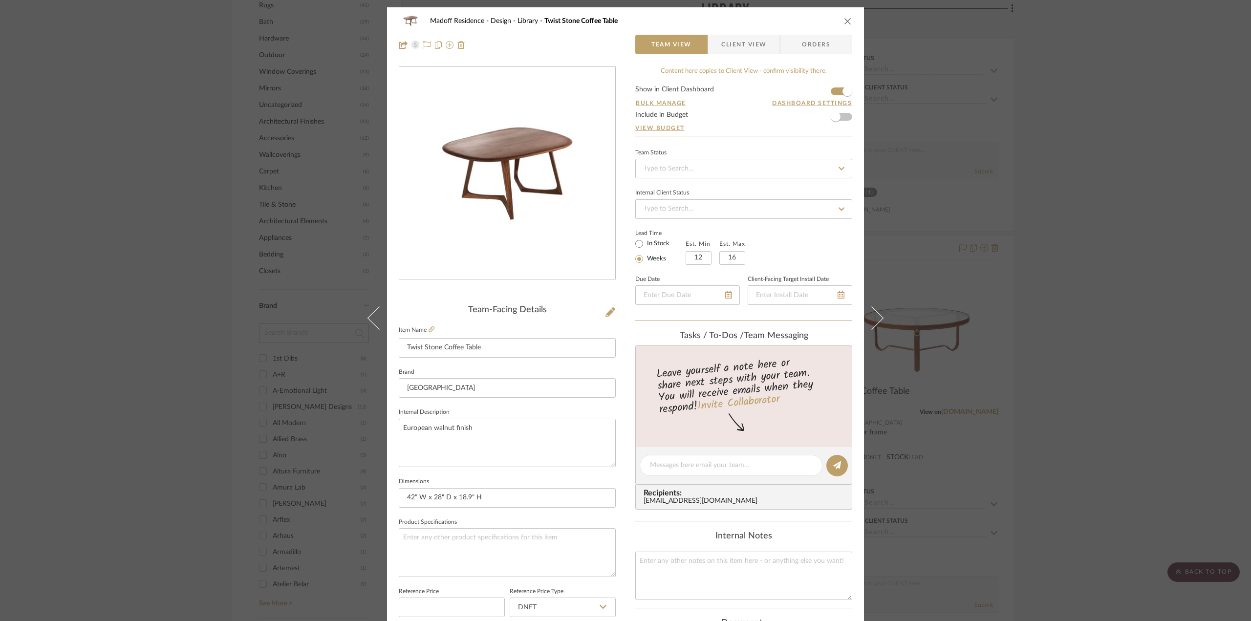
click at [743, 33] on div "Madoff Residence - Design Library Twist Stone Coffee Table Team View Client Vie…" at bounding box center [625, 32] width 477 height 51
click at [746, 50] on span "Client View" at bounding box center [743, 45] width 45 height 20
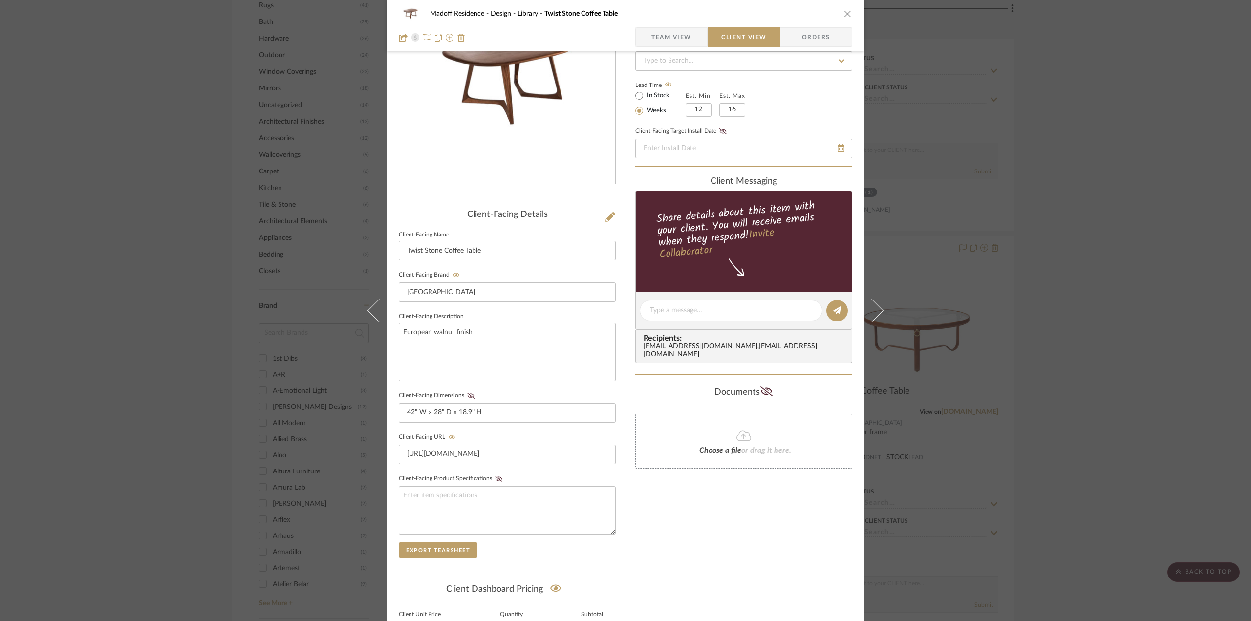
scroll to position [98, 0]
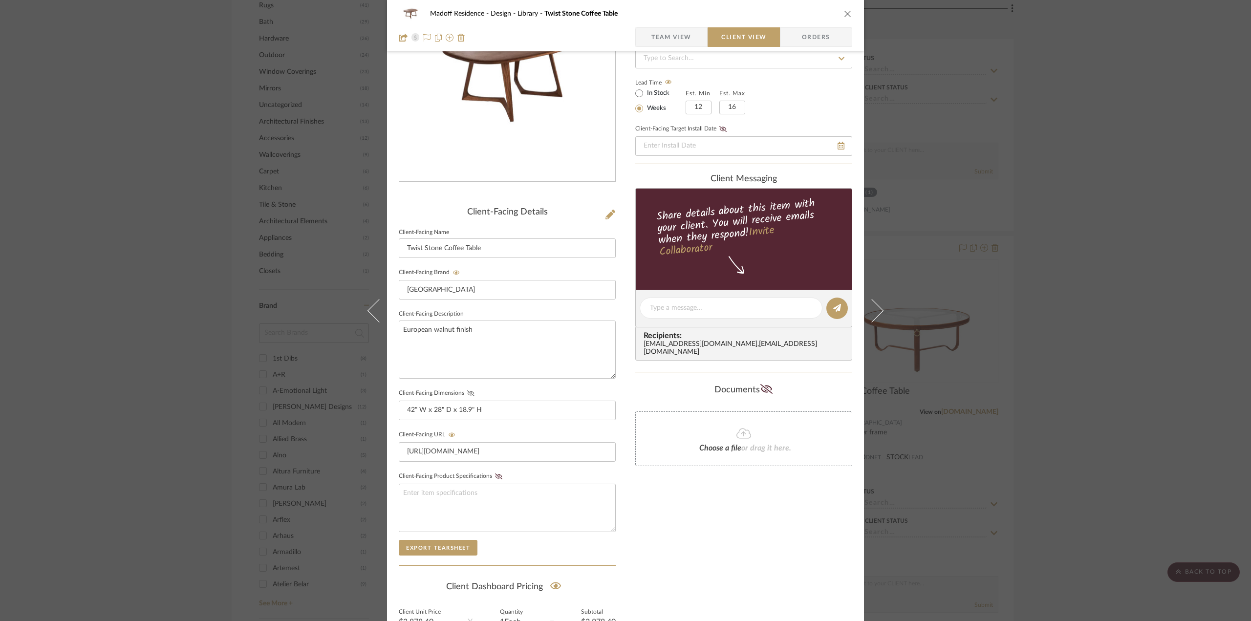
click at [467, 390] on icon at bounding box center [470, 393] width 7 height 6
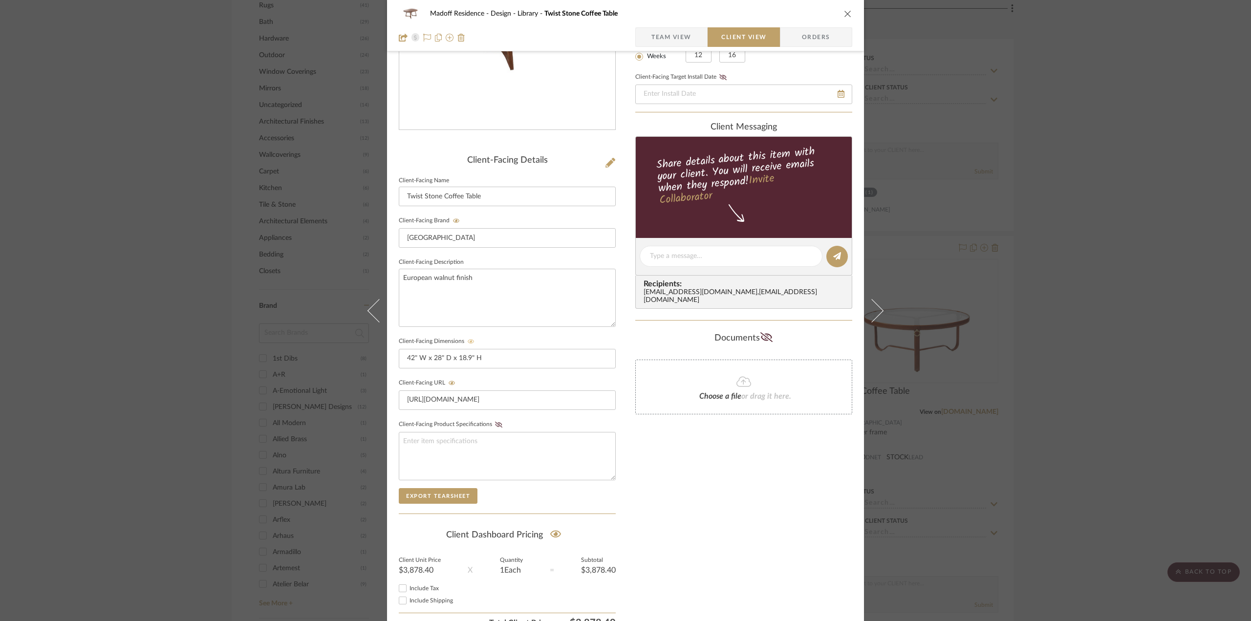
scroll to position [196, 0]
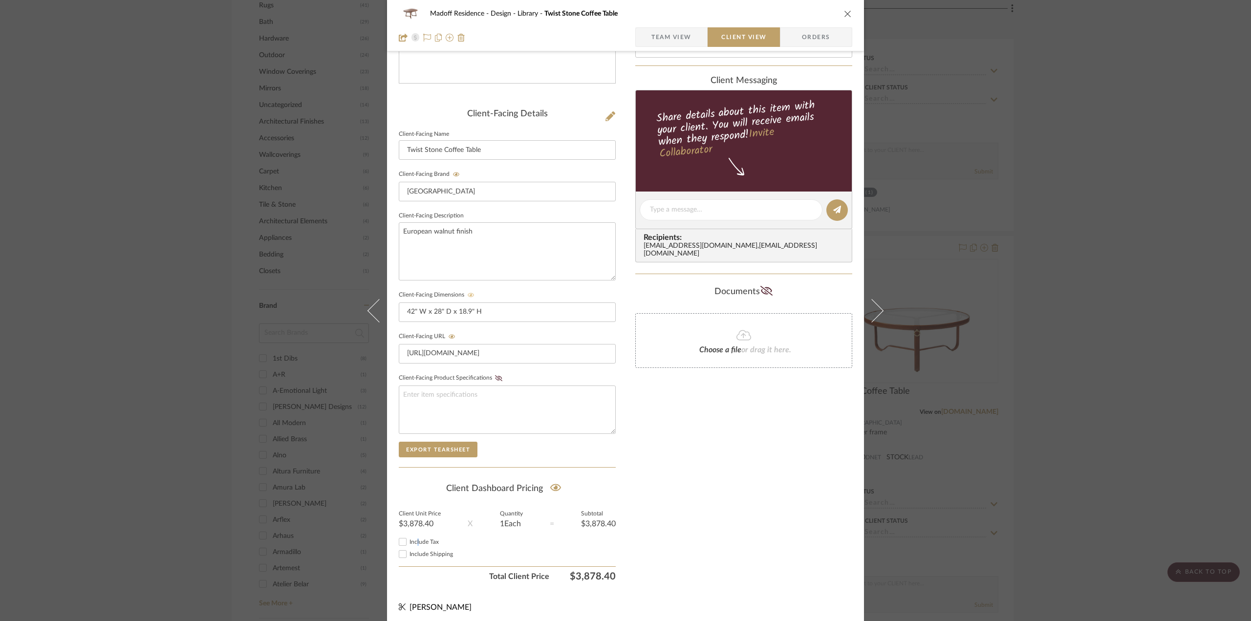
drag, startPoint x: 414, startPoint y: 540, endPoint x: 443, endPoint y: 549, distance: 29.7
click at [414, 540] on span "Include Tax" at bounding box center [423, 542] width 29 height 6
click at [409, 540] on span "Include Tax" at bounding box center [423, 542] width 29 height 6
click at [408, 540] on input "Include Tax" at bounding box center [403, 542] width 12 height 12
checkbox input "true"
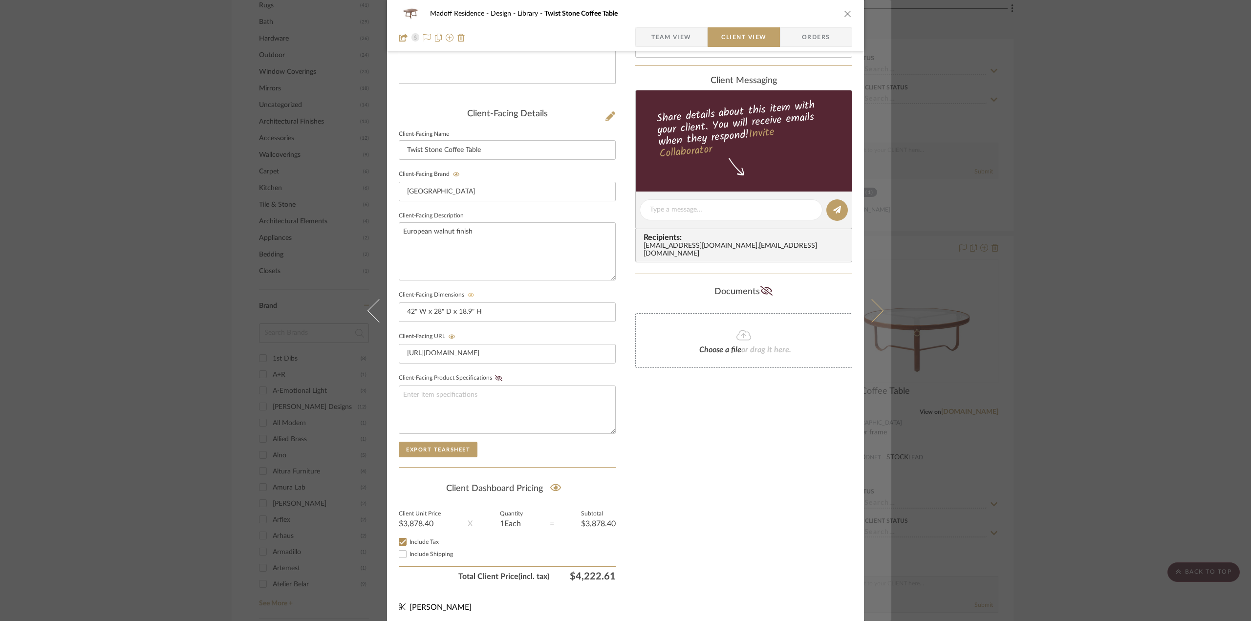
click at [884, 315] on button at bounding box center [877, 310] width 27 height 621
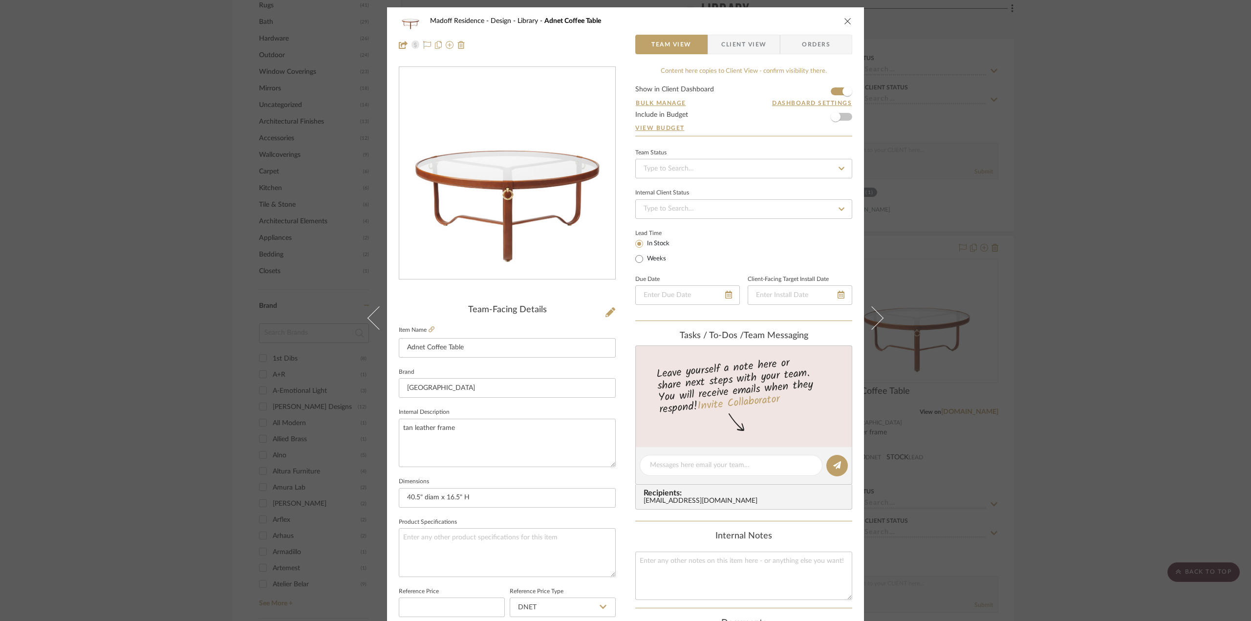
click at [741, 47] on span "Client View" at bounding box center [743, 45] width 45 height 20
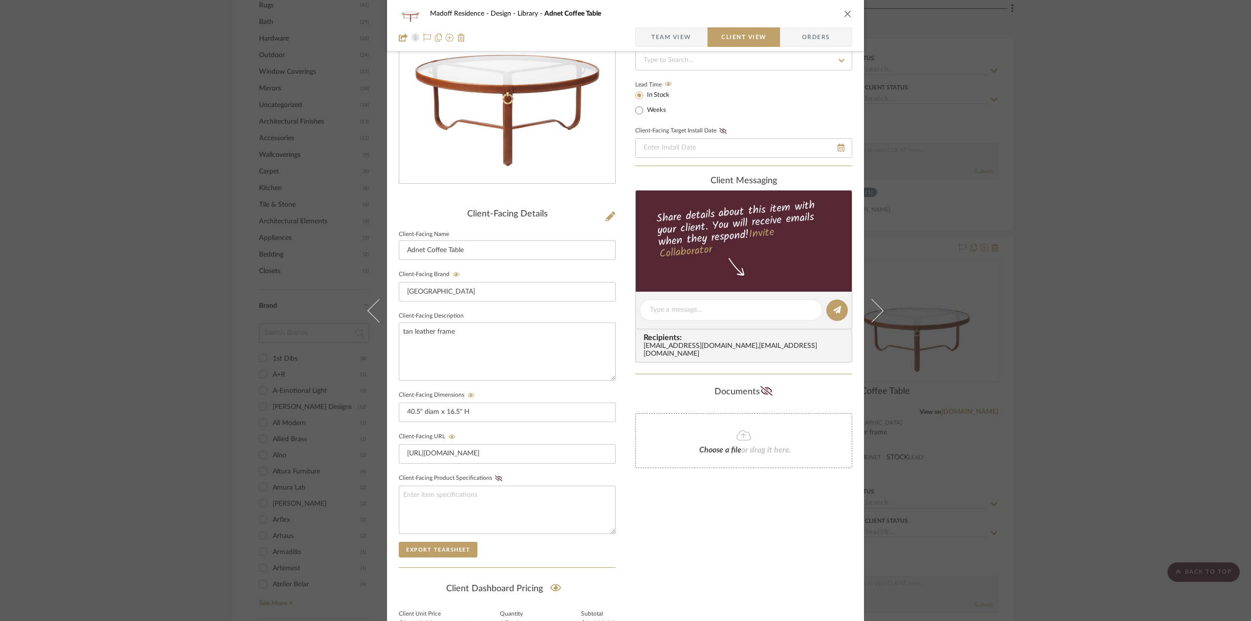
scroll to position [195, 0]
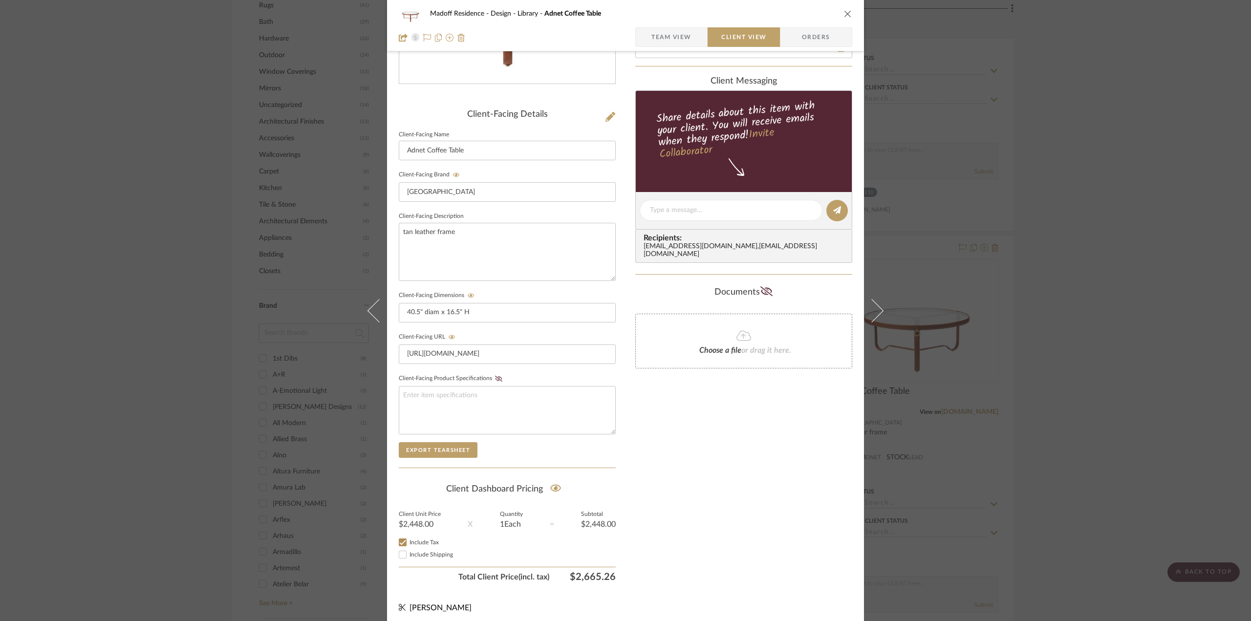
click at [1134, 345] on div "Madoff Residence - Design Library Adnet Coffee Table Team View Client View Orde…" at bounding box center [625, 310] width 1251 height 621
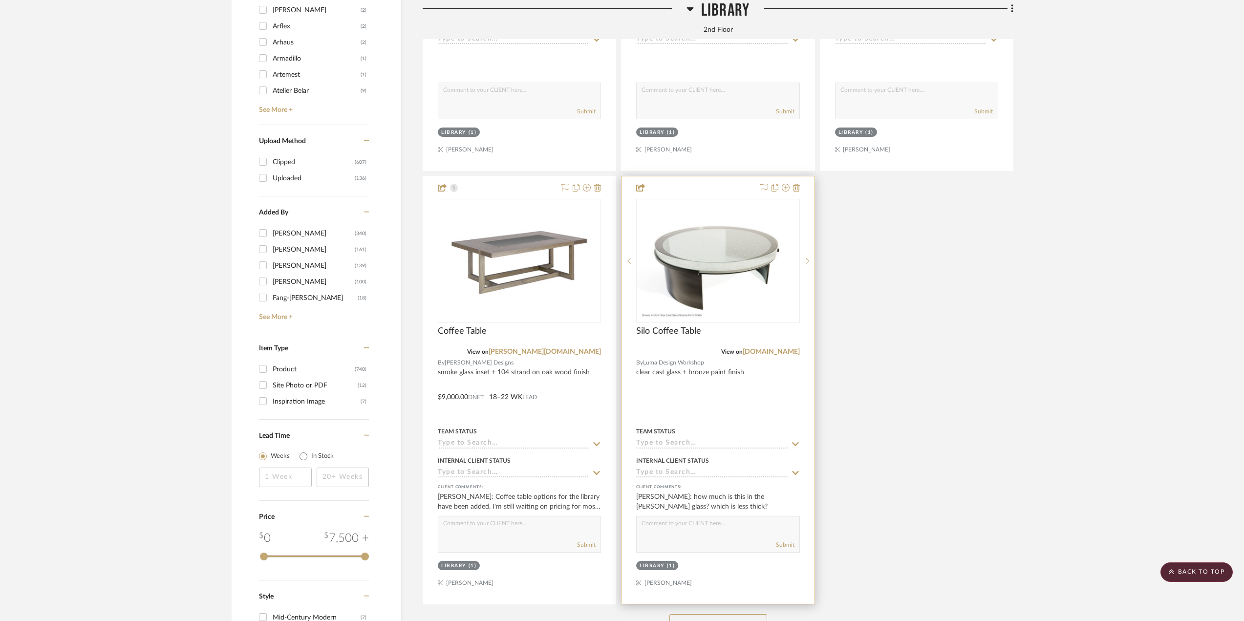
scroll to position [1661, 0]
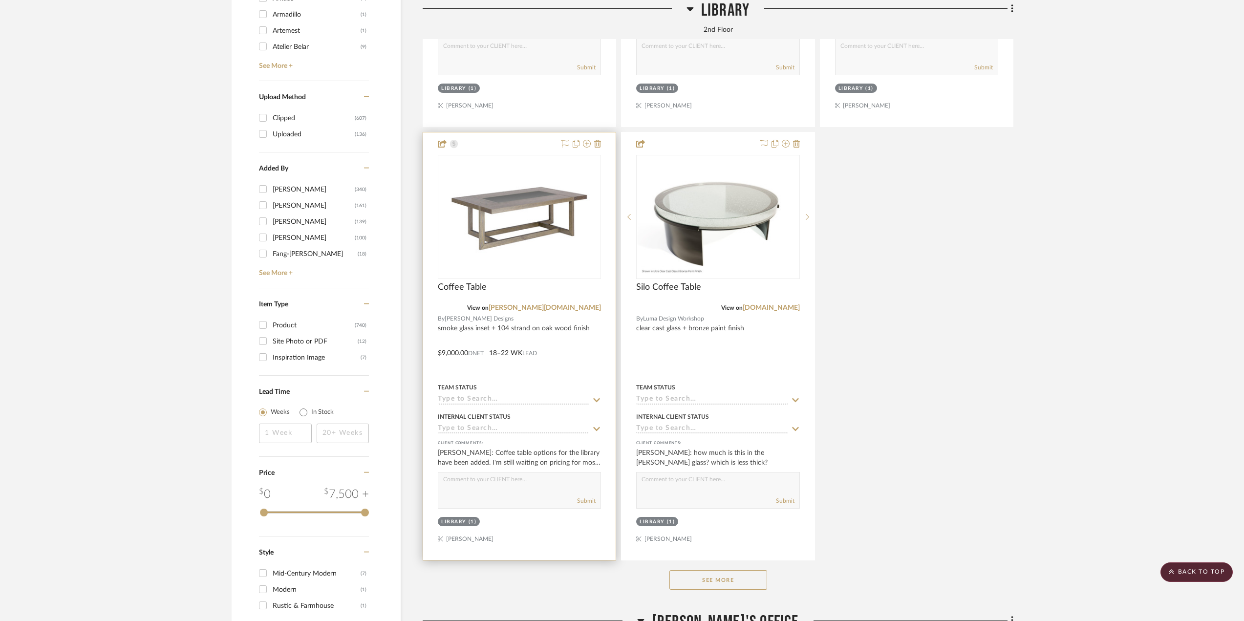
click at [547, 355] on div at bounding box center [519, 346] width 193 height 428
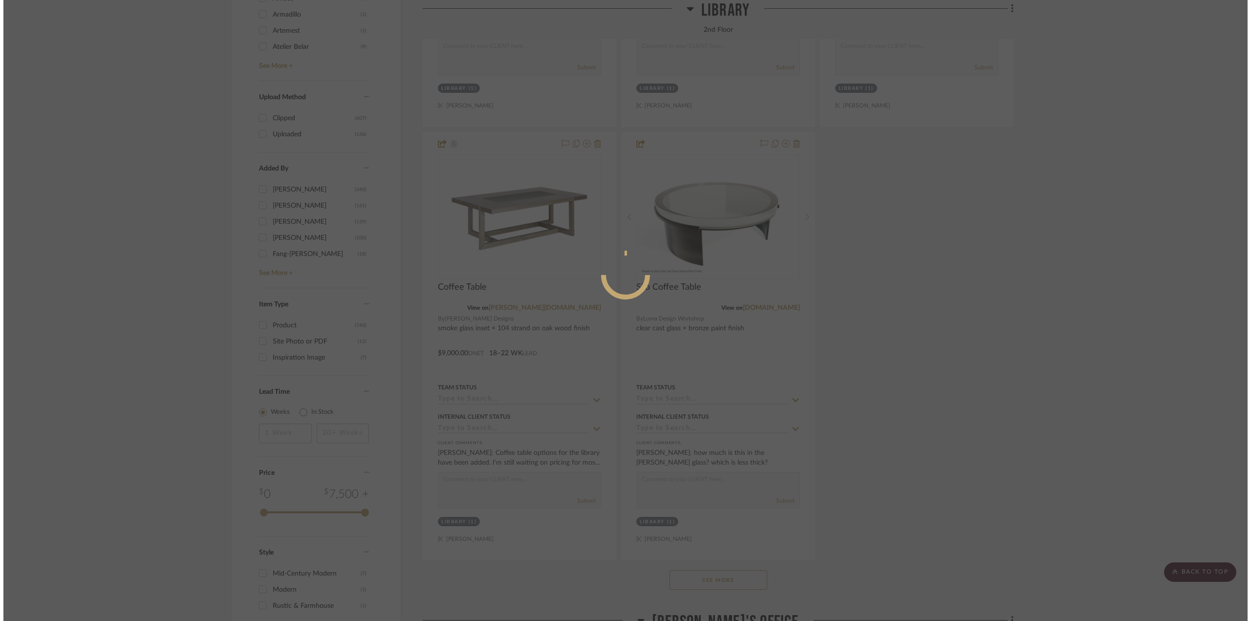
scroll to position [0, 0]
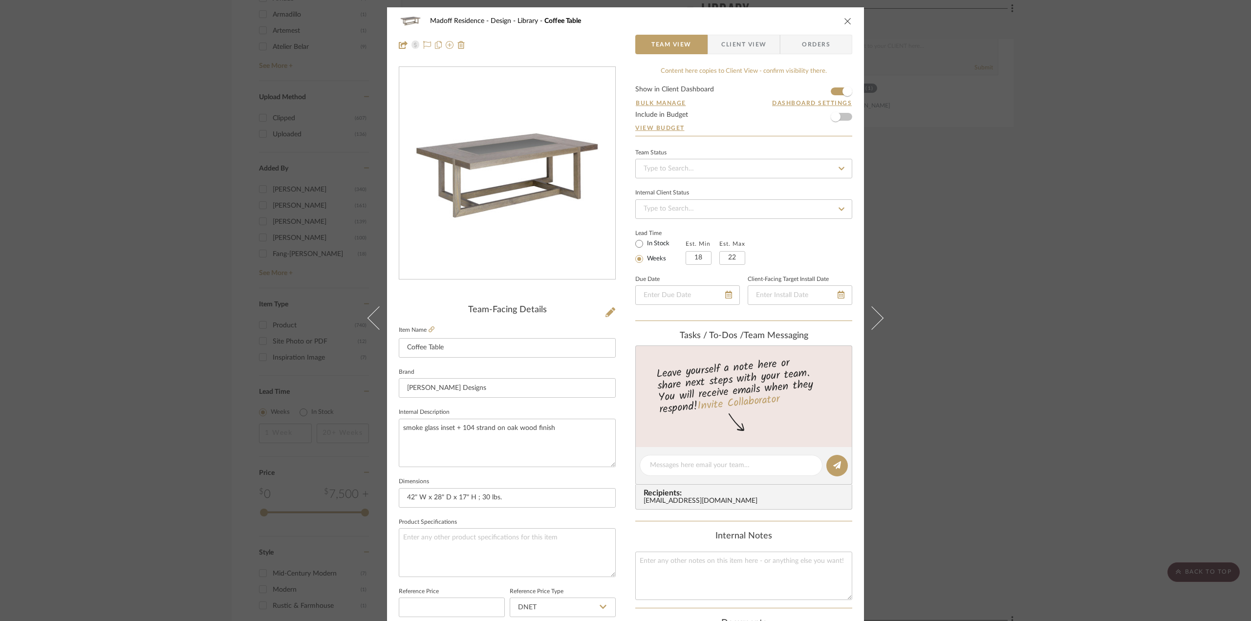
click at [740, 50] on span "Client View" at bounding box center [743, 45] width 45 height 20
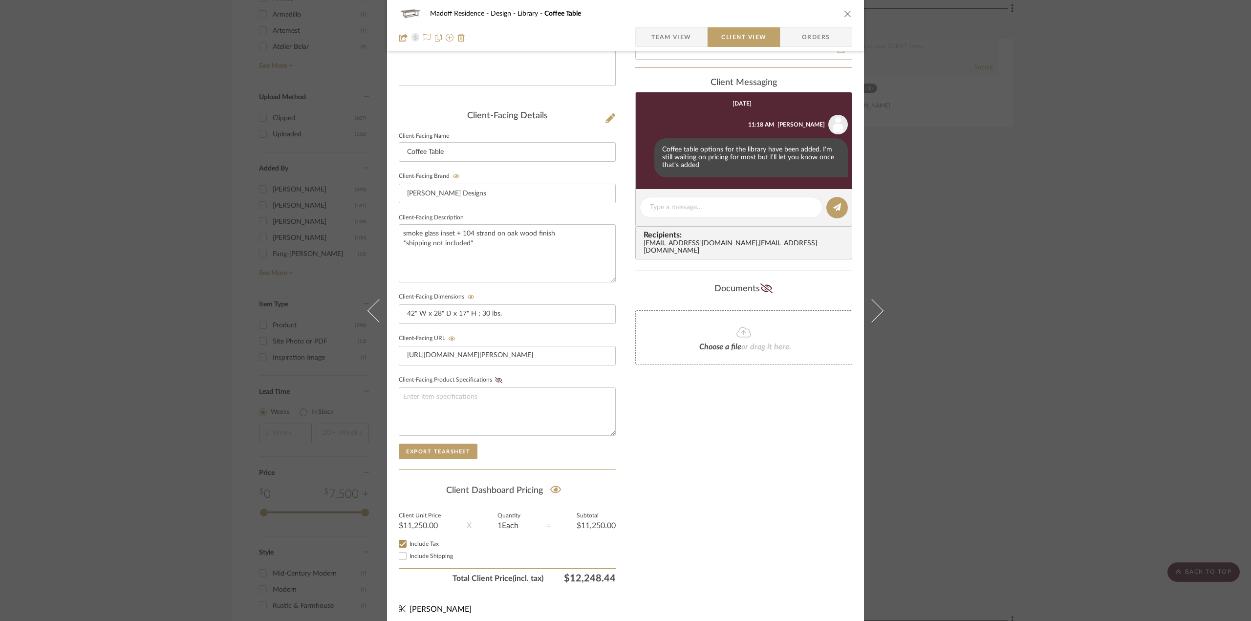
scroll to position [196, 0]
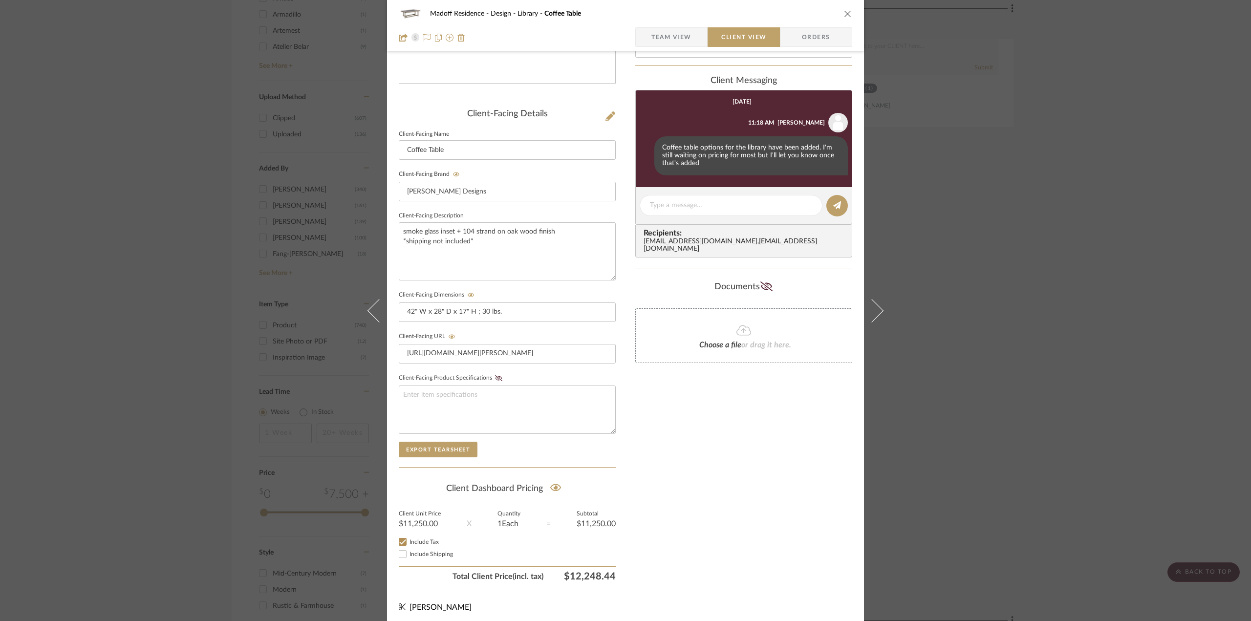
click at [1210, 322] on div "Madoff Residence - Design Library Coffee Table Team View Client View Orders Cli…" at bounding box center [625, 310] width 1251 height 621
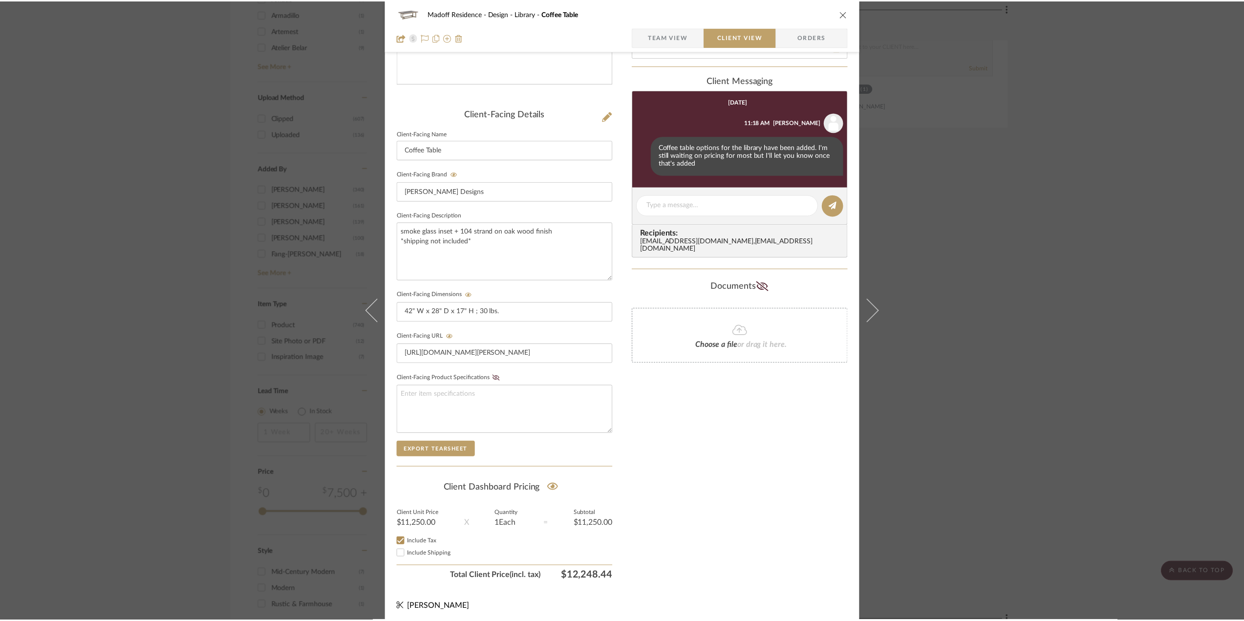
scroll to position [1661, 0]
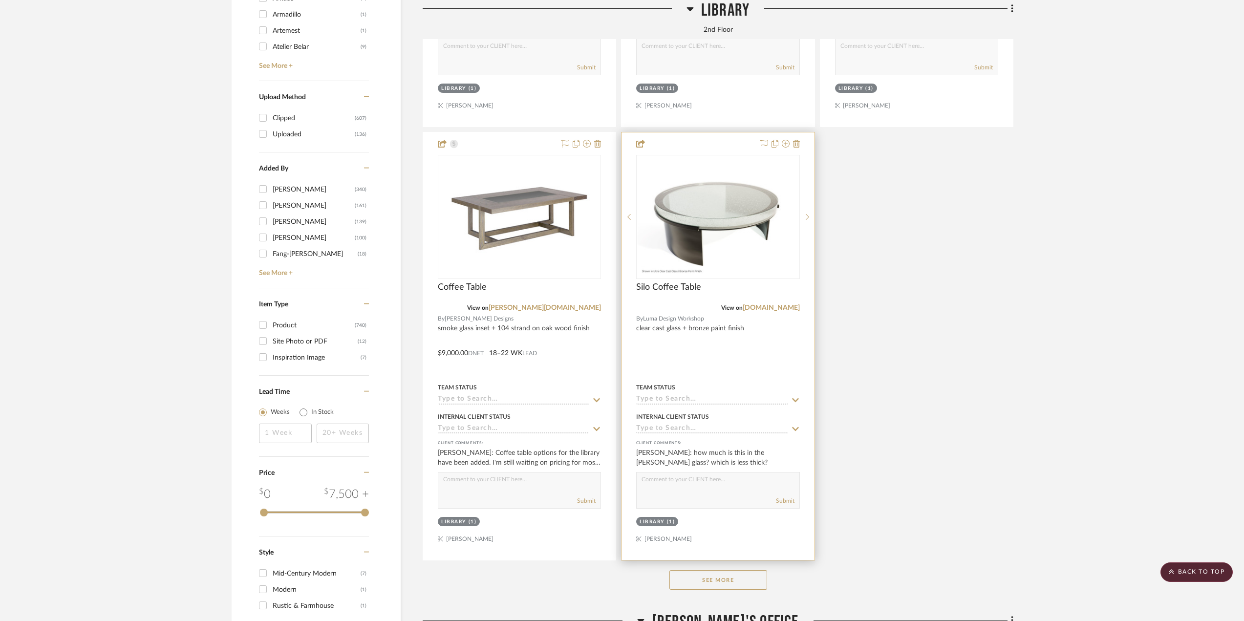
click at [744, 381] on div at bounding box center [718, 346] width 193 height 428
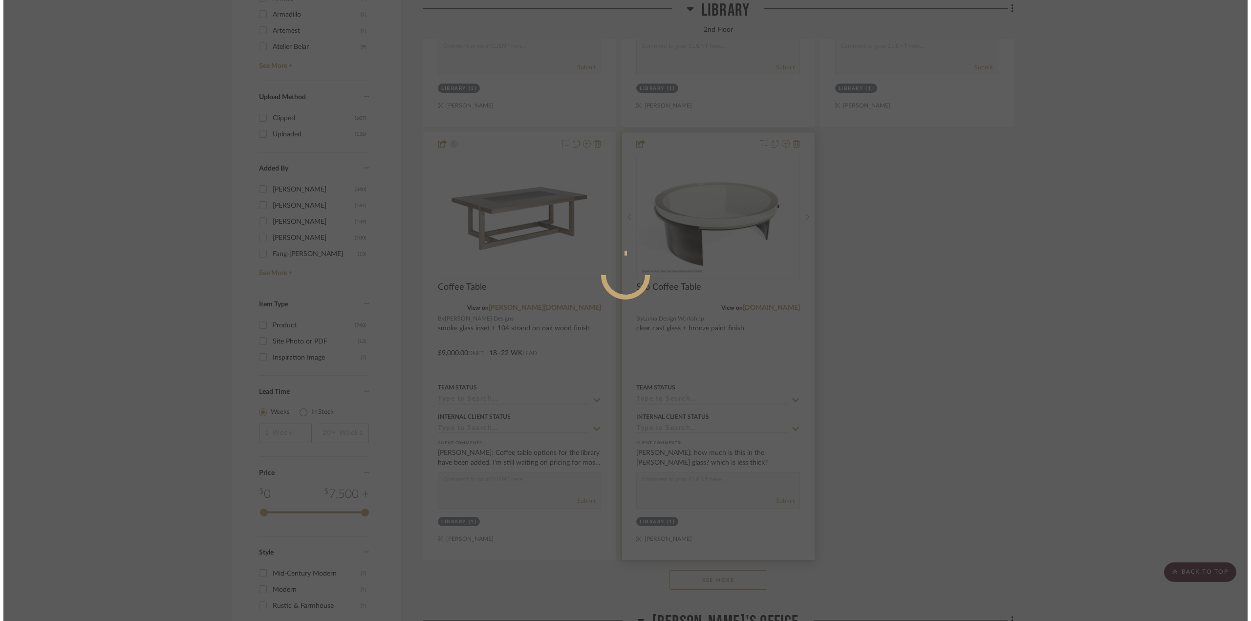
scroll to position [0, 0]
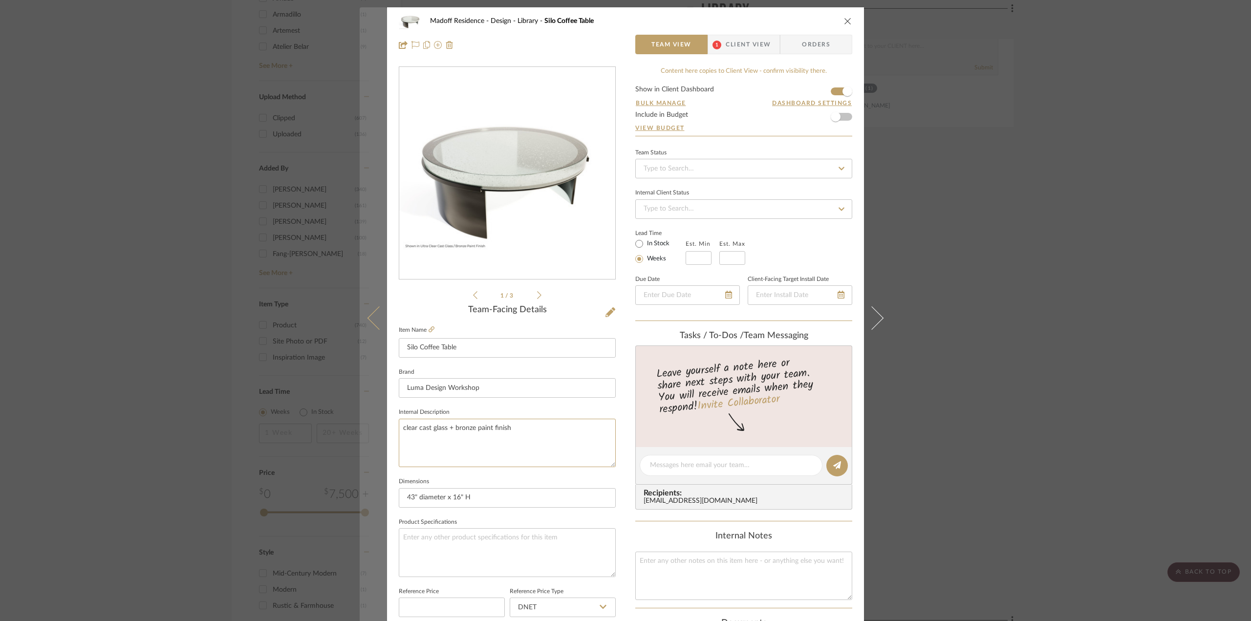
drag, startPoint x: 426, startPoint y: 425, endPoint x: 364, endPoint y: 425, distance: 62.5
click at [364, 425] on mat-dialog-content "Madoff Residence - Design Library Silo Coffee Table Team View 1 Client View Ord…" at bounding box center [626, 458] width 532 height 902
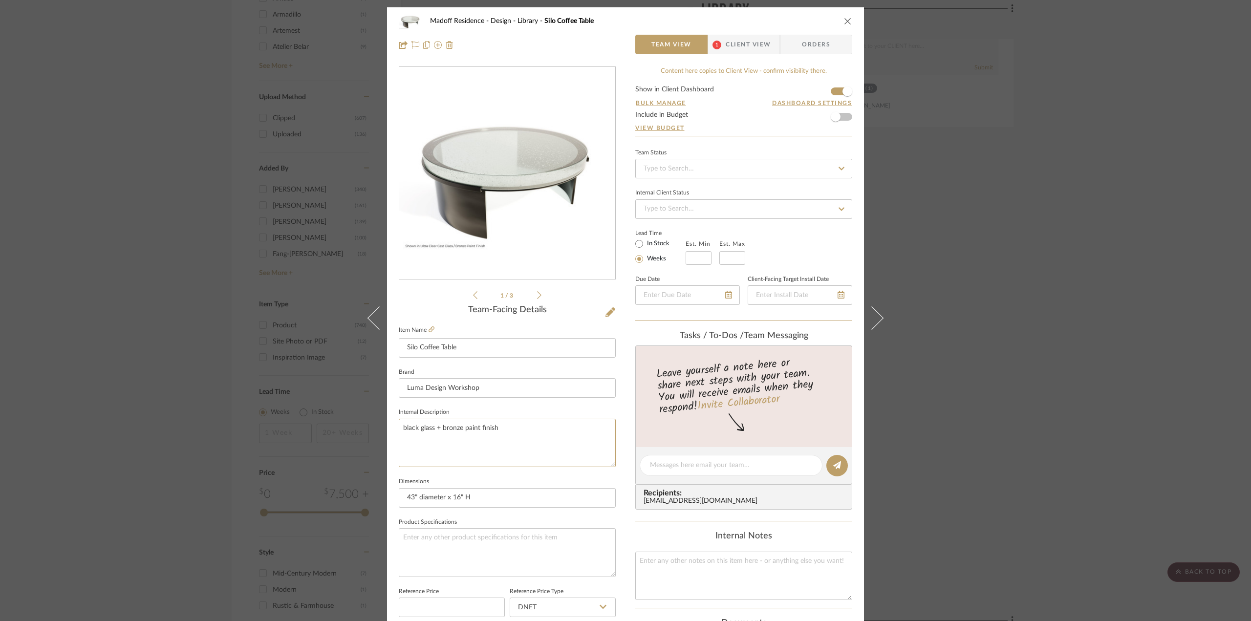
type textarea "black glass + bronze paint finish"
click at [511, 408] on fieldset "Internal Description black glass + bronze paint finish" at bounding box center [507, 437] width 217 height 62
drag, startPoint x: 513, startPoint y: 430, endPoint x: 397, endPoint y: 441, distance: 116.8
click at [399, 441] on textarea "black glass + bronze paint finish" at bounding box center [507, 443] width 217 height 48
click at [599, 408] on fieldset "Internal Description" at bounding box center [507, 437] width 217 height 62
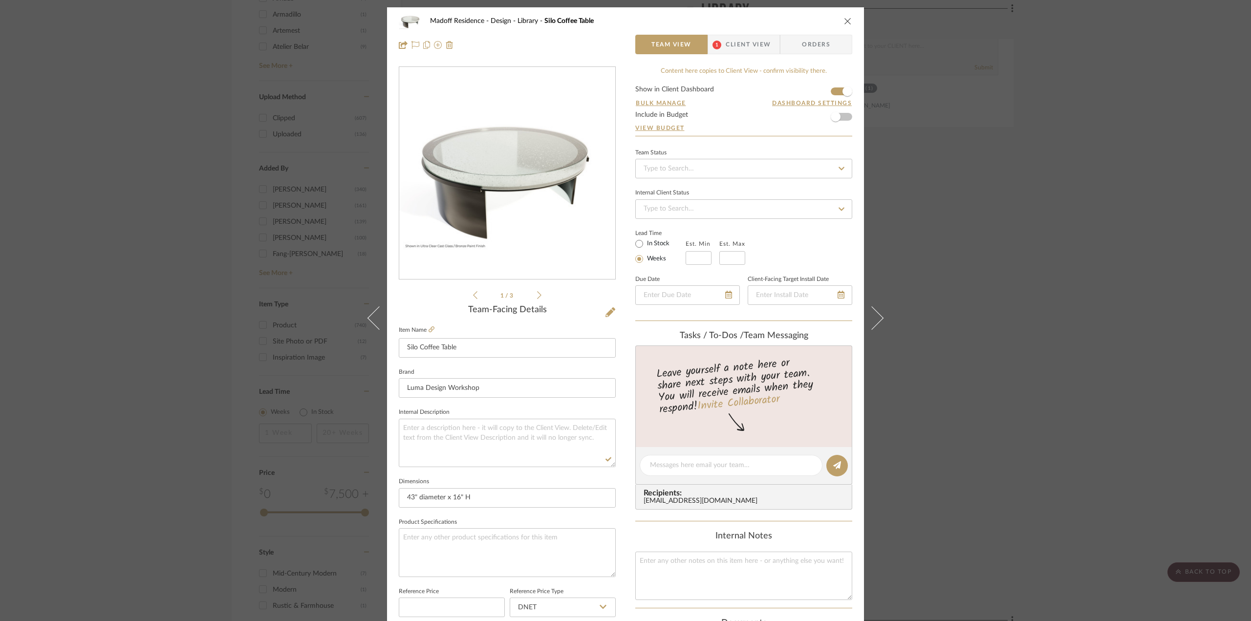
click at [537, 293] on icon at bounding box center [539, 295] width 4 height 9
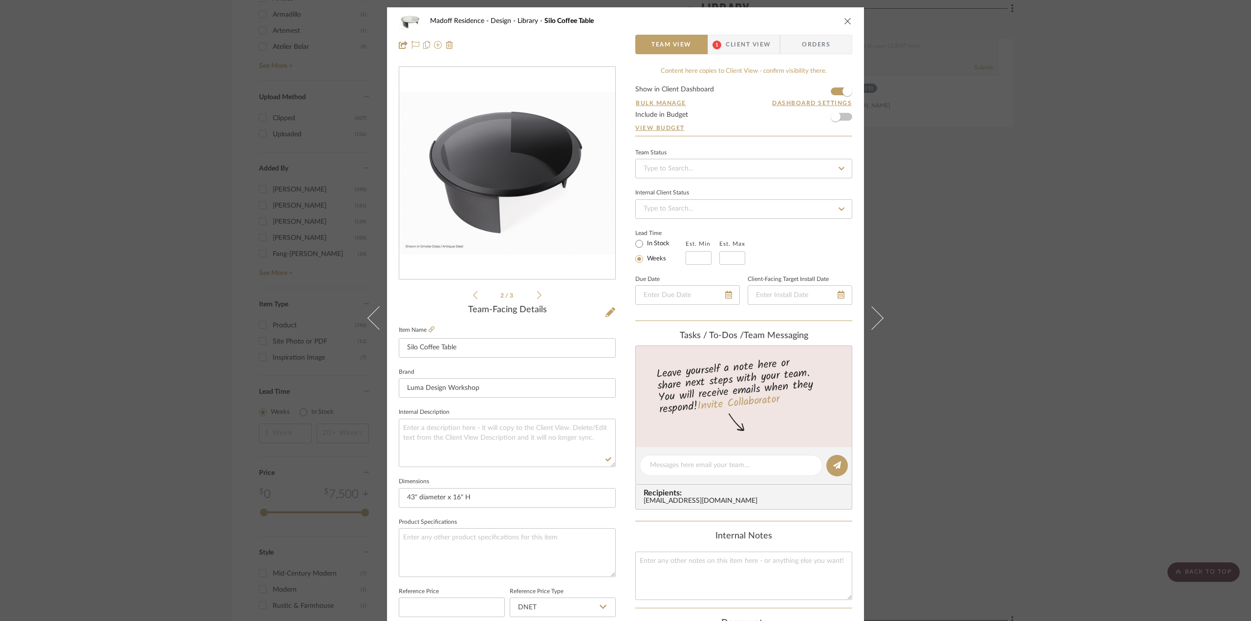
click at [537, 293] on icon at bounding box center [539, 295] width 4 height 9
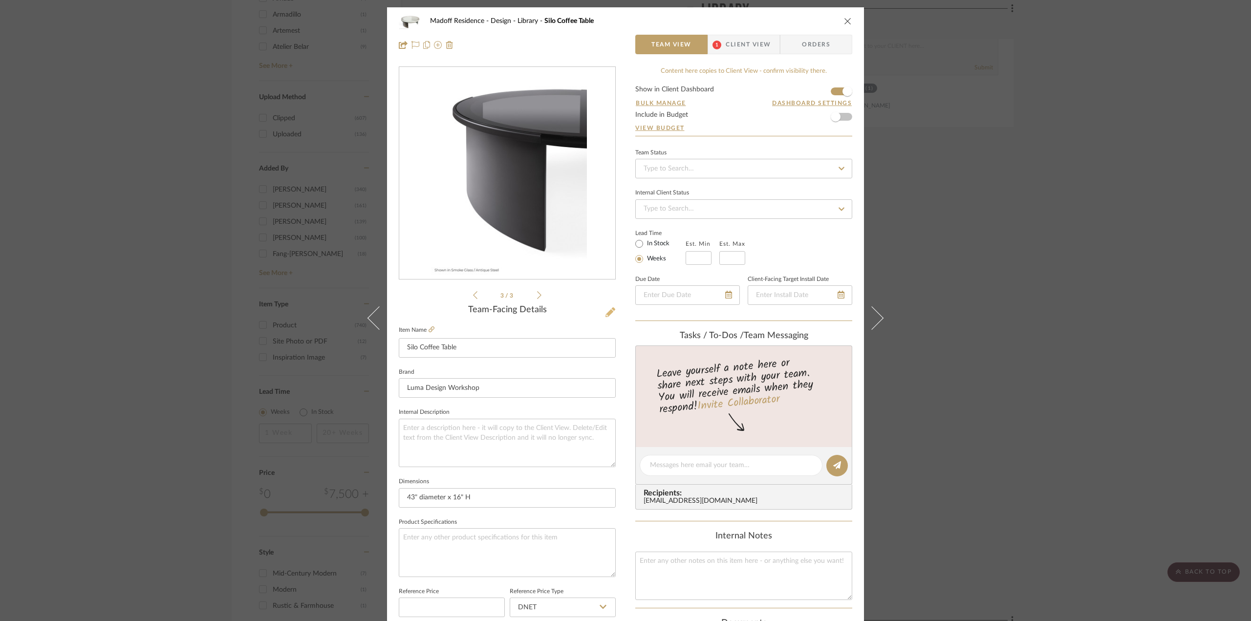
click at [605, 313] on icon at bounding box center [610, 312] width 10 height 10
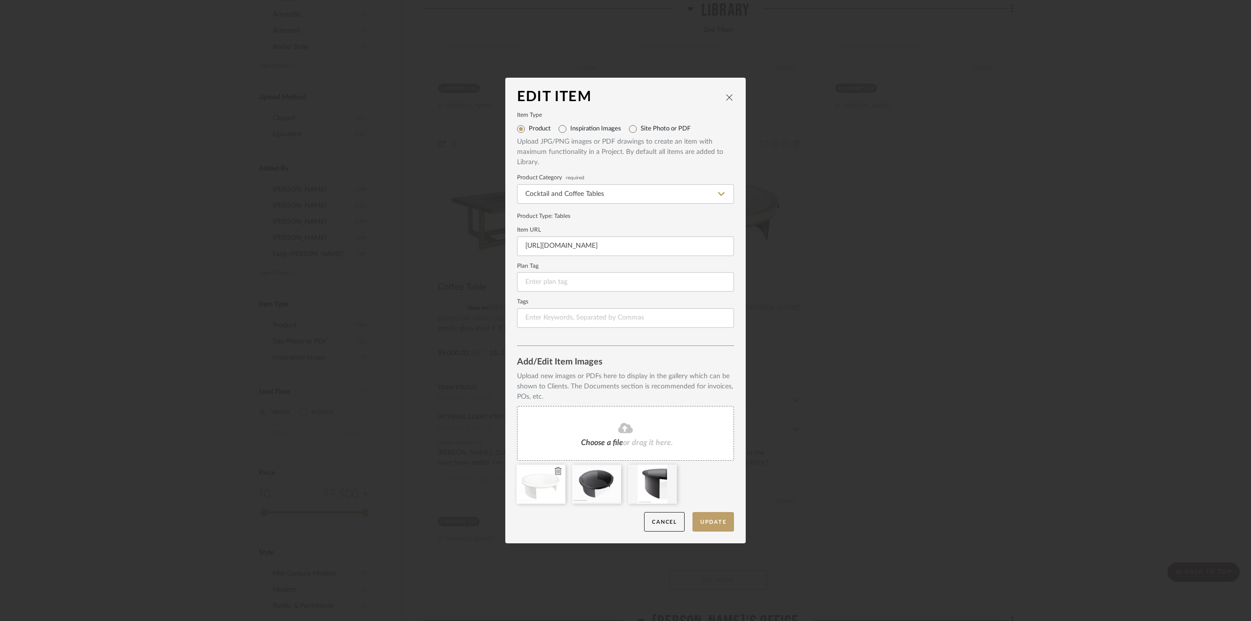
click at [555, 474] on icon at bounding box center [558, 471] width 7 height 8
click at [711, 514] on button "Update" at bounding box center [713, 522] width 42 height 20
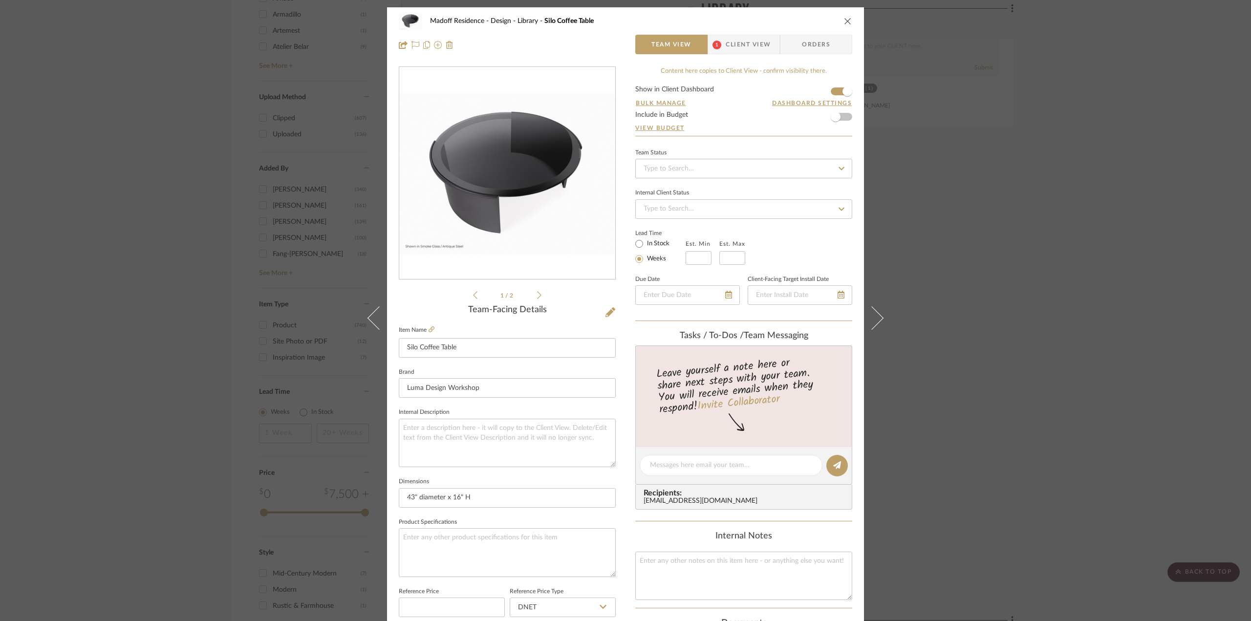
click at [966, 294] on div "Madoff Residence - Design Library Silo Coffee Table Team View 1 Client View Ord…" at bounding box center [625, 310] width 1251 height 621
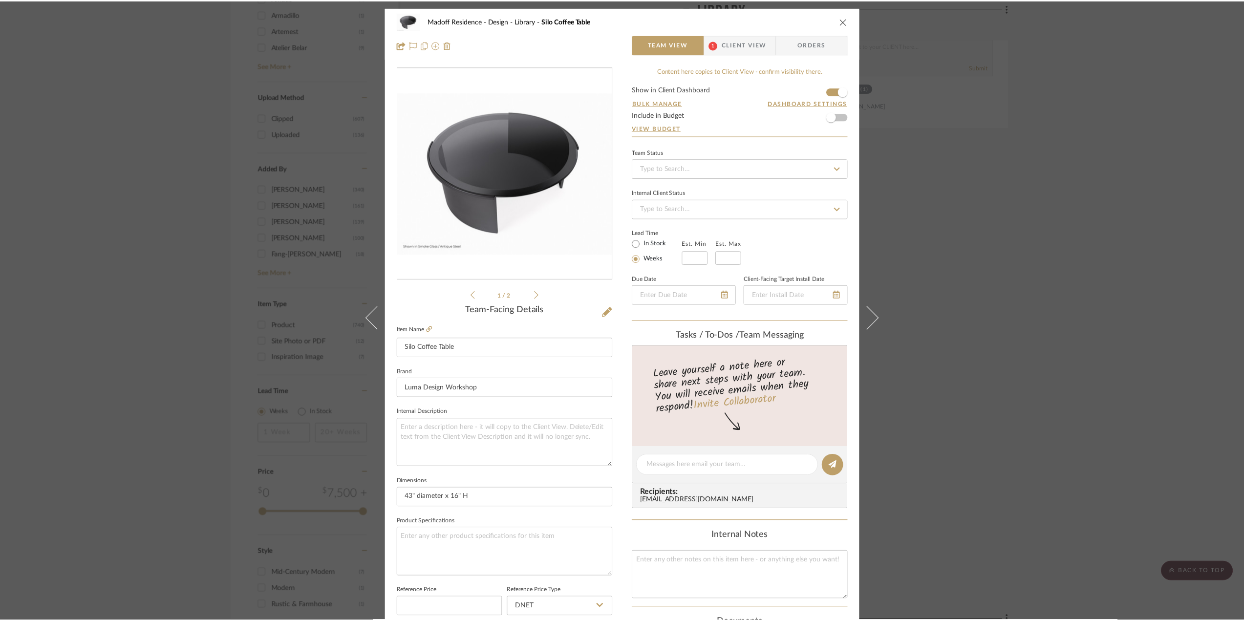
scroll to position [1661, 0]
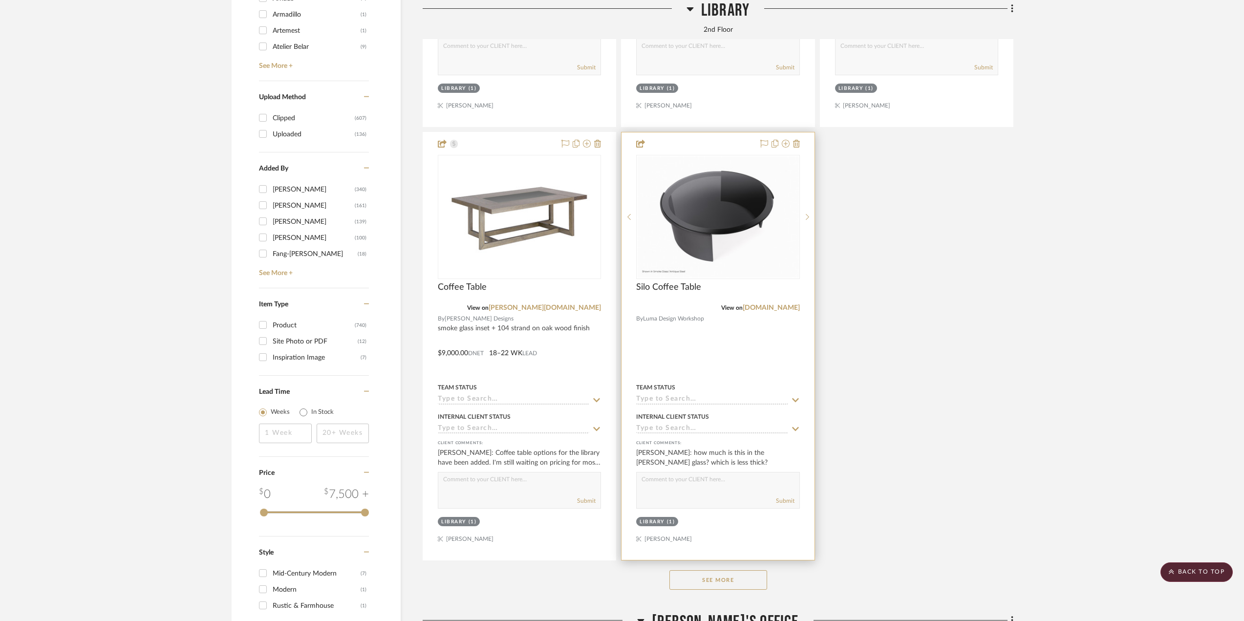
click at [762, 336] on div at bounding box center [718, 346] width 193 height 428
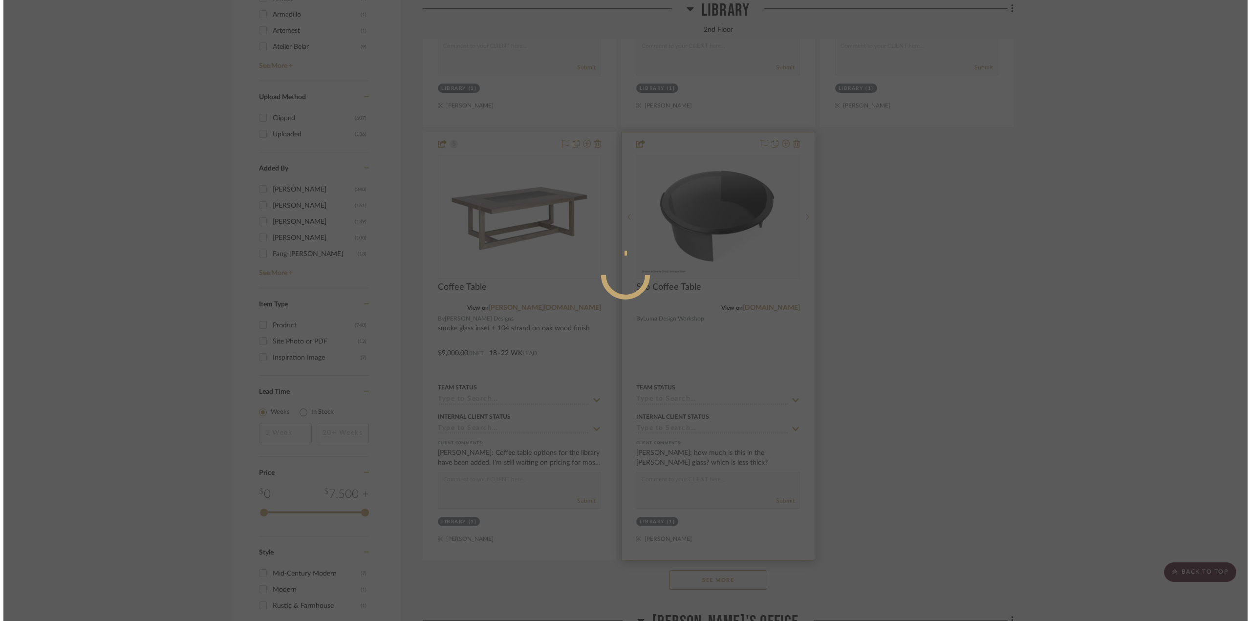
scroll to position [0, 0]
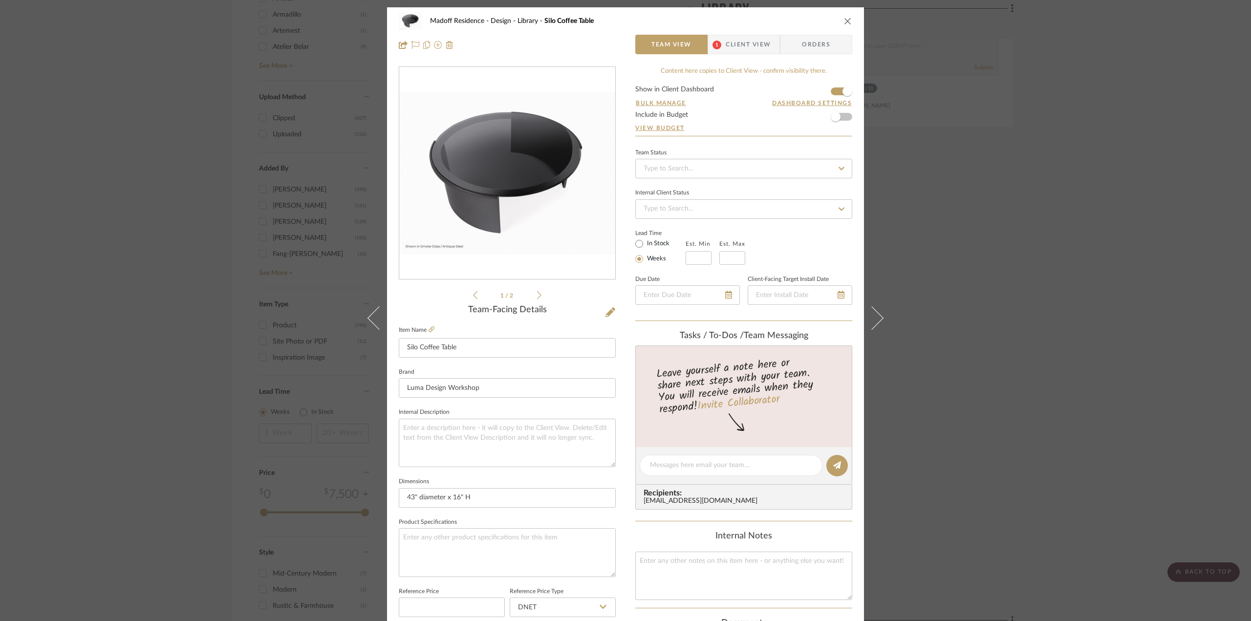
click at [736, 43] on span "Client View" at bounding box center [748, 45] width 45 height 20
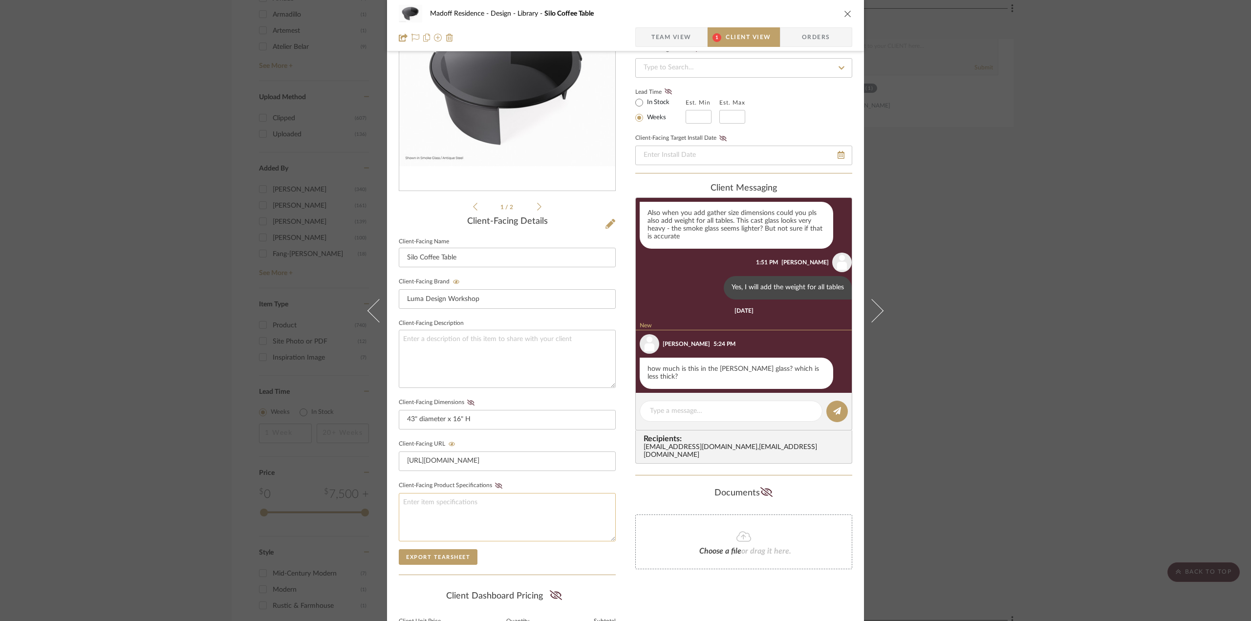
scroll to position [195, 0]
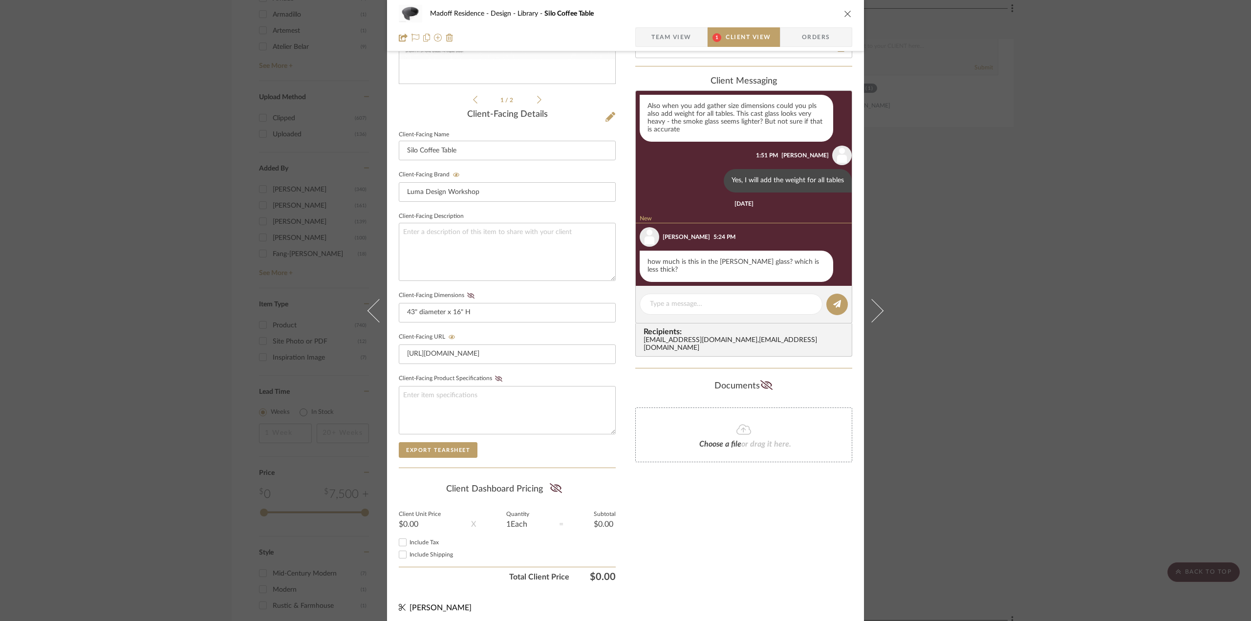
click at [469, 293] on icon at bounding box center [470, 296] width 7 height 6
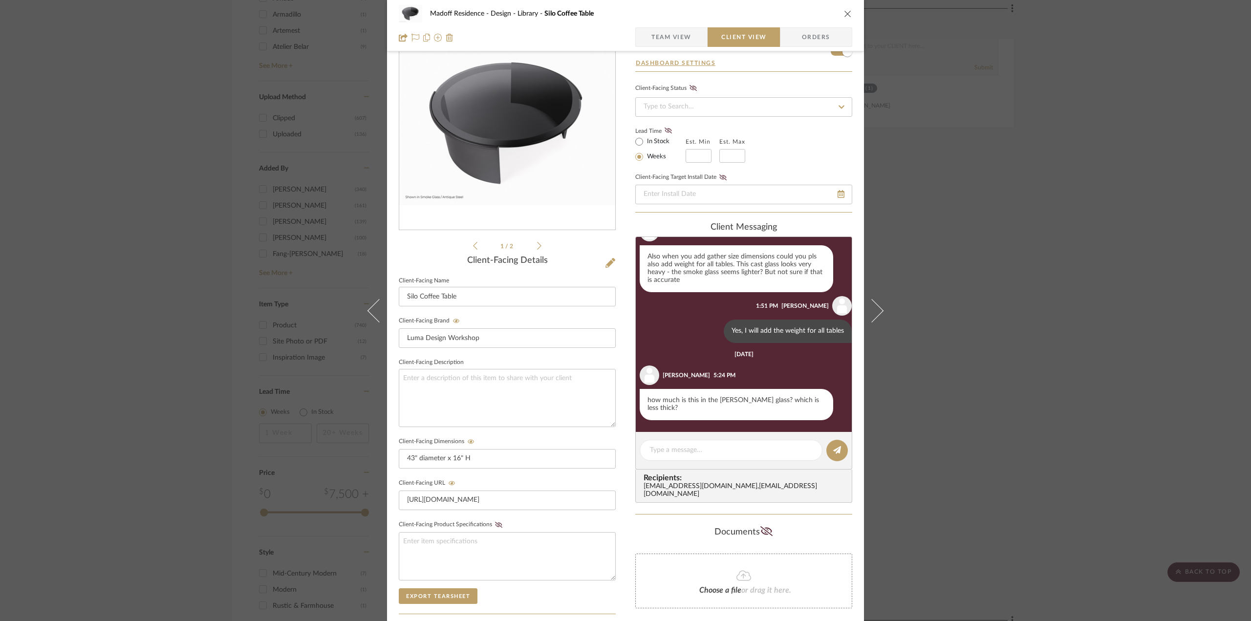
scroll to position [30, 0]
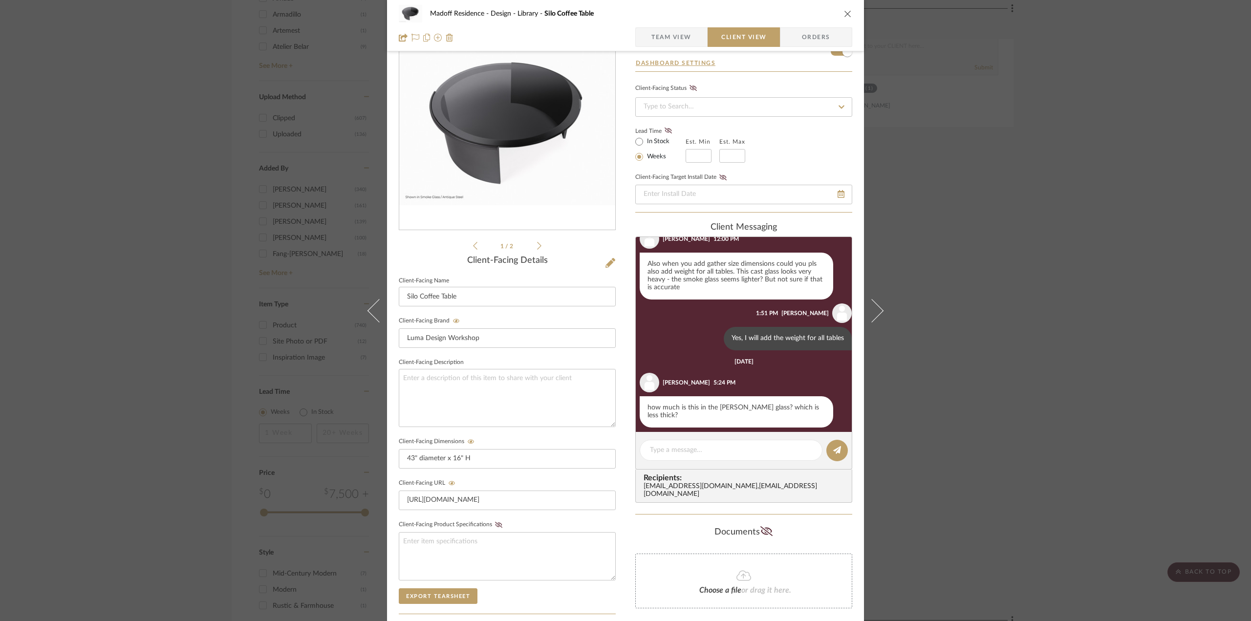
click at [1162, 368] on div "Madoff Residence - Design Library Silo Coffee Table Team View Client View Order…" at bounding box center [625, 310] width 1251 height 621
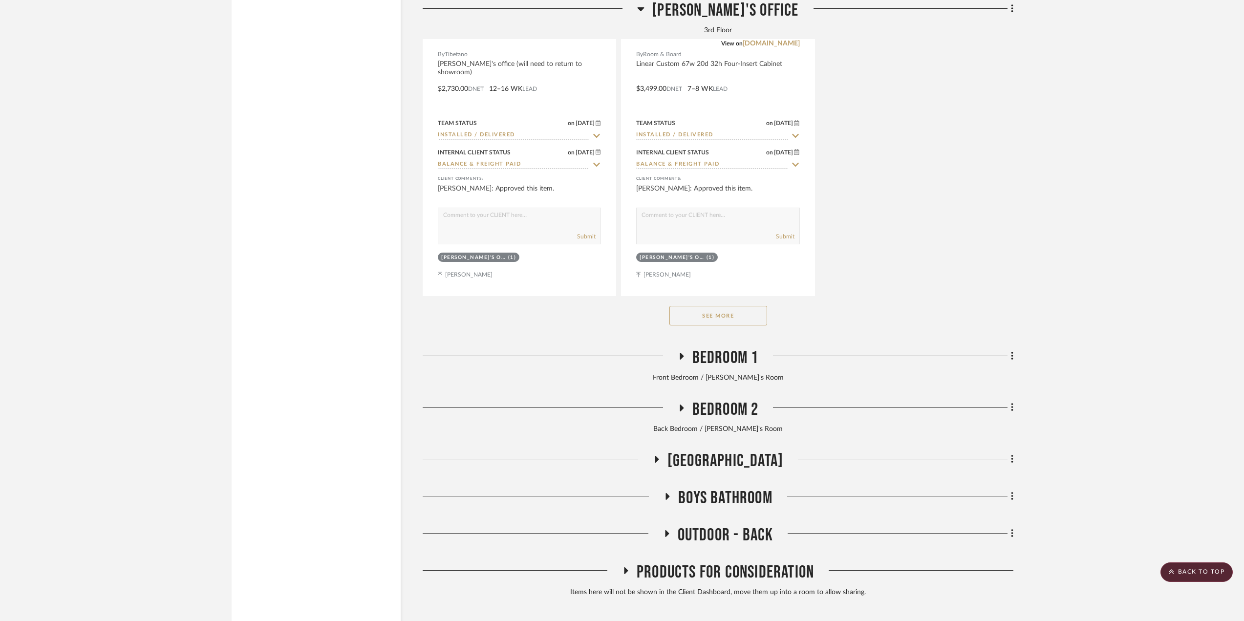
scroll to position [3339, 0]
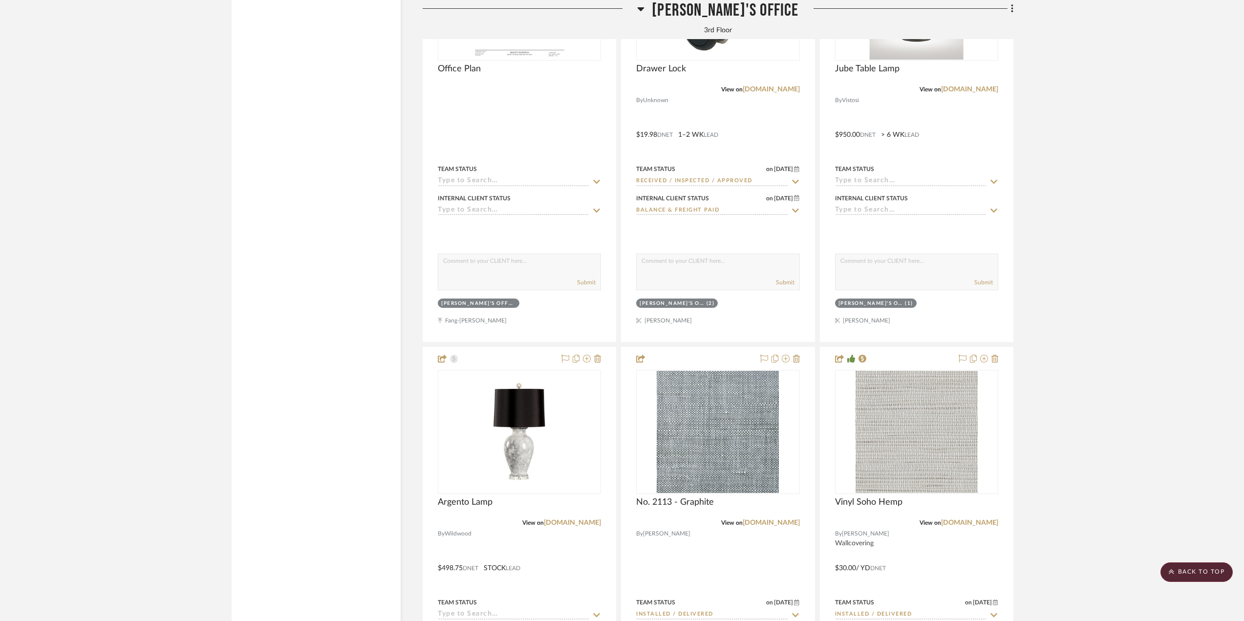
drag, startPoint x: 734, startPoint y: 8, endPoint x: 734, endPoint y: 14, distance: 5.9
click at [734, 8] on span "[PERSON_NAME]'s Office" at bounding box center [725, 10] width 147 height 21
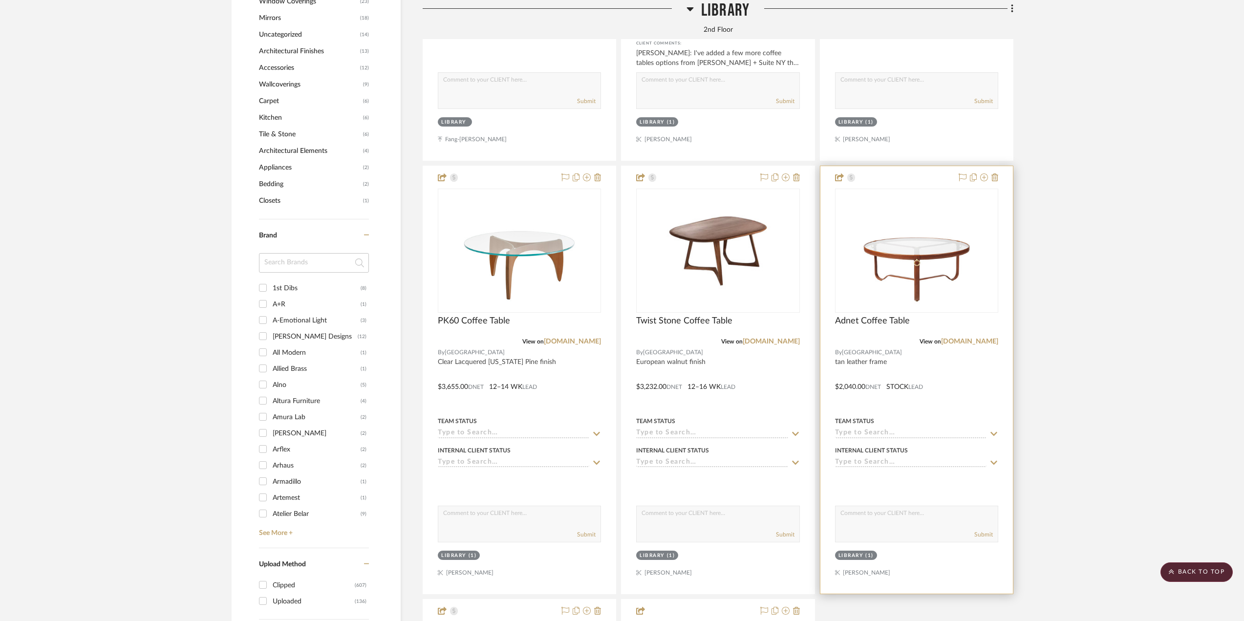
scroll to position [1112, 0]
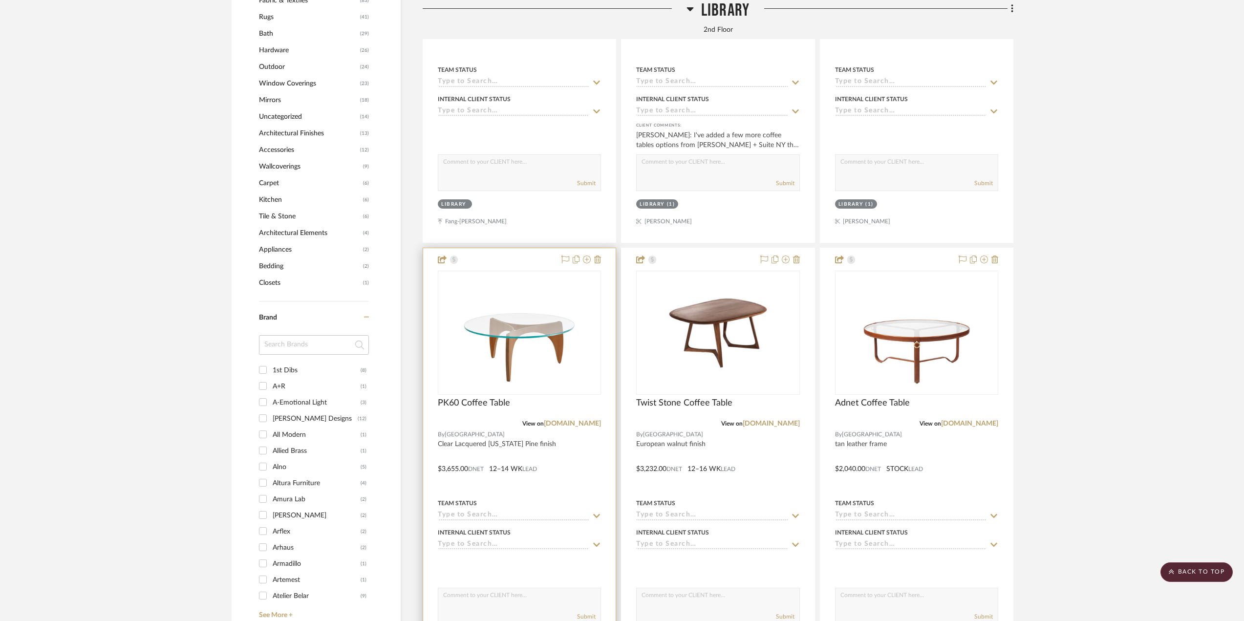
click at [582, 466] on div at bounding box center [519, 462] width 193 height 428
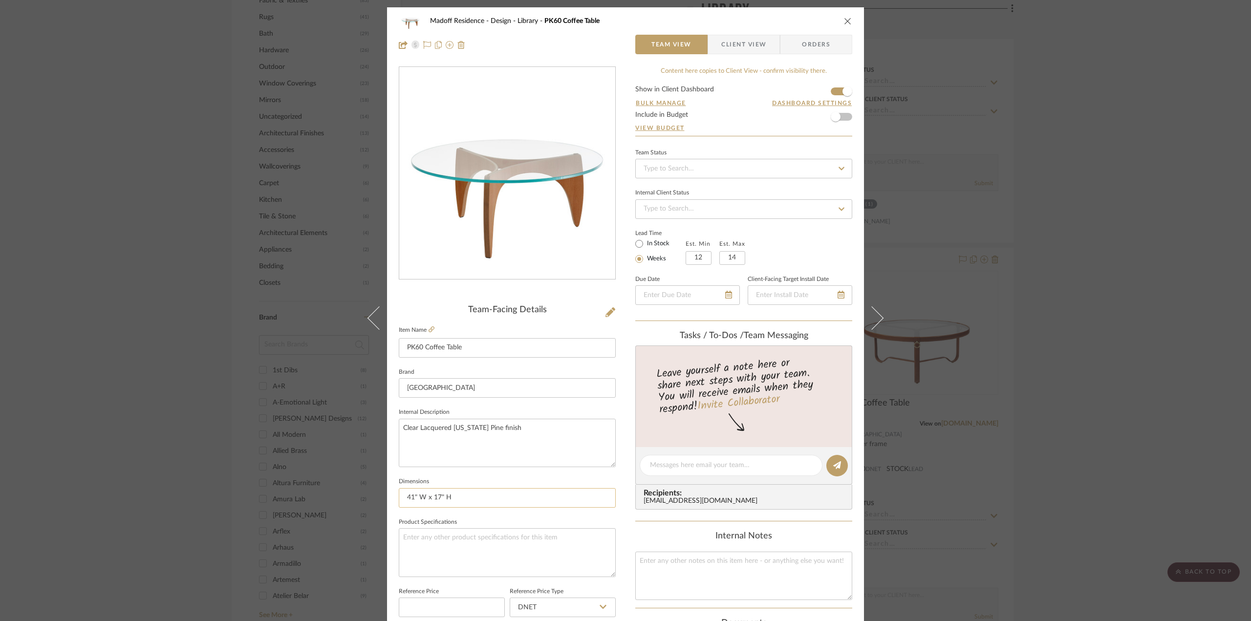
click at [489, 498] on input "41" W x 17" H" at bounding box center [507, 498] width 217 height 20
type input "41" W x 17" H ; 72 lbs."
click at [610, 475] on fieldset "Dimensions 41" W x 17" H ; 72 lbs." at bounding box center [507, 491] width 217 height 33
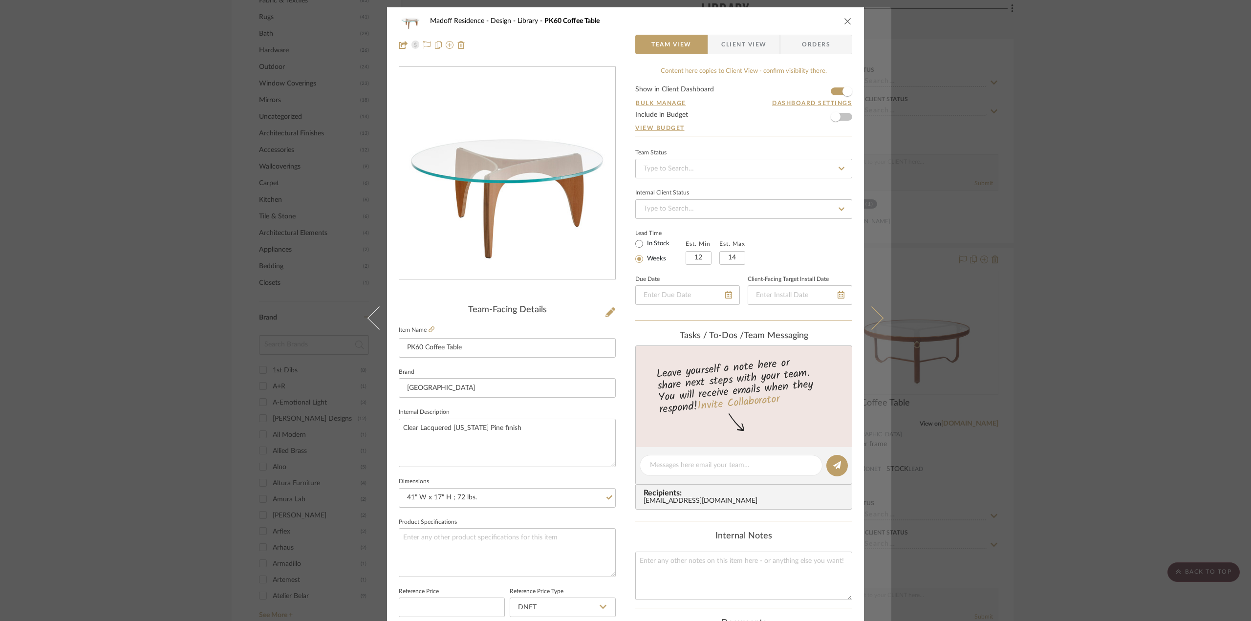
click at [873, 313] on icon at bounding box center [871, 317] width 23 height 23
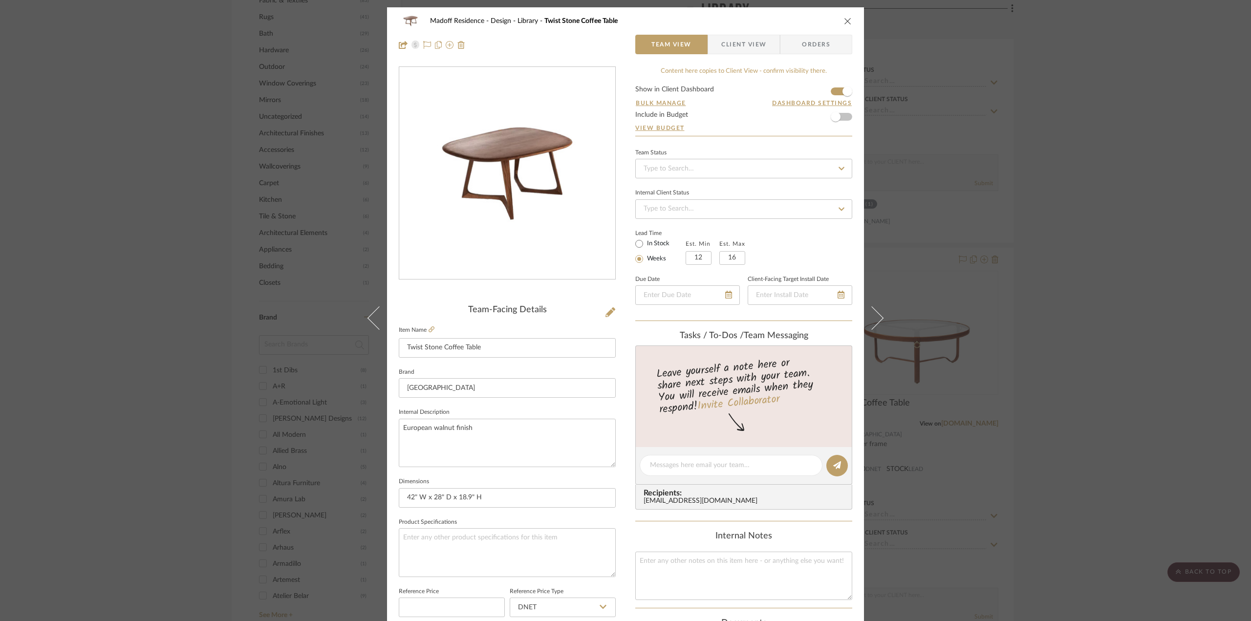
click at [739, 47] on span "Client View" at bounding box center [743, 45] width 45 height 20
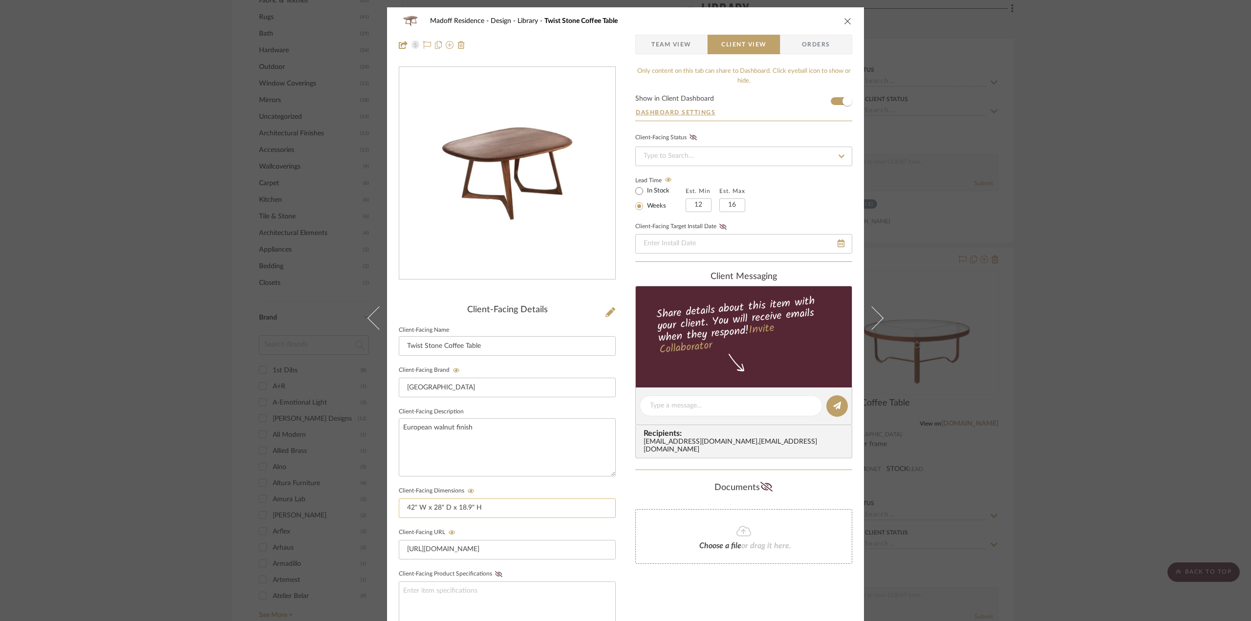
click at [496, 513] on input "42" W x 28" D x 18.9" H" at bounding box center [507, 508] width 217 height 20
type input "42" W x 28" D x 18.9" H ; 57 lbs."
click at [539, 480] on sr-form-field "Client-Facing Description European walnut finish" at bounding box center [507, 444] width 217 height 79
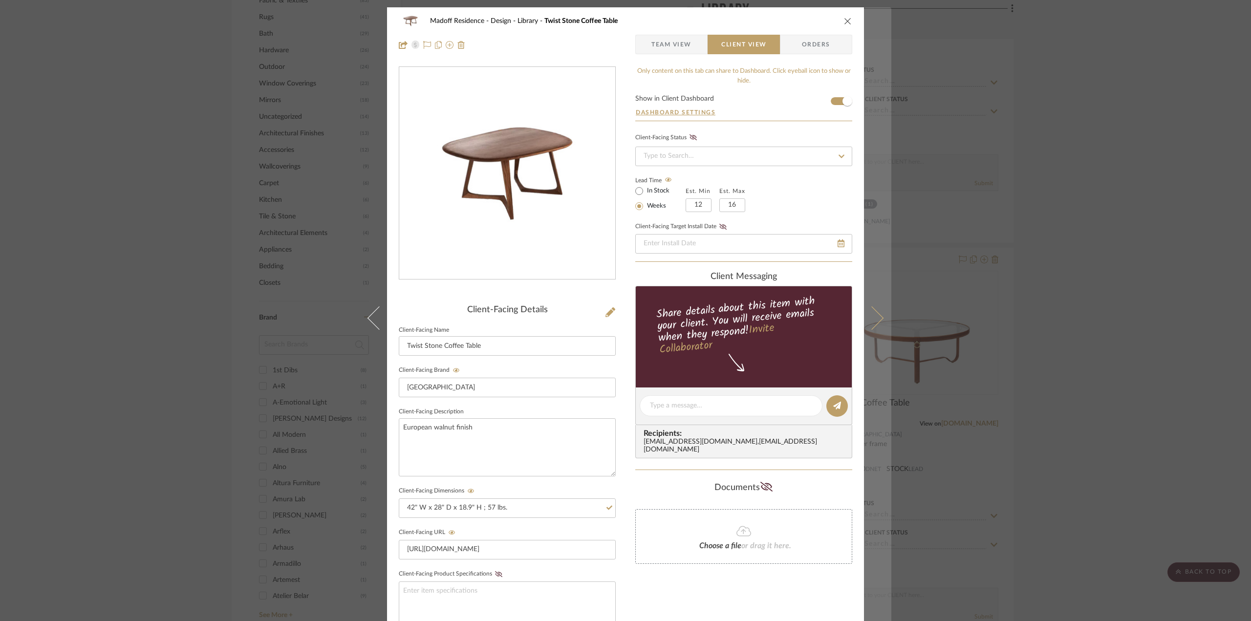
click at [870, 305] on button at bounding box center [877, 317] width 27 height 621
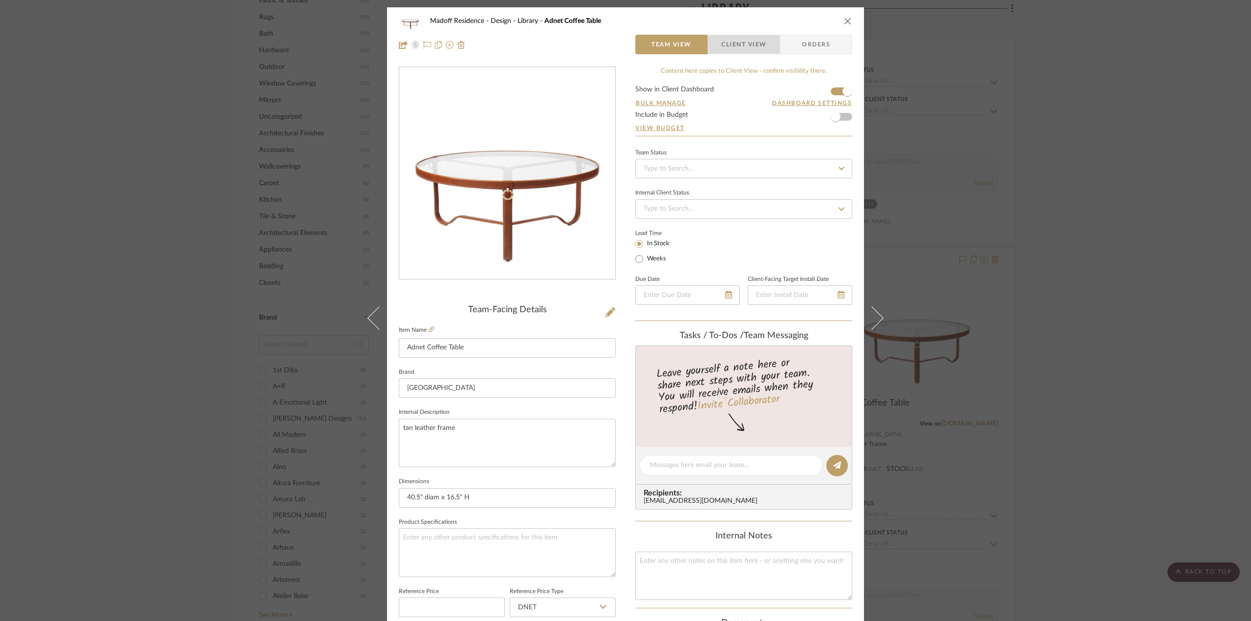
click at [734, 43] on span "Client View" at bounding box center [743, 45] width 45 height 20
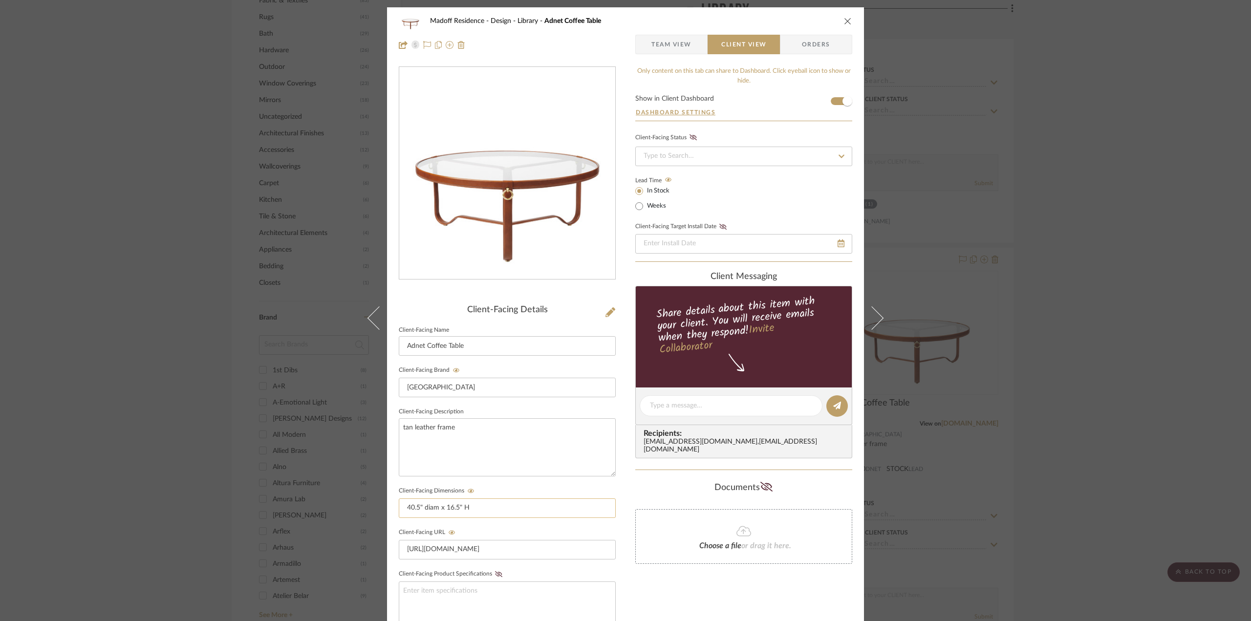
click at [509, 506] on input "40.5" diam x 16.5" H" at bounding box center [507, 508] width 217 height 20
type input "40.5" diam x 16.5" H ; 59.5 lbs."
click at [640, 489] on div "Documents Choose a file or drag it here." at bounding box center [743, 522] width 217 height 84
drag, startPoint x: 517, startPoint y: 506, endPoint x: 308, endPoint y: 508, distance: 209.6
click at [308, 508] on div "Madoff Residence - Design Library Adnet Coffee Table Team View Client View Orde…" at bounding box center [625, 310] width 1251 height 621
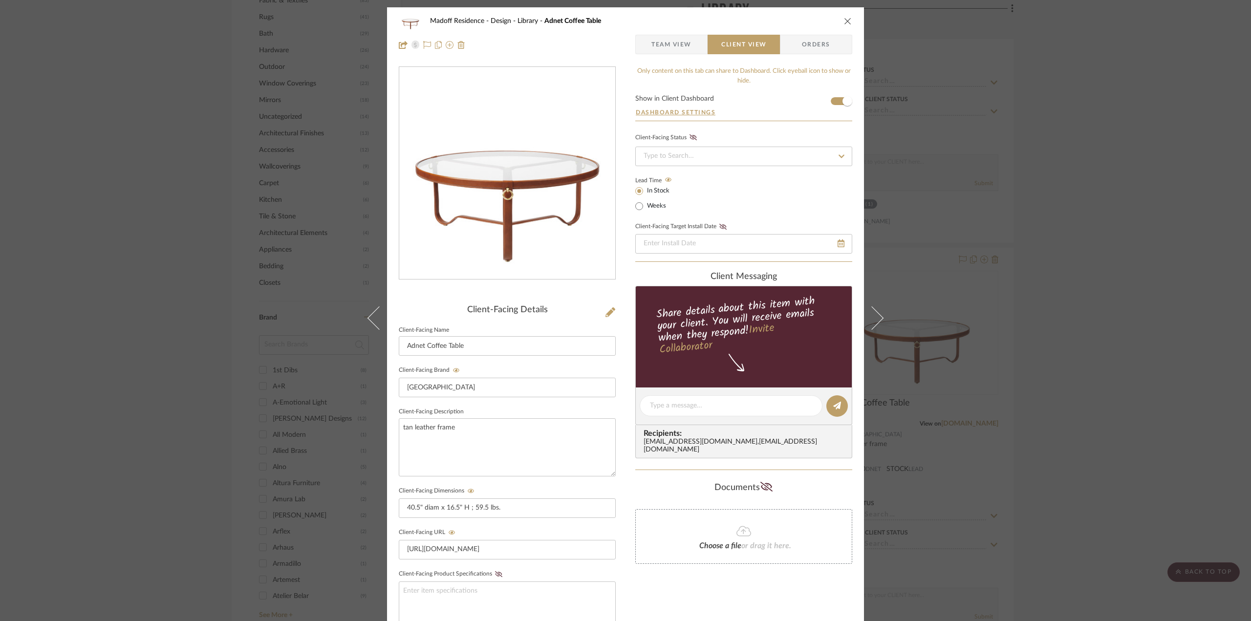
click at [679, 46] on span "Team View" at bounding box center [671, 45] width 40 height 20
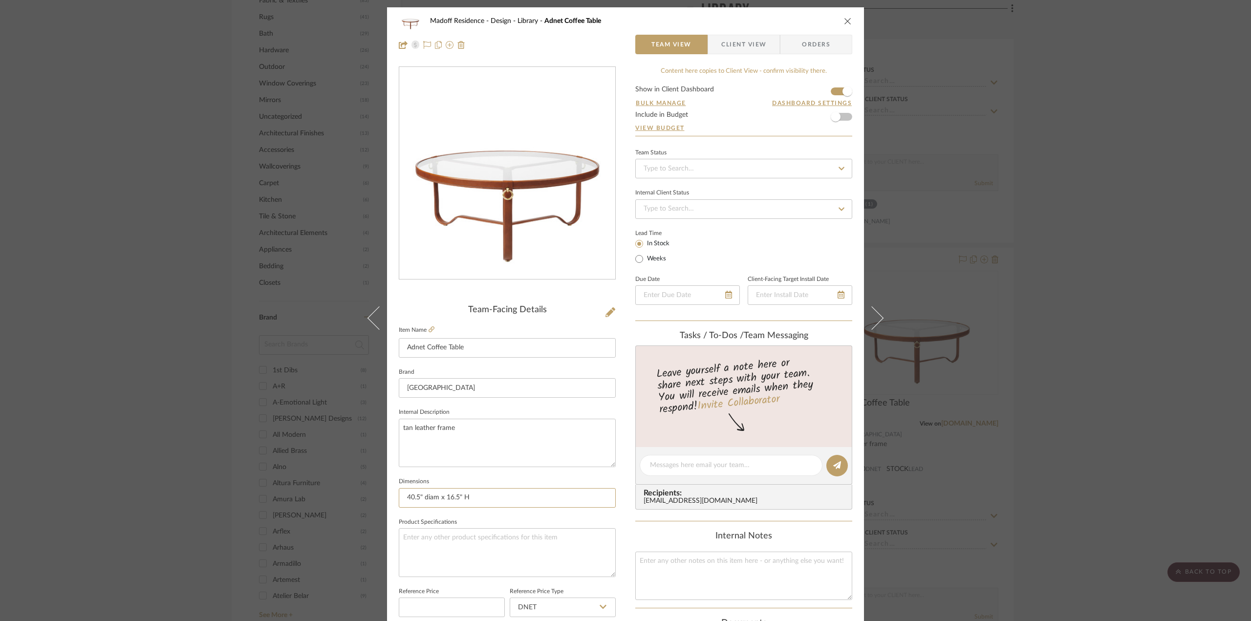
drag, startPoint x: 533, startPoint y: 493, endPoint x: 322, endPoint y: 495, distance: 211.1
click at [322, 495] on div "Madoff Residence - Design Library Adnet Coffee Table Team View Client View Orde…" at bounding box center [625, 310] width 1251 height 621
paste input "; 59.5 lbs."
type input "40.5" diam x 16.5" H ; 59.5 lbs."
click at [623, 524] on div "Madoff Residence - Design Library Adnet Coffee Table Team View Client View Orde…" at bounding box center [625, 458] width 477 height 902
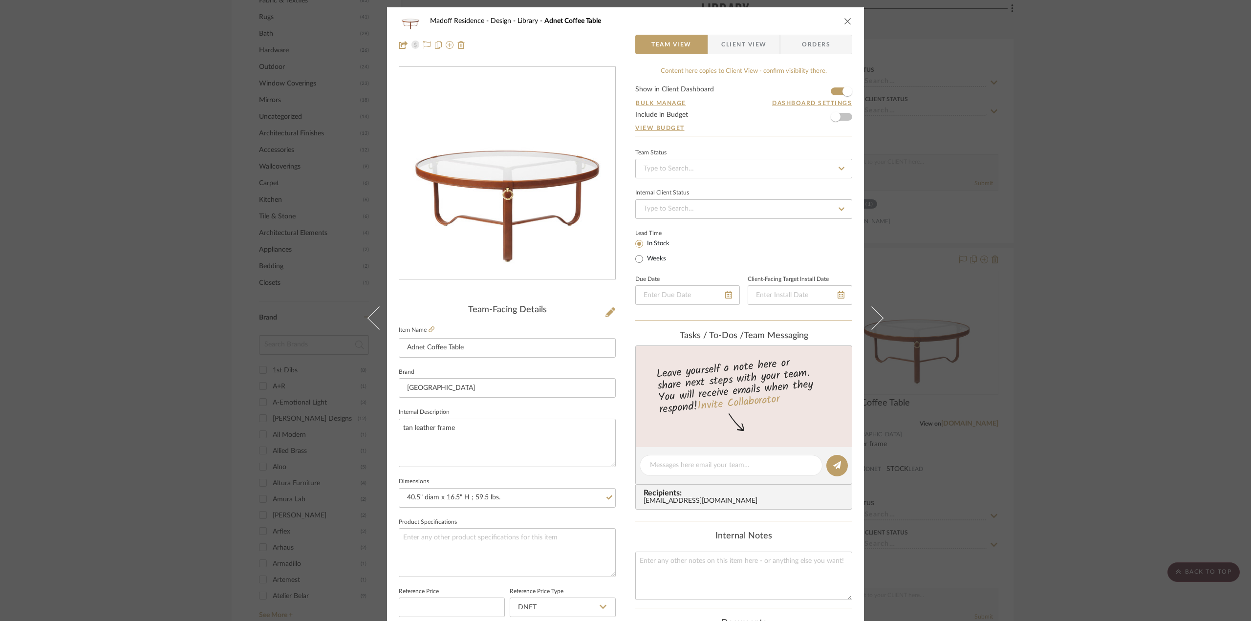
click at [746, 32] on div "Madoff Residence - Design Library Adnet Coffee Table Team View Client View Orde…" at bounding box center [625, 32] width 477 height 51
click at [742, 42] on span "Client View" at bounding box center [743, 45] width 45 height 20
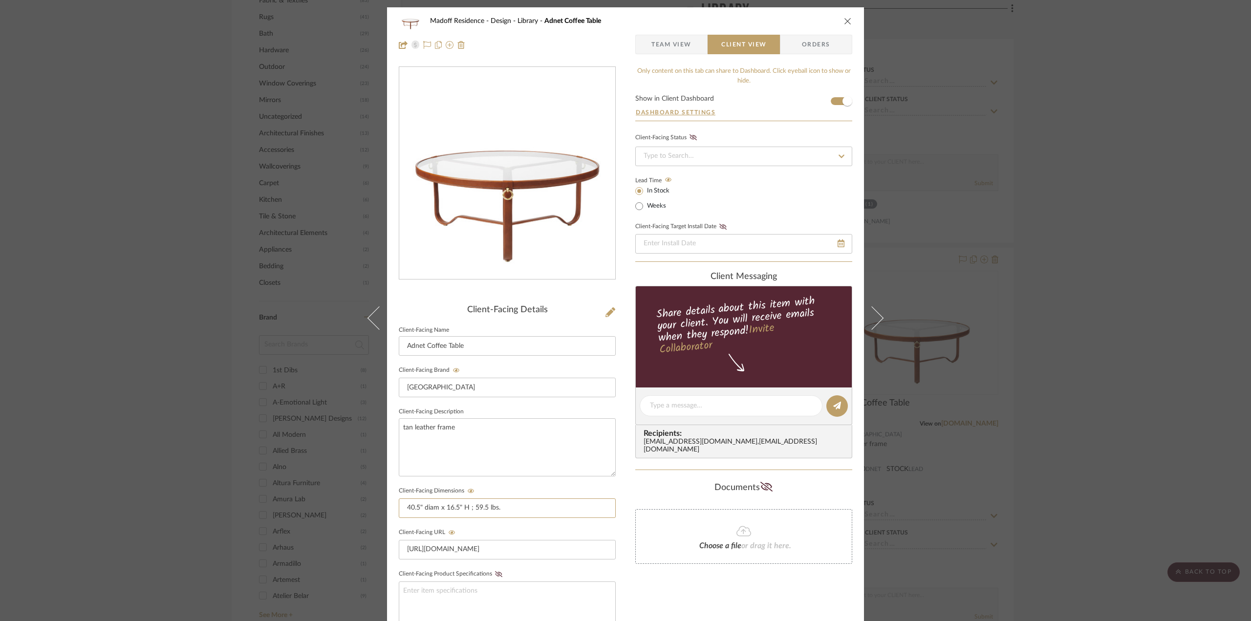
drag, startPoint x: 542, startPoint y: 510, endPoint x: 297, endPoint y: 536, distance: 246.2
click at [303, 523] on div "Madoff Residence - Design Library Adnet Coffee Table Team View Client View Orde…" at bounding box center [625, 310] width 1251 height 621
click at [696, 481] on div "Documents" at bounding box center [743, 488] width 217 height 16
click at [653, 51] on span "Team View" at bounding box center [671, 45] width 40 height 20
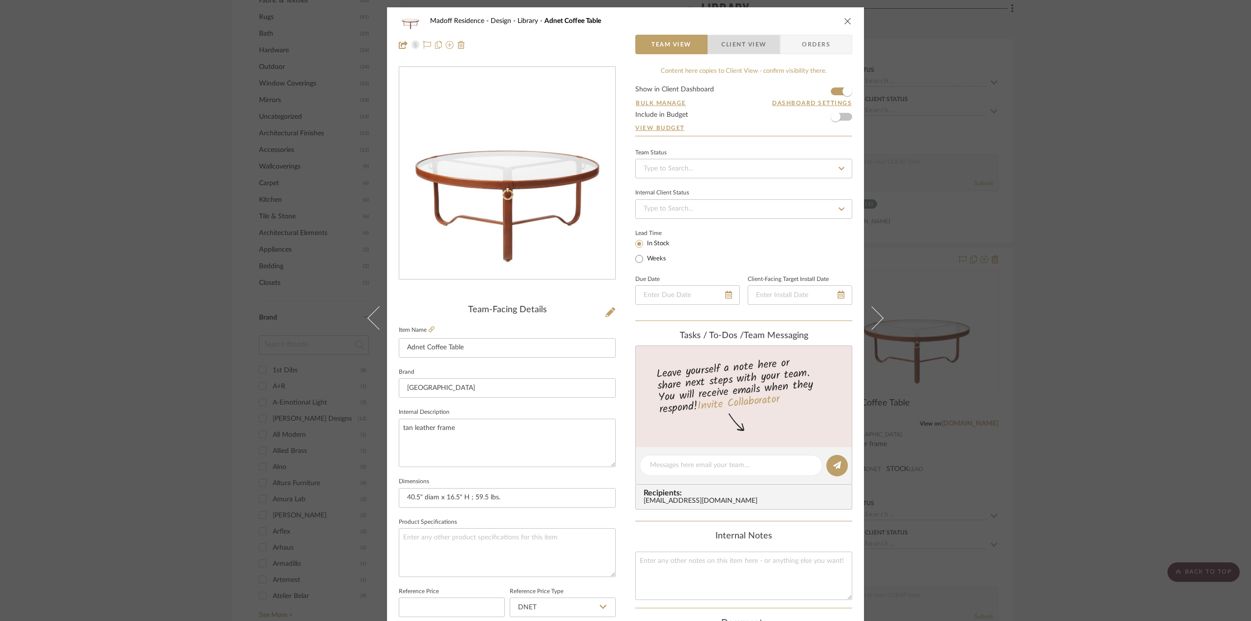
click at [746, 43] on span "Client View" at bounding box center [743, 45] width 45 height 20
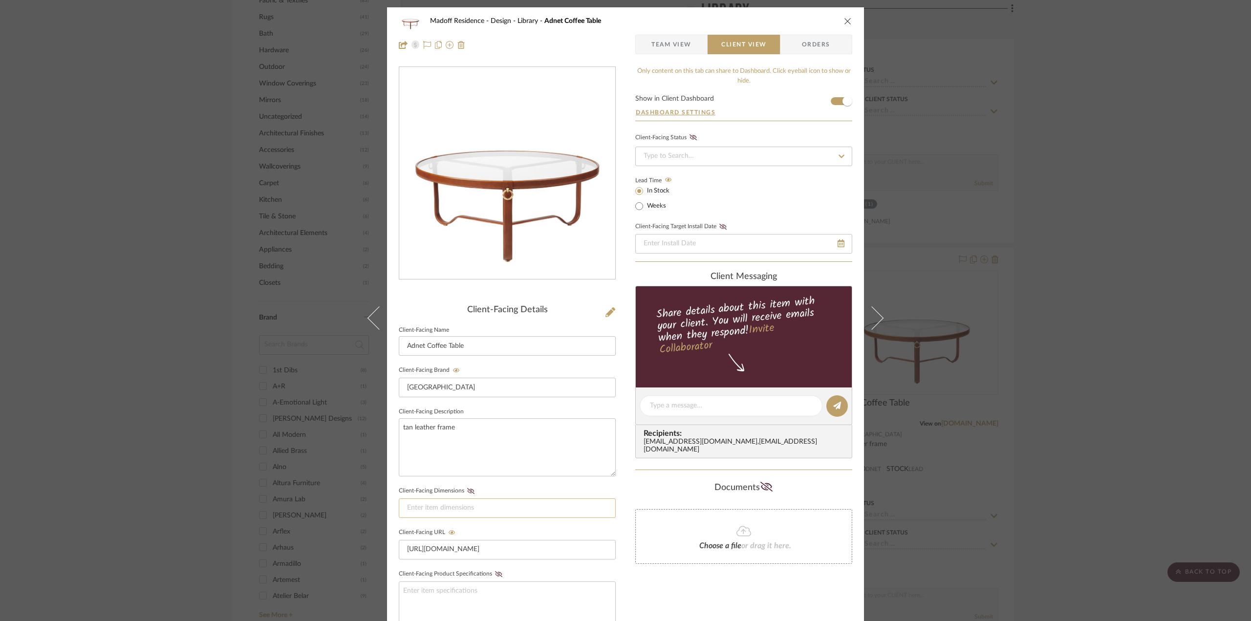
click at [491, 501] on input at bounding box center [507, 508] width 217 height 20
click at [470, 490] on icon at bounding box center [470, 491] width 7 height 6
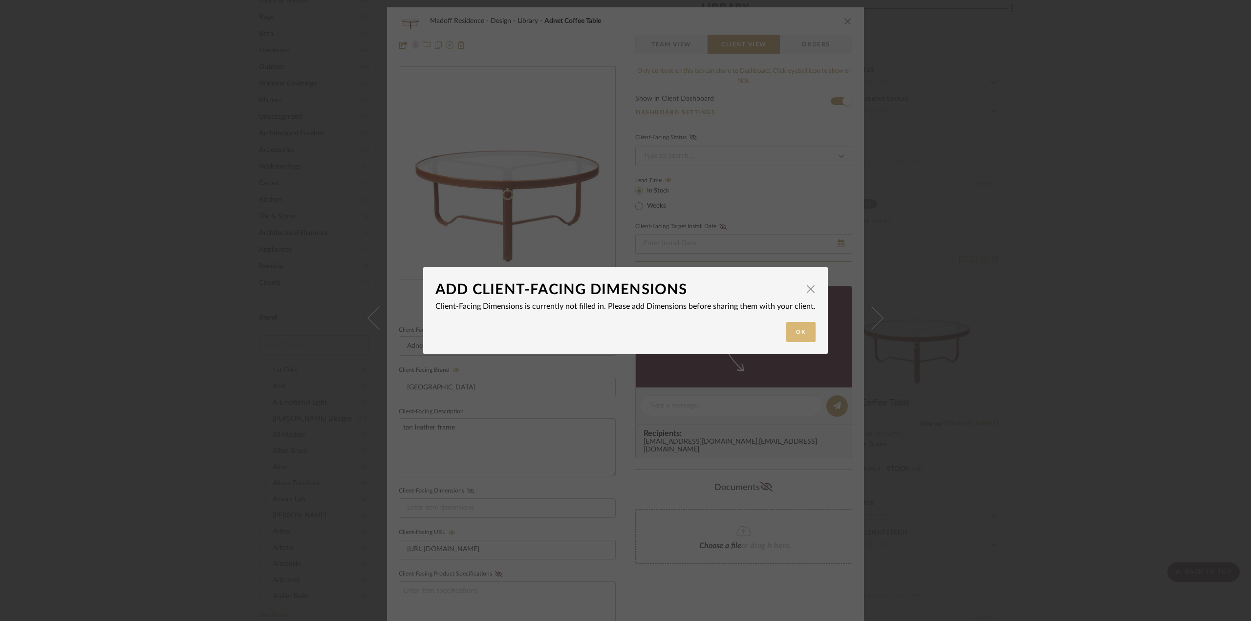
click at [806, 324] on button "Ok" at bounding box center [800, 332] width 29 height 20
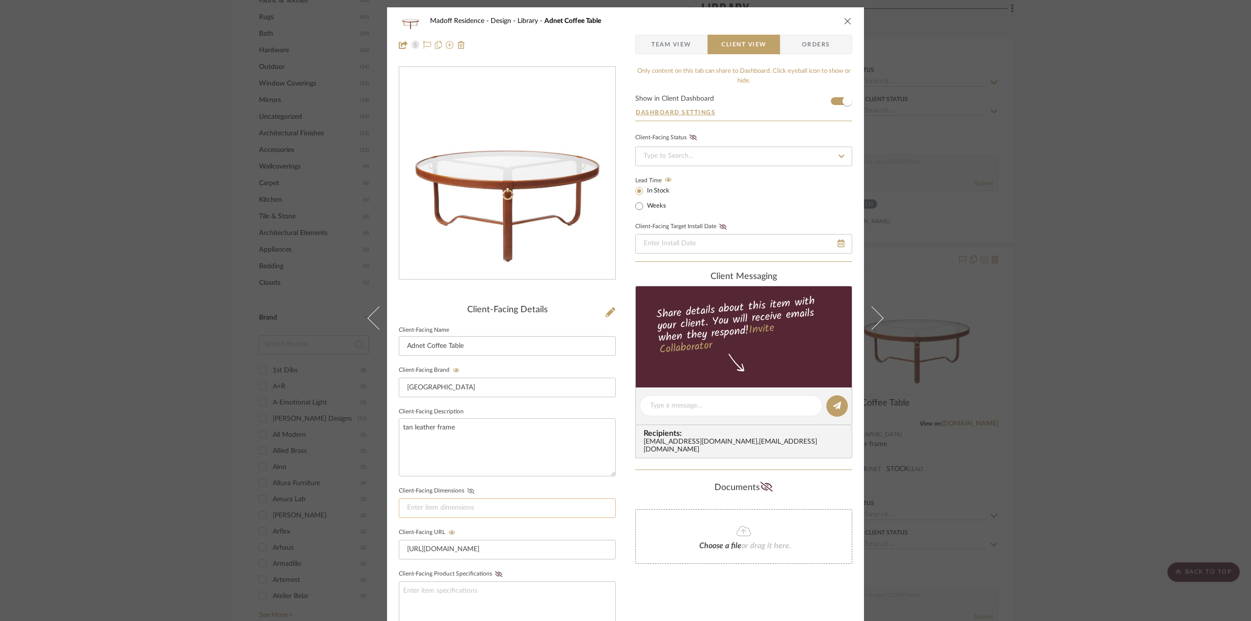
click at [464, 503] on input at bounding box center [507, 508] width 217 height 20
paste input "40.5" diam x 16.5" H ; 59.5 lbs."
type input "40.5" diam x 16.5" H ; 59.5 lbs."
click at [641, 480] on div "Documents" at bounding box center [743, 488] width 217 height 16
click at [466, 488] on button "Client-Facing Dimensions" at bounding box center [470, 491] width 13 height 7
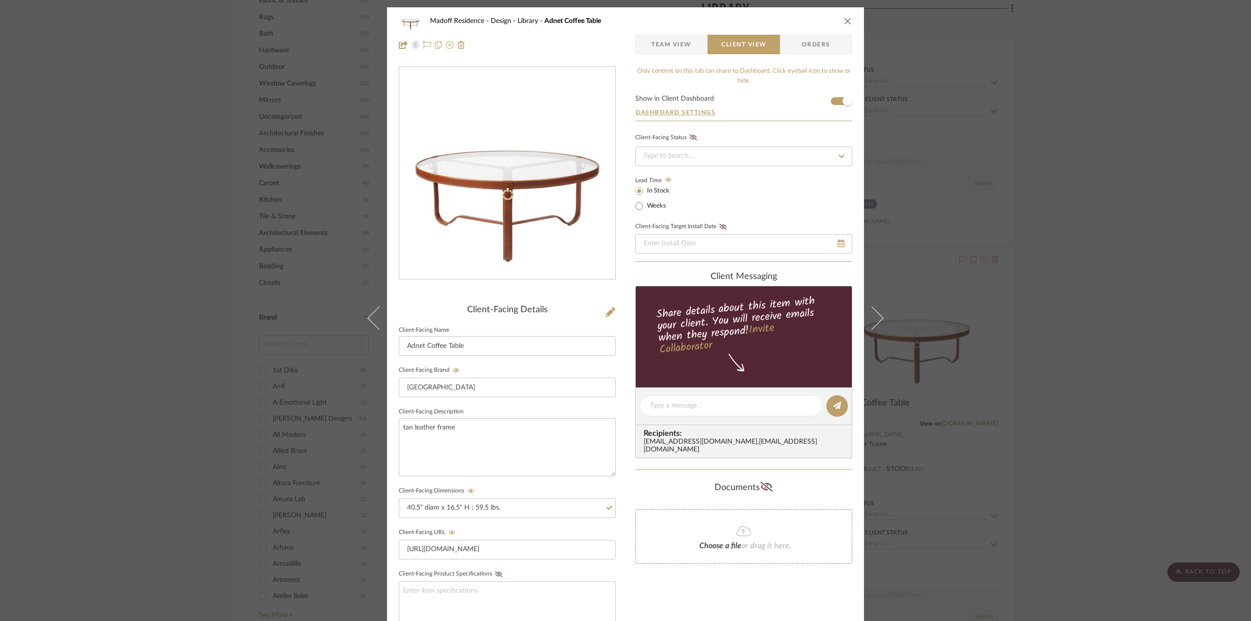
click at [655, 480] on div "Documents" at bounding box center [743, 488] width 217 height 16
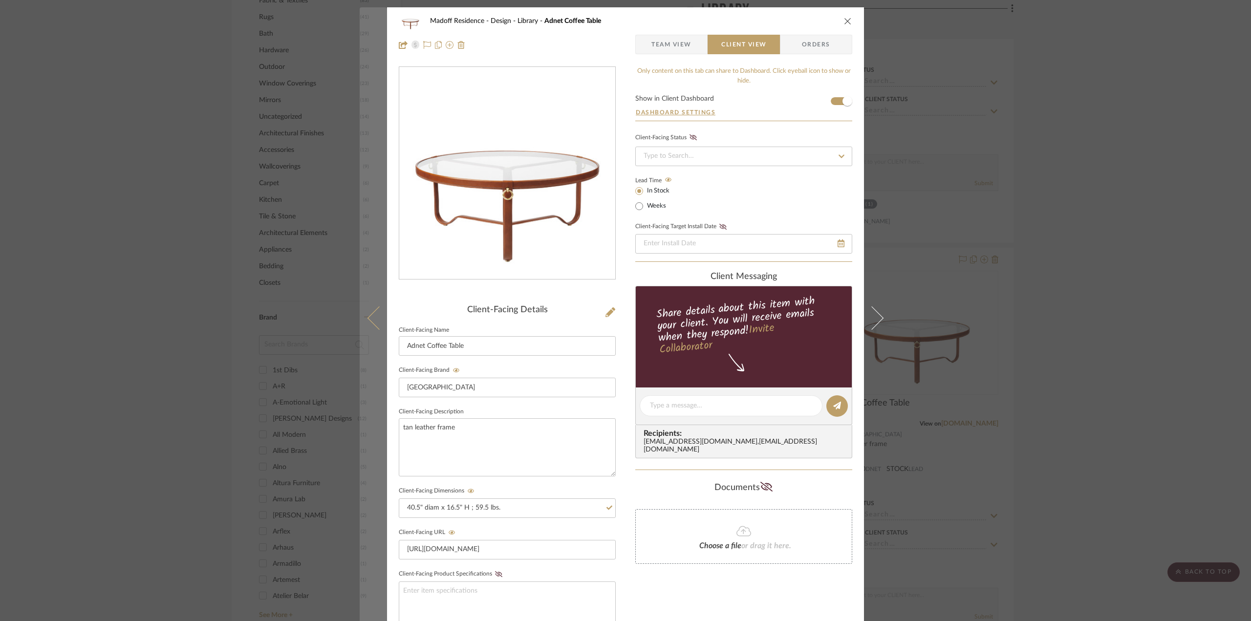
click at [377, 323] on icon at bounding box center [378, 317] width 23 height 23
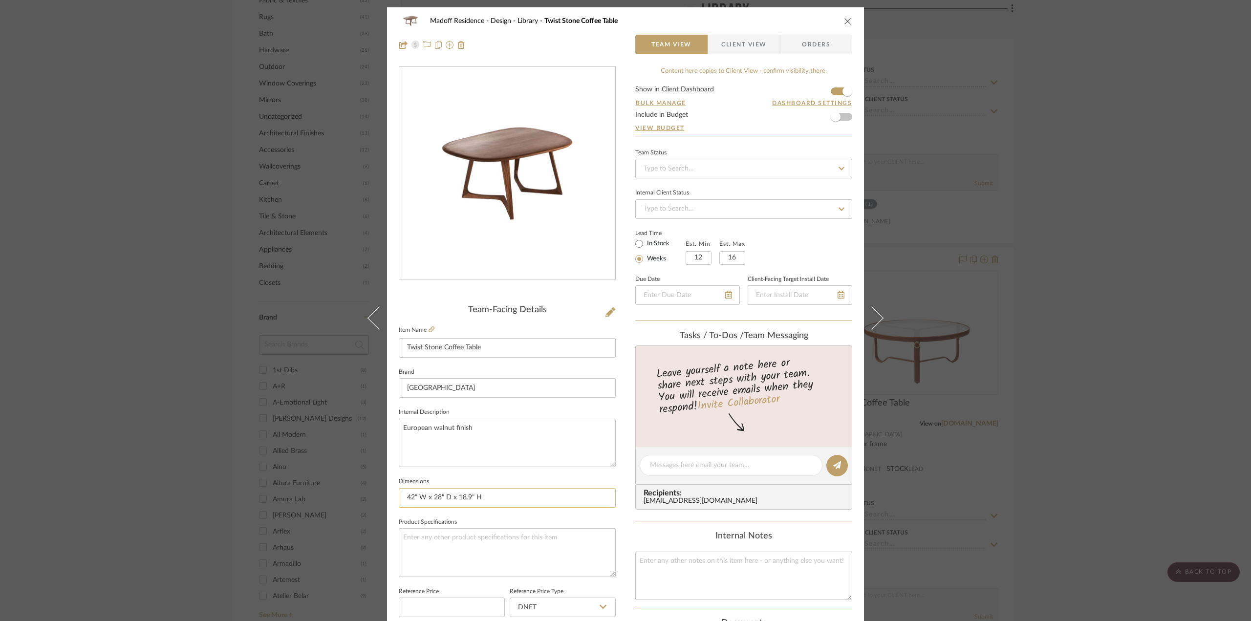
click at [511, 493] on input "42" W x 28" D x 18.9" H" at bounding box center [507, 498] width 217 height 20
click at [743, 46] on span "Client View" at bounding box center [743, 45] width 45 height 20
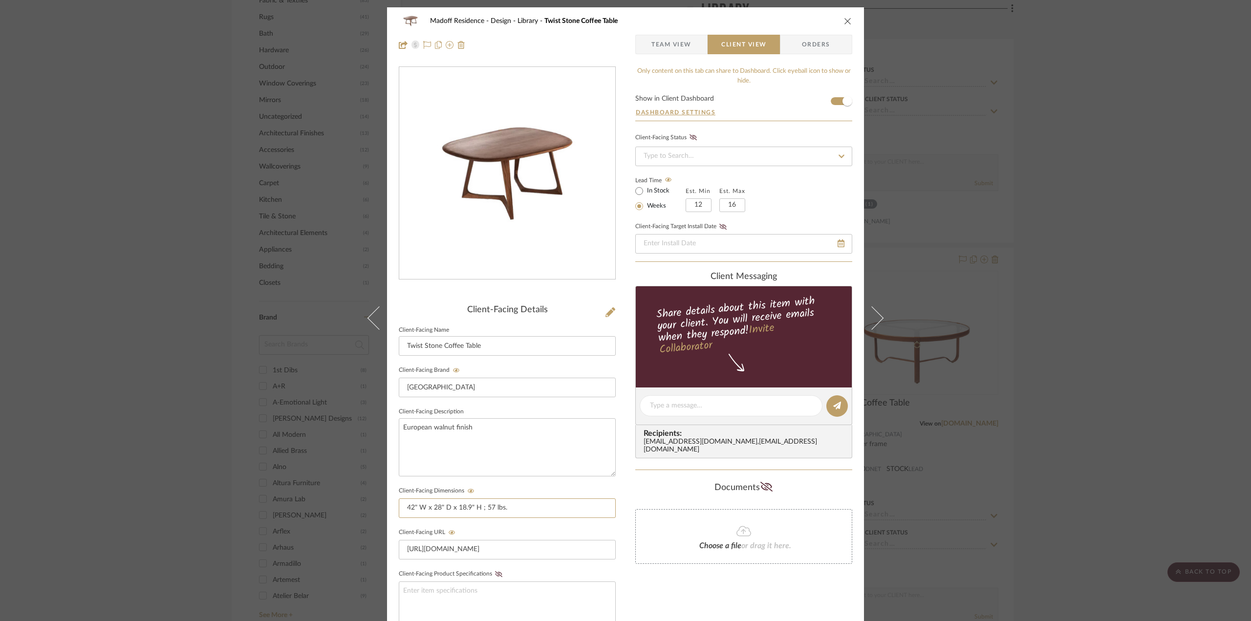
drag, startPoint x: 513, startPoint y: 507, endPoint x: 327, endPoint y: 514, distance: 185.8
click at [327, 514] on div "Madoff Residence - Design Library Twist Stone Coffee Table Team View Client Vie…" at bounding box center [625, 310] width 1251 height 621
click at [685, 43] on span "Team View" at bounding box center [671, 45] width 40 height 20
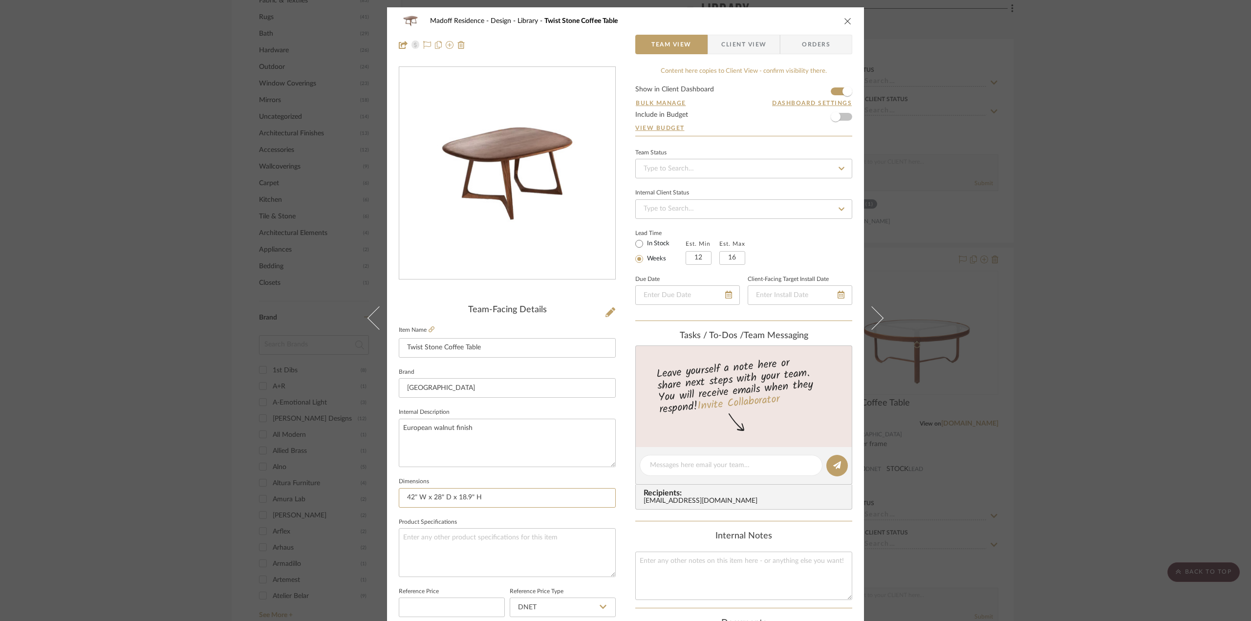
drag, startPoint x: 503, startPoint y: 492, endPoint x: 342, endPoint y: 498, distance: 160.9
click at [342, 498] on div "Madoff Residence - Design Library Twist Stone Coffee Table Team View Client Vie…" at bounding box center [625, 310] width 1251 height 621
paste input "; 57 lbs."
type input "42" W x 28" D x 18.9" H ; 57 lbs."
click at [643, 540] on div "Internal Notes" at bounding box center [743, 565] width 217 height 69
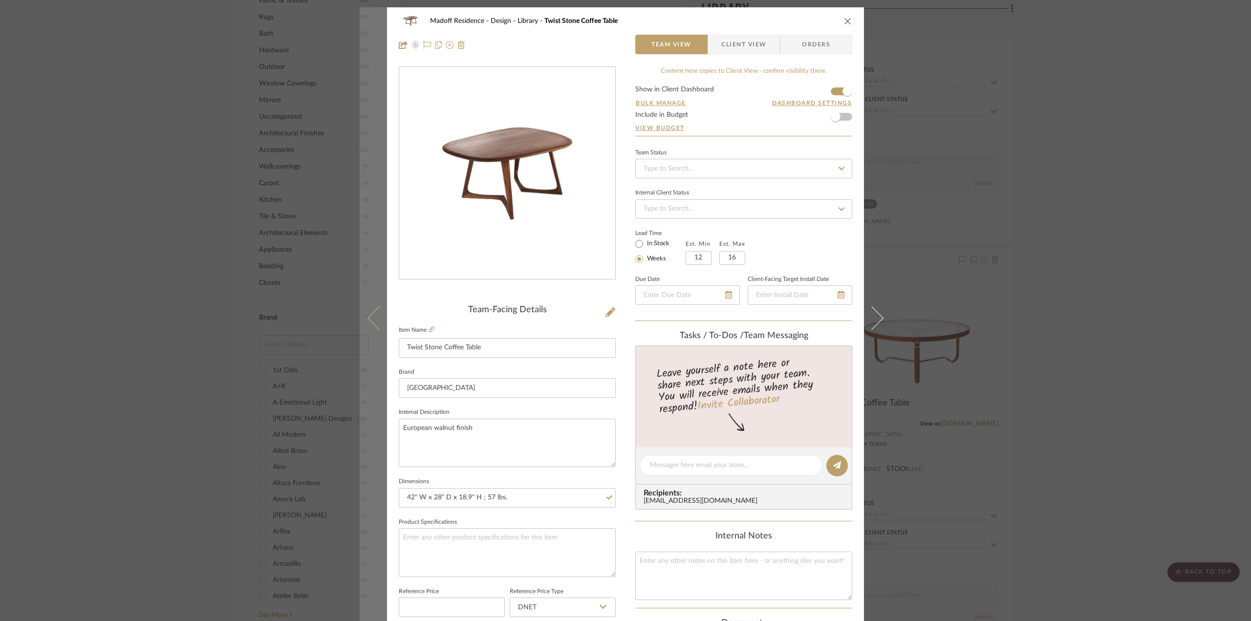
click at [371, 315] on icon at bounding box center [378, 317] width 23 height 23
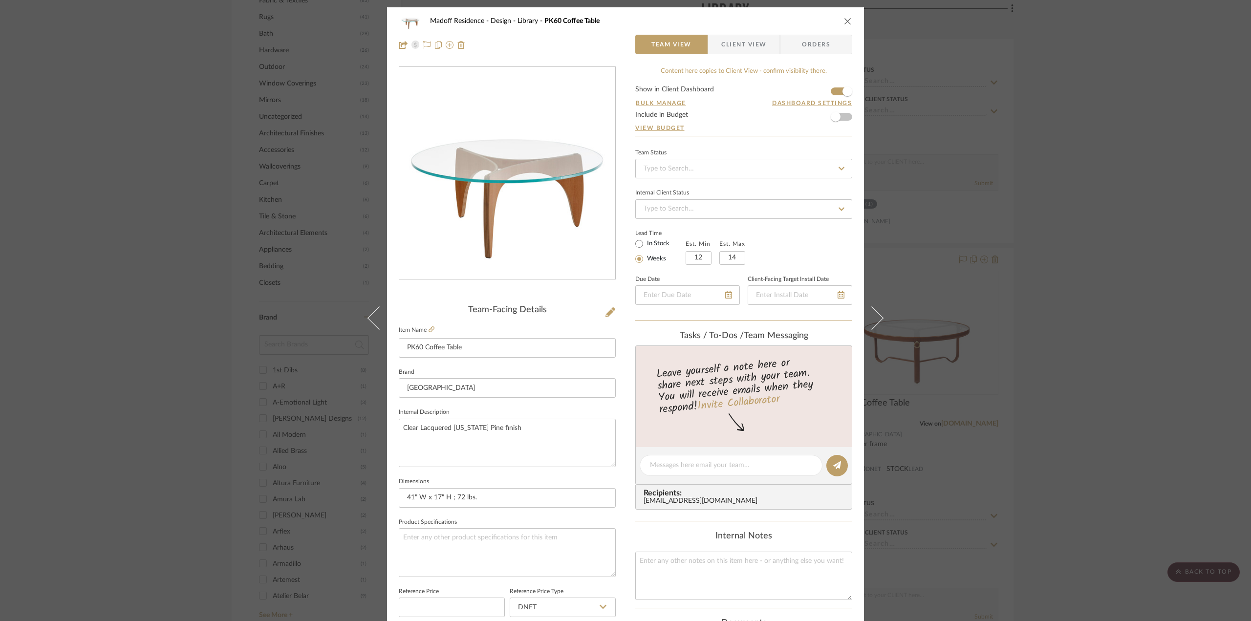
click at [737, 41] on span "Client View" at bounding box center [743, 45] width 45 height 20
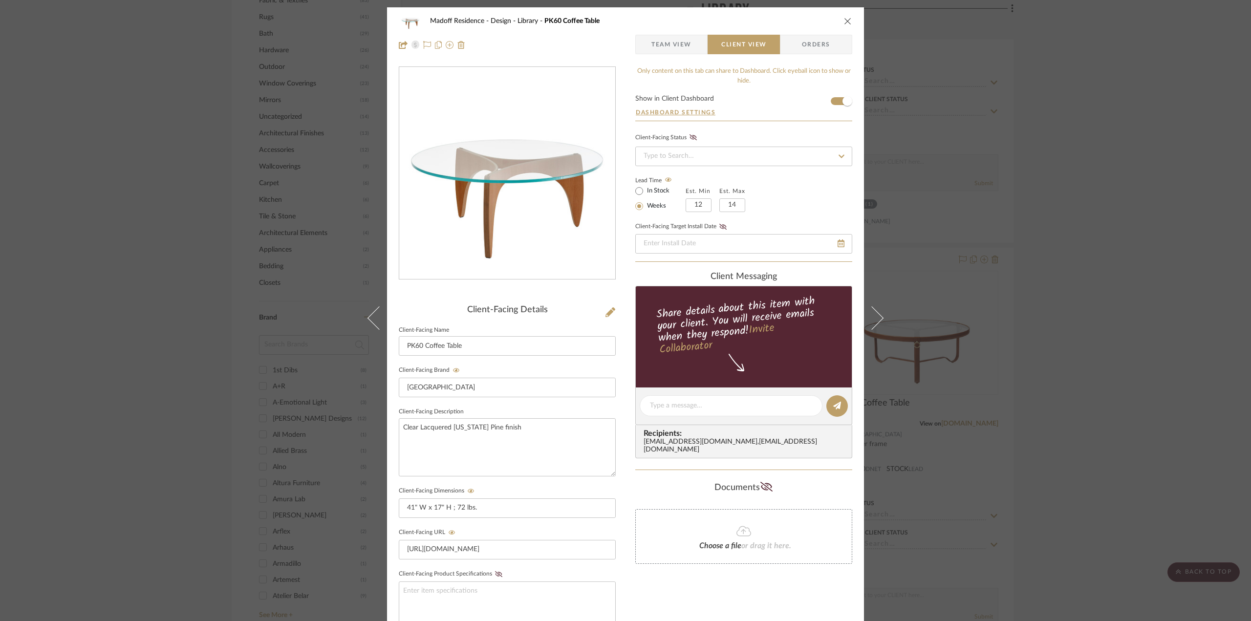
click at [1090, 303] on div "Madoff Residence - Design Library PK60 Coffee Table Team View Client View Order…" at bounding box center [625, 310] width 1251 height 621
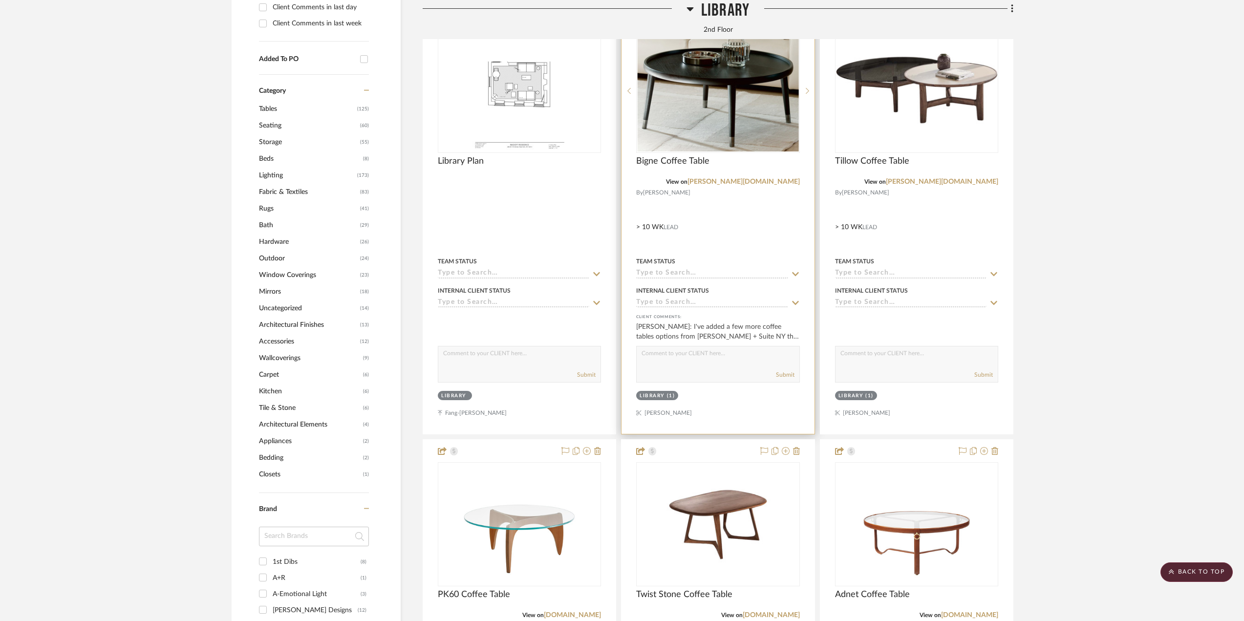
scroll to position [868, 0]
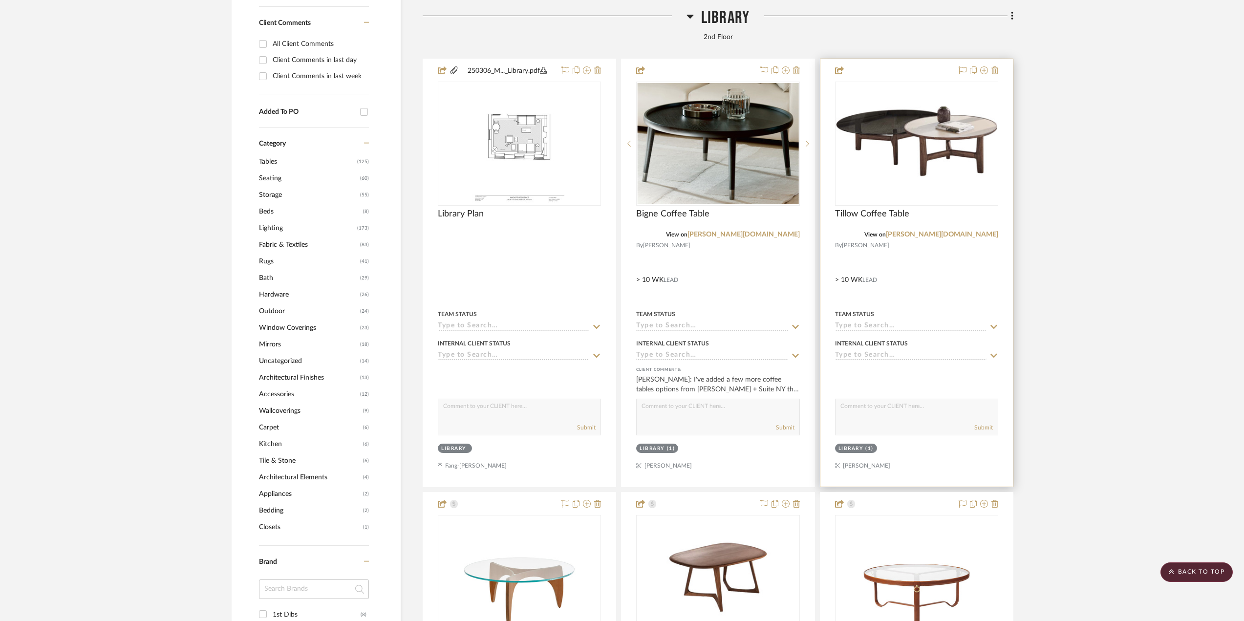
click at [905, 282] on div at bounding box center [916, 273] width 193 height 428
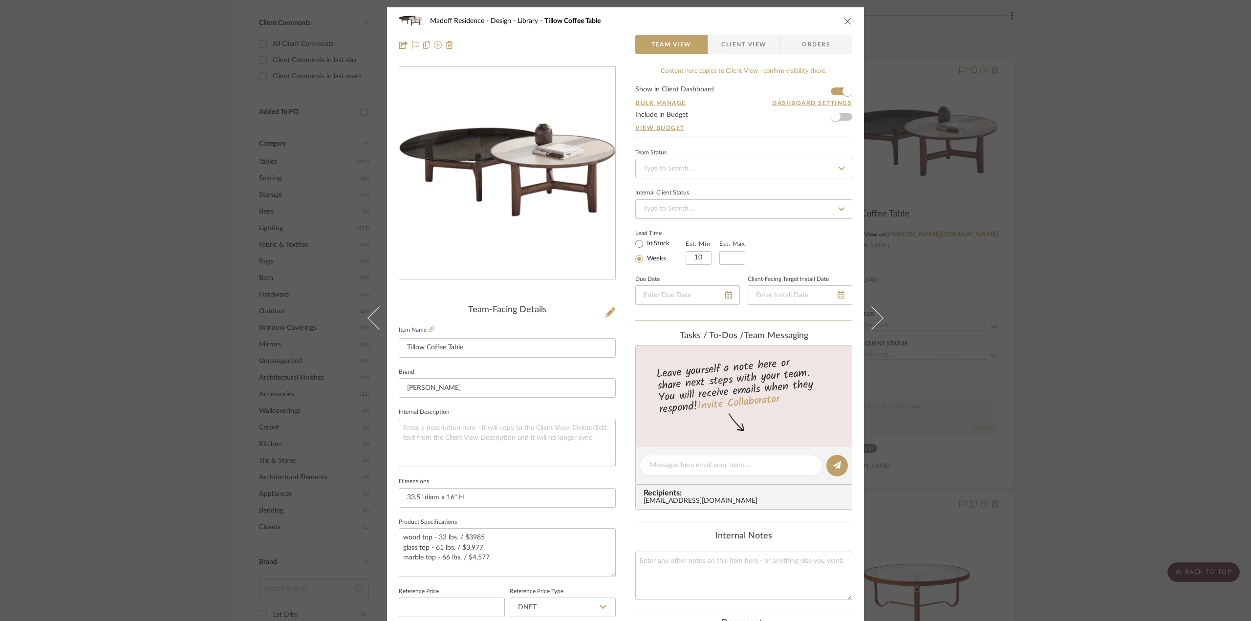
scroll to position [98, 0]
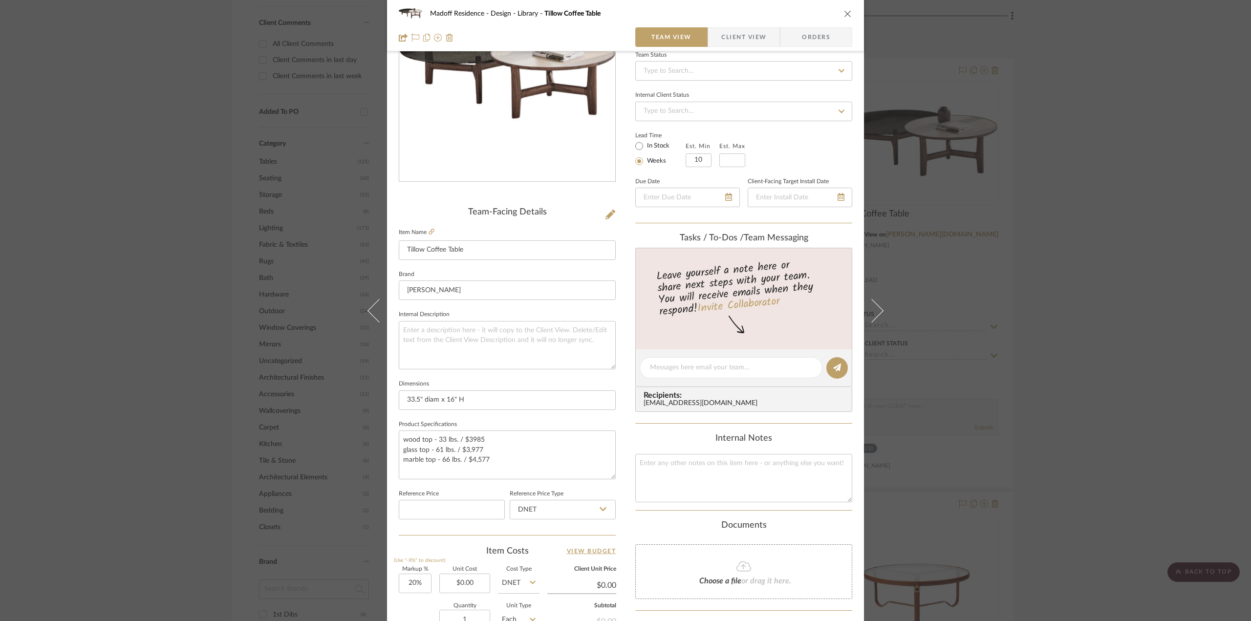
click at [751, 33] on span "Client View" at bounding box center [743, 37] width 45 height 20
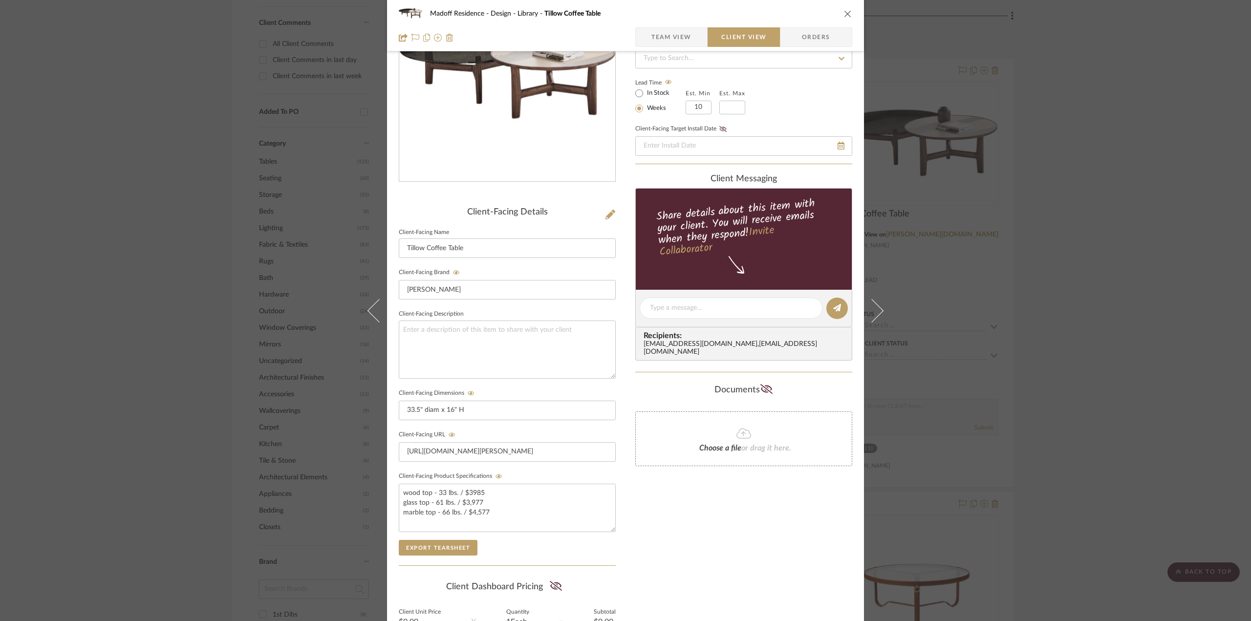
click at [339, 300] on div "Madoff Residence - Design Library Tillow Coffee Table Team View Client View Ord…" at bounding box center [625, 310] width 1251 height 621
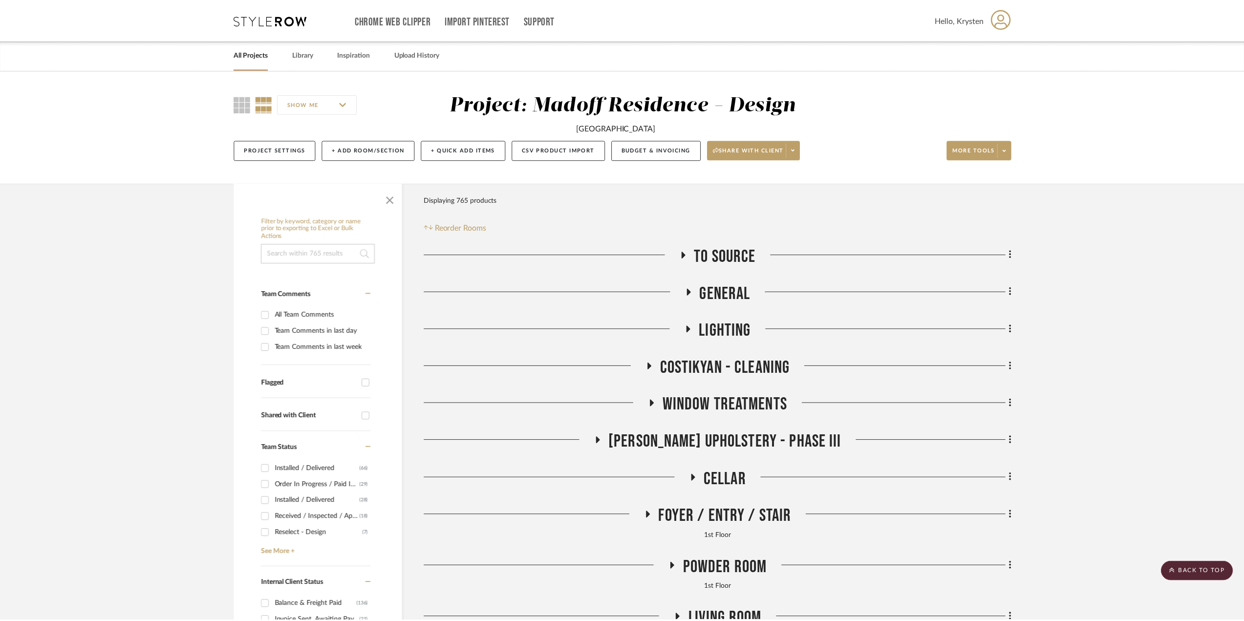
scroll to position [868, 0]
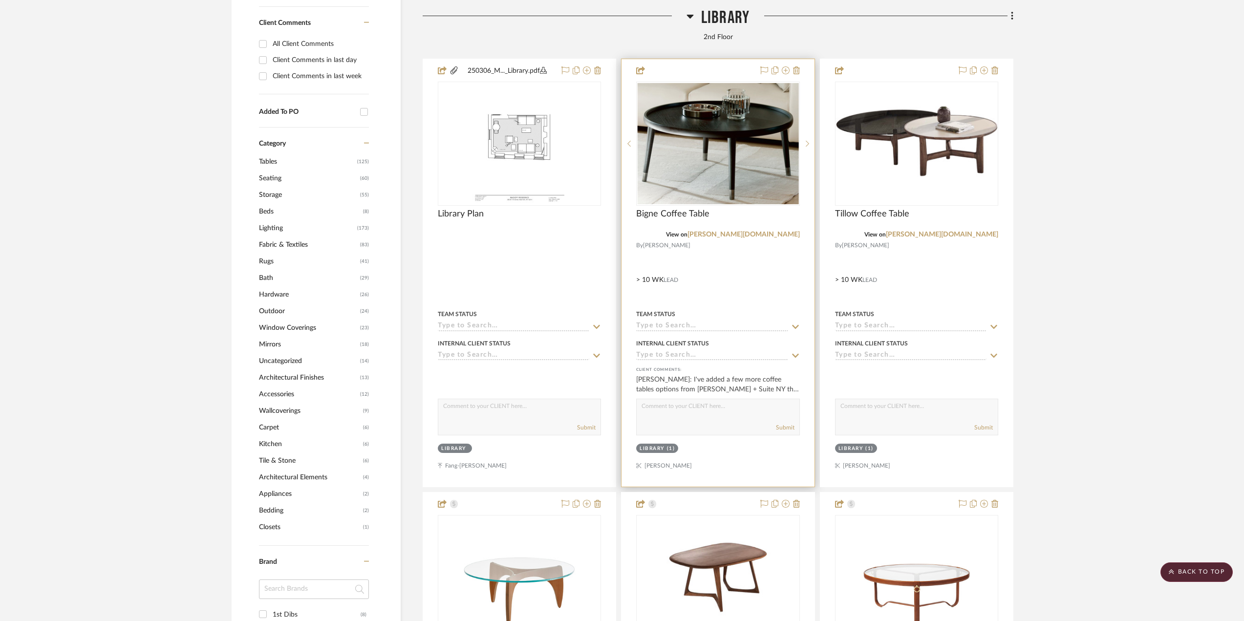
click at [710, 274] on div at bounding box center [718, 273] width 193 height 428
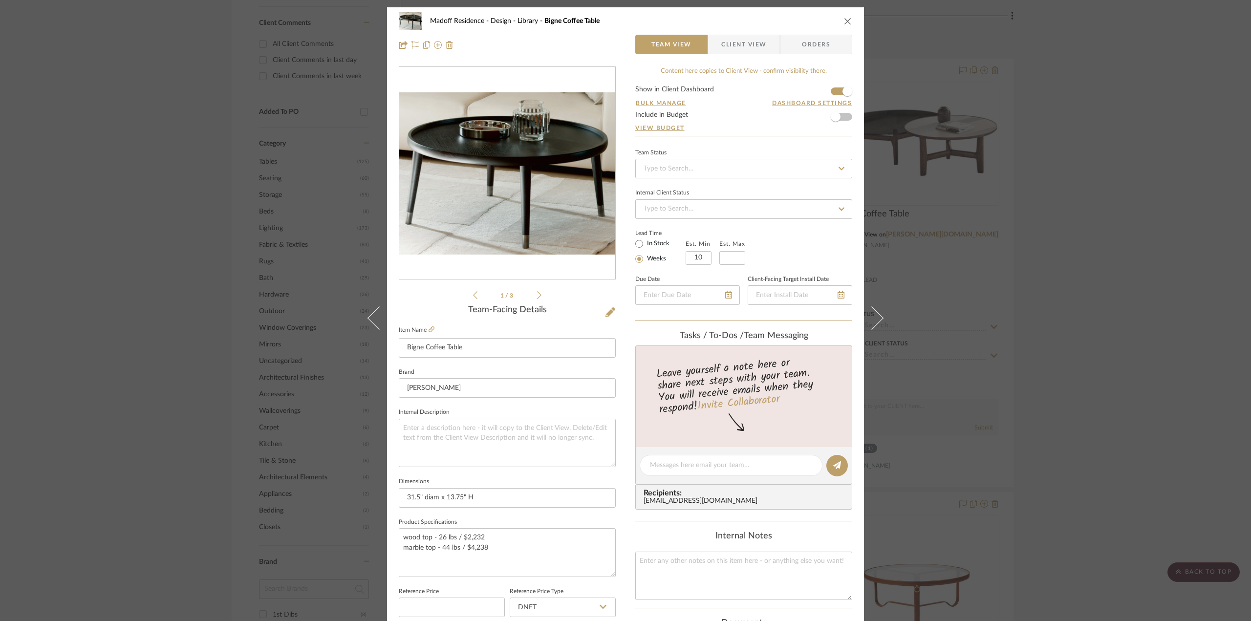
click at [744, 43] on span "Client View" at bounding box center [743, 45] width 45 height 20
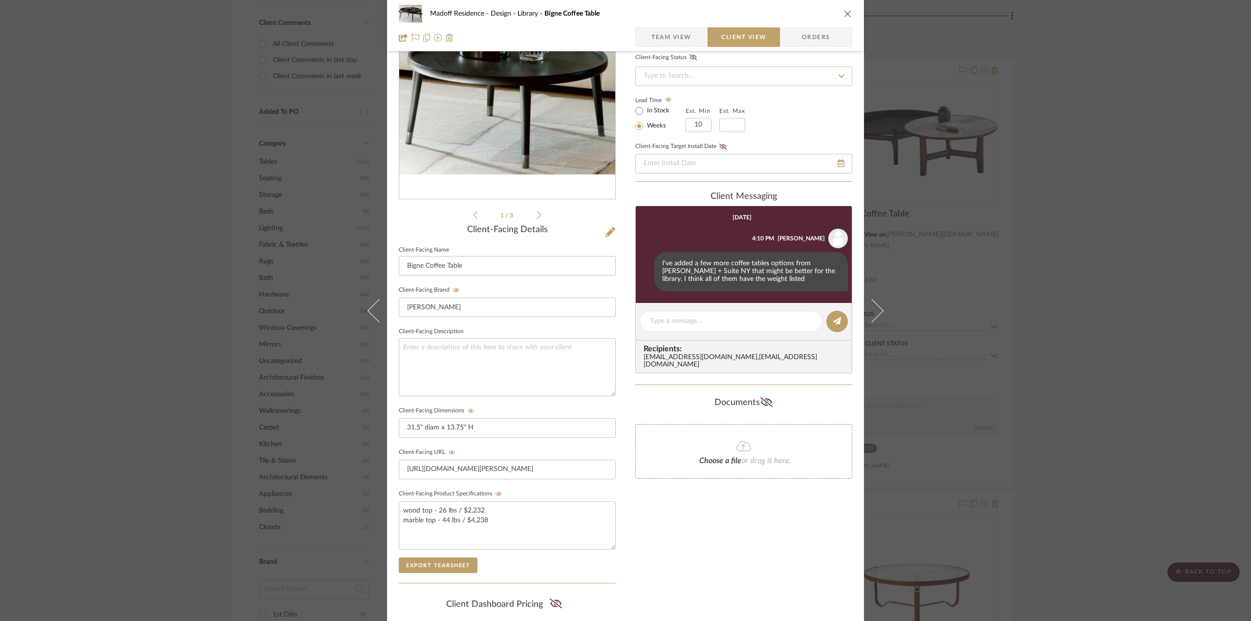
scroll to position [196, 0]
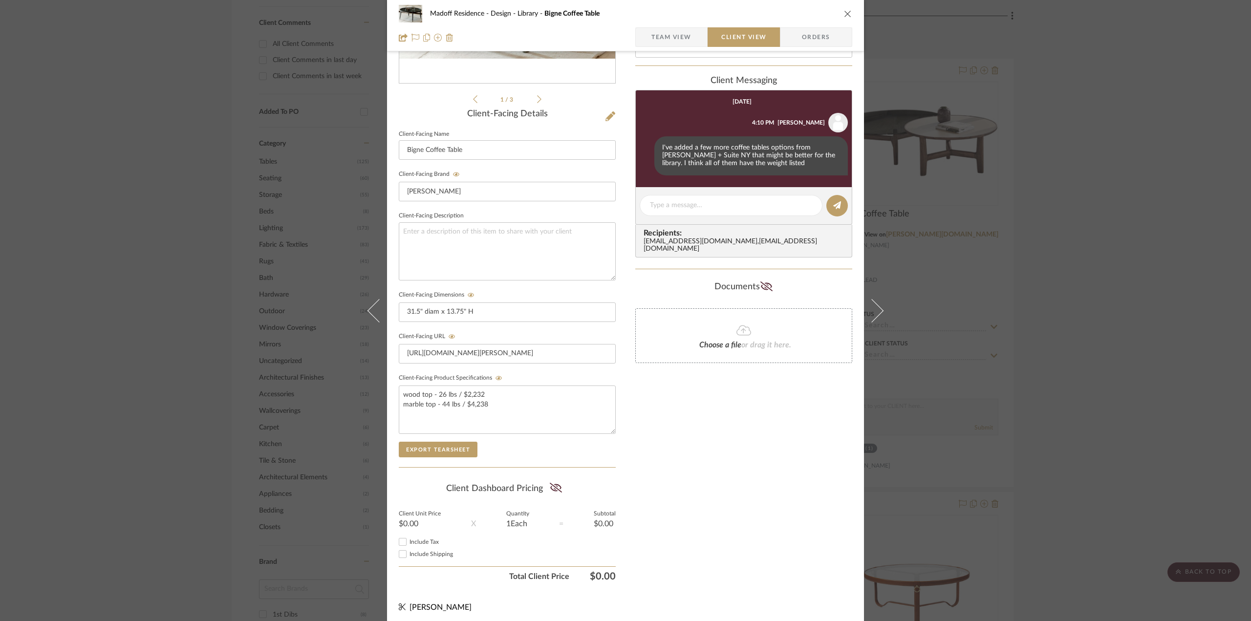
click at [1089, 330] on div "Madoff Residence - Design Library Bigne Coffee Table Team View Client View Orde…" at bounding box center [625, 310] width 1251 height 621
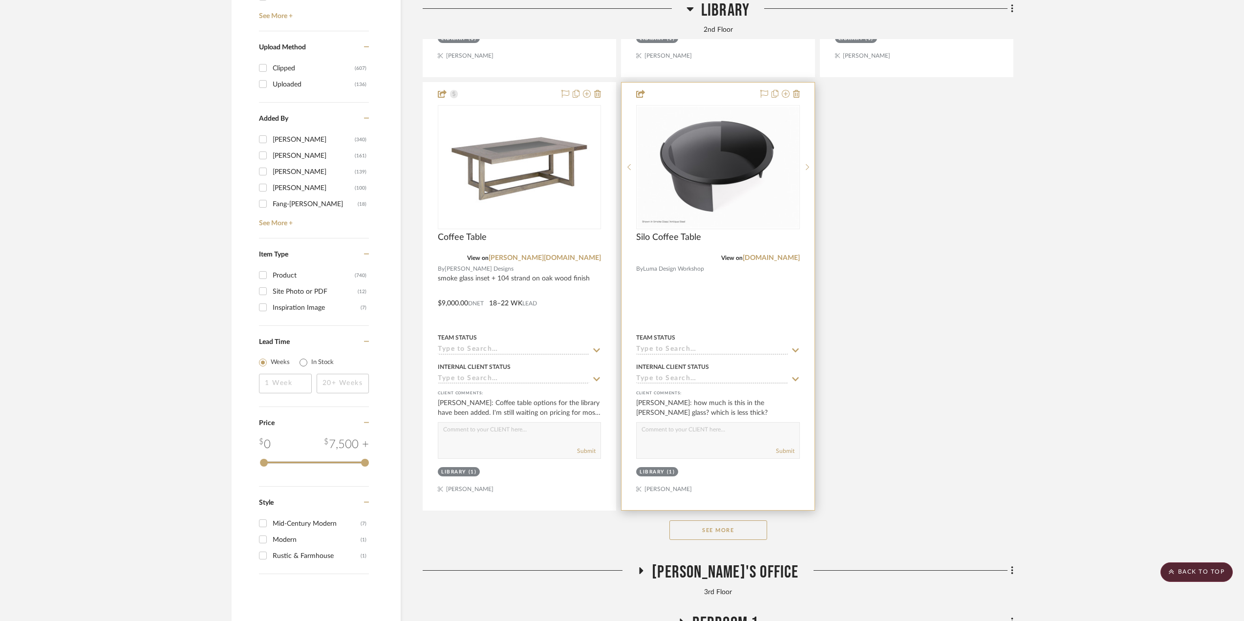
scroll to position [1698, 0]
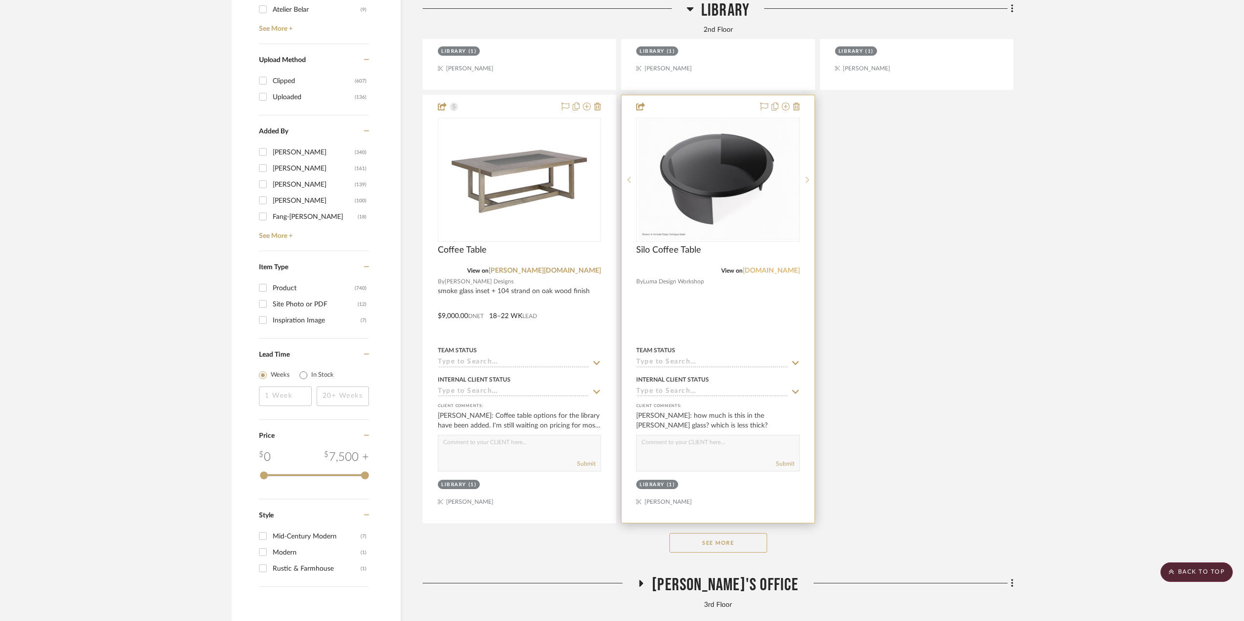
click at [745, 274] on link "[DOMAIN_NAME]" at bounding box center [771, 270] width 57 height 7
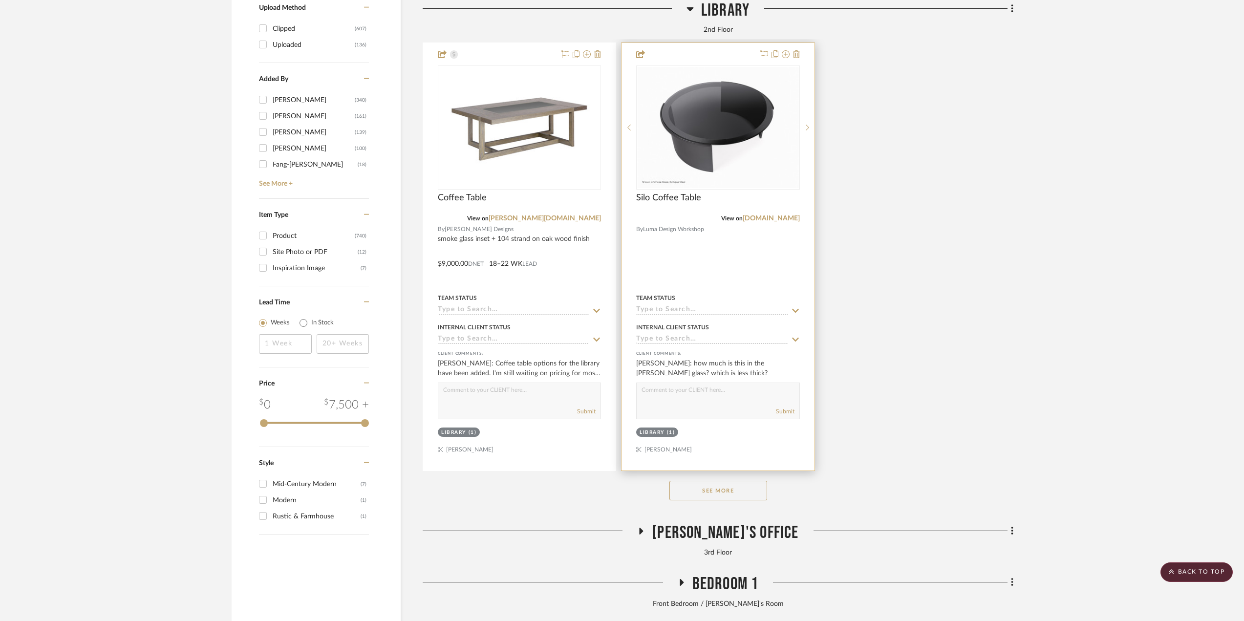
scroll to position [1845, 0]
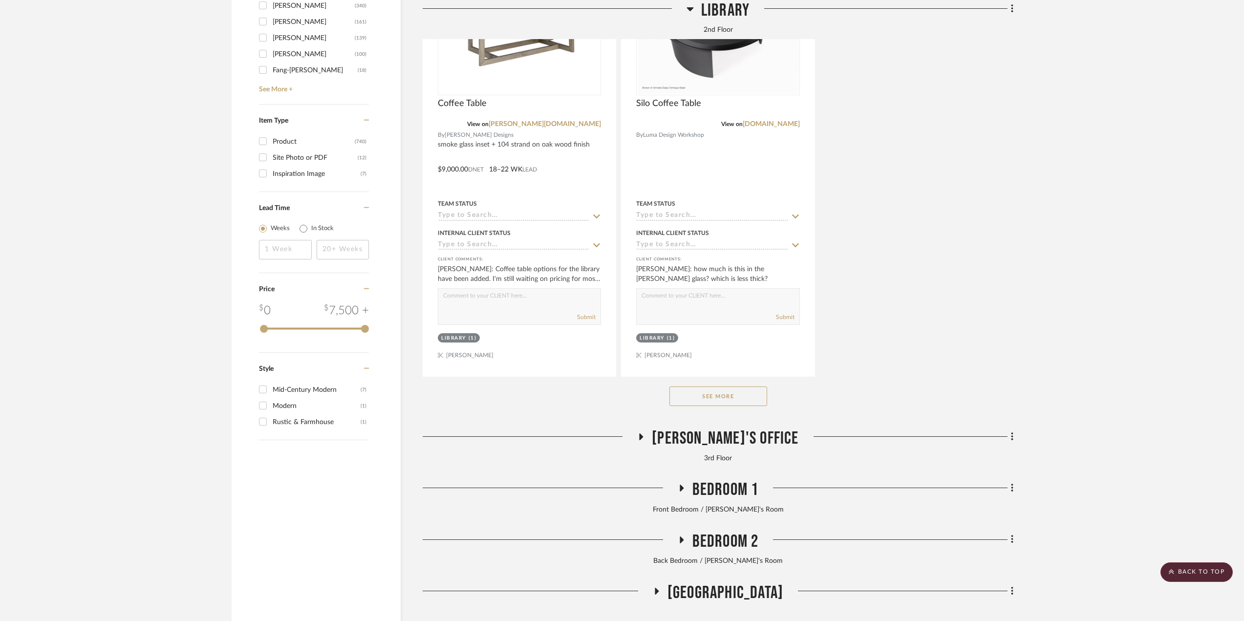
click at [729, 399] on button "See More" at bounding box center [718, 396] width 98 height 20
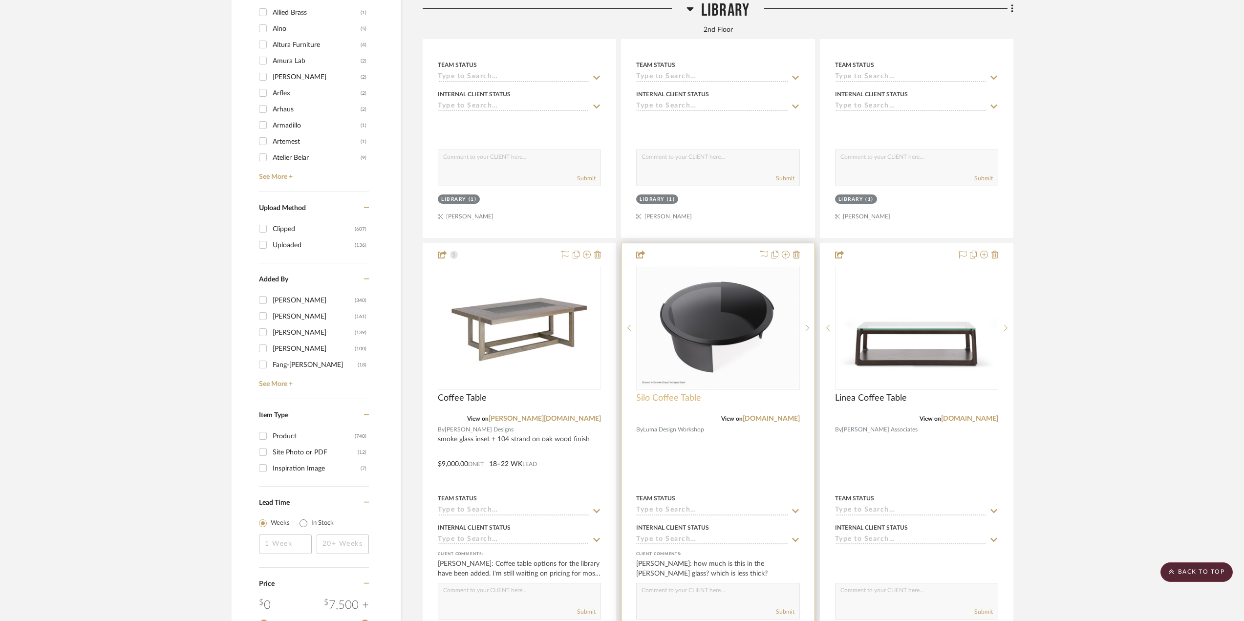
scroll to position [1552, 0]
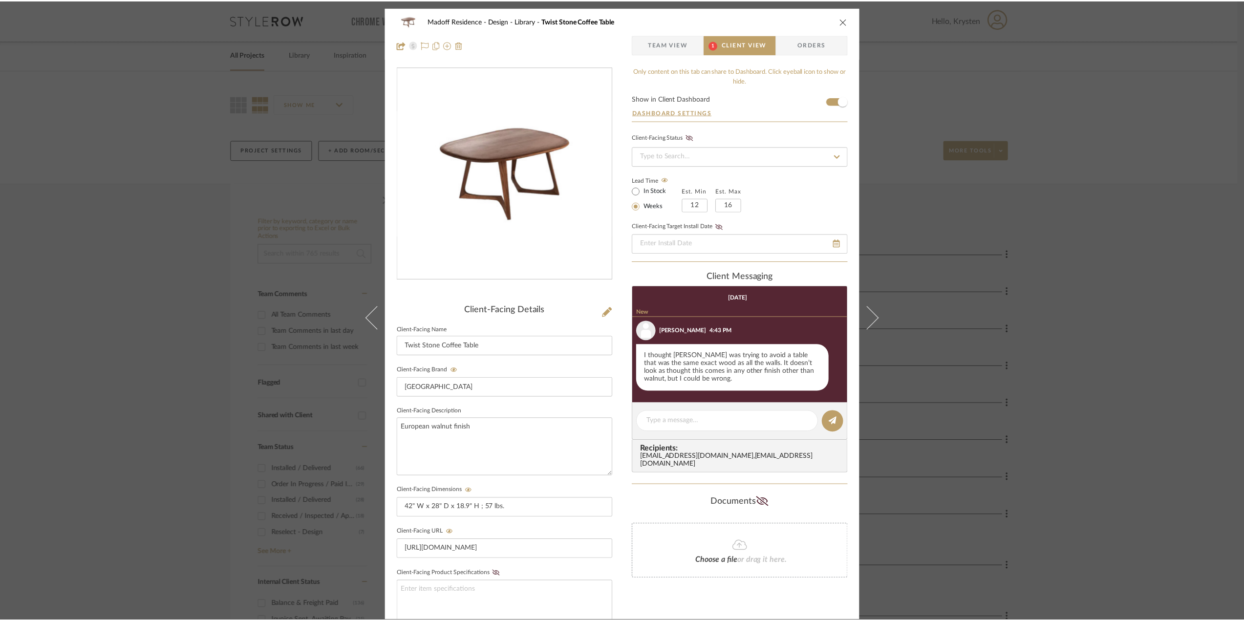
scroll to position [30, 0]
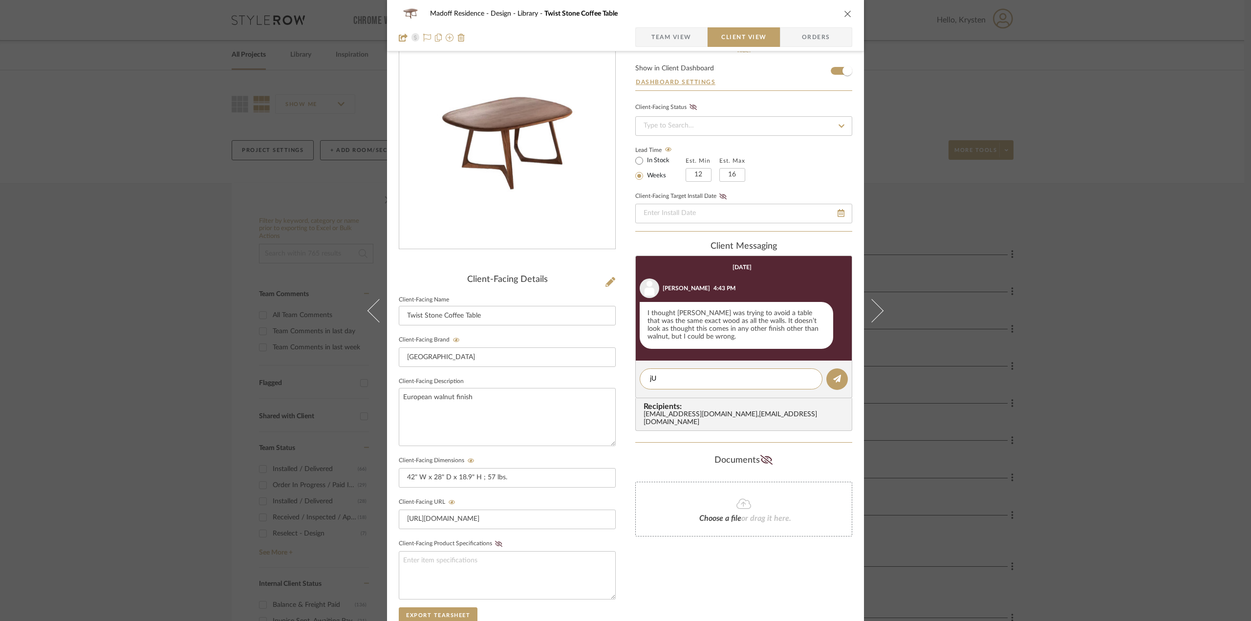
type textarea "j"
type textarea "Just trying to find"
drag, startPoint x: 717, startPoint y: 379, endPoint x: 630, endPoint y: 383, distance: 86.6
click at [630, 383] on div "Madoff Residence - Design Library Twist Stone Coffee Table Team View Client Vie…" at bounding box center [625, 384] width 477 height 814
click at [1053, 448] on div "Madoff Residence - Design Library Twist Stone Coffee Table Team View Client Vie…" at bounding box center [625, 310] width 1251 height 621
